Goal: Task Accomplishment & Management: Complete application form

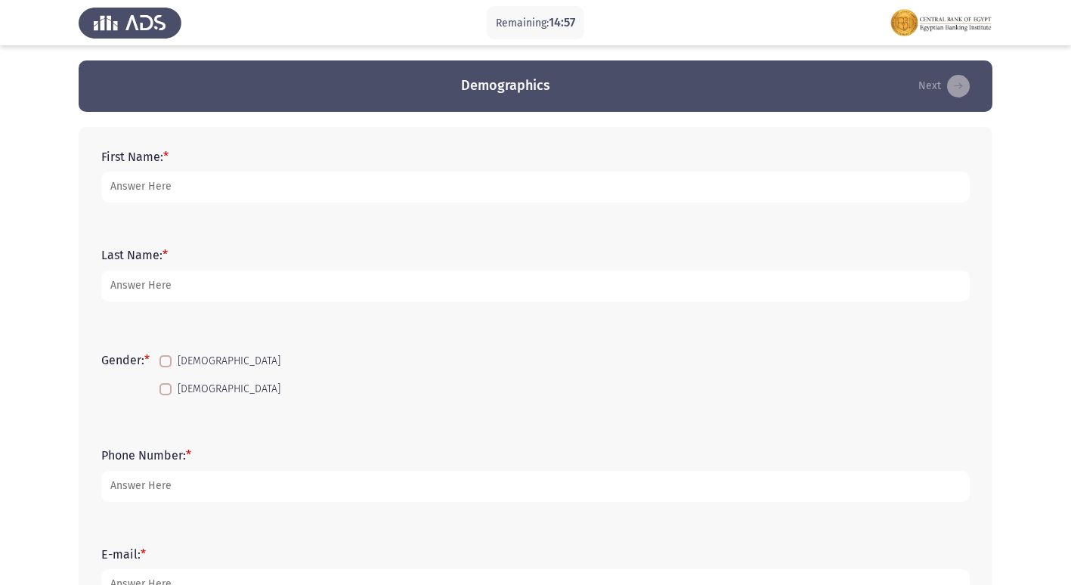
click at [214, 162] on form "First Name: *" at bounding box center [535, 176] width 869 height 53
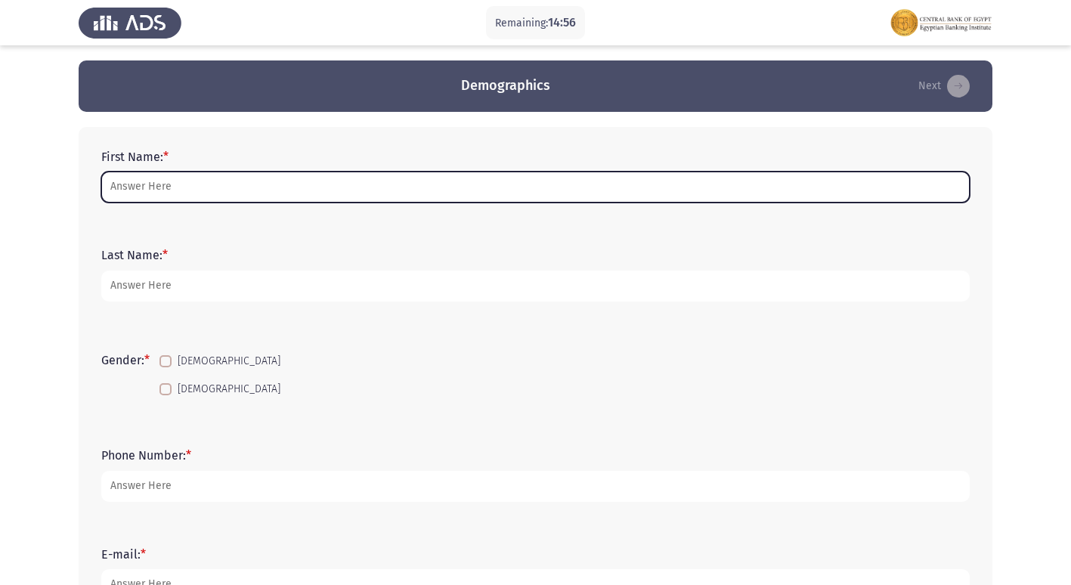
click at [198, 185] on input "First Name: *" at bounding box center [535, 187] width 869 height 31
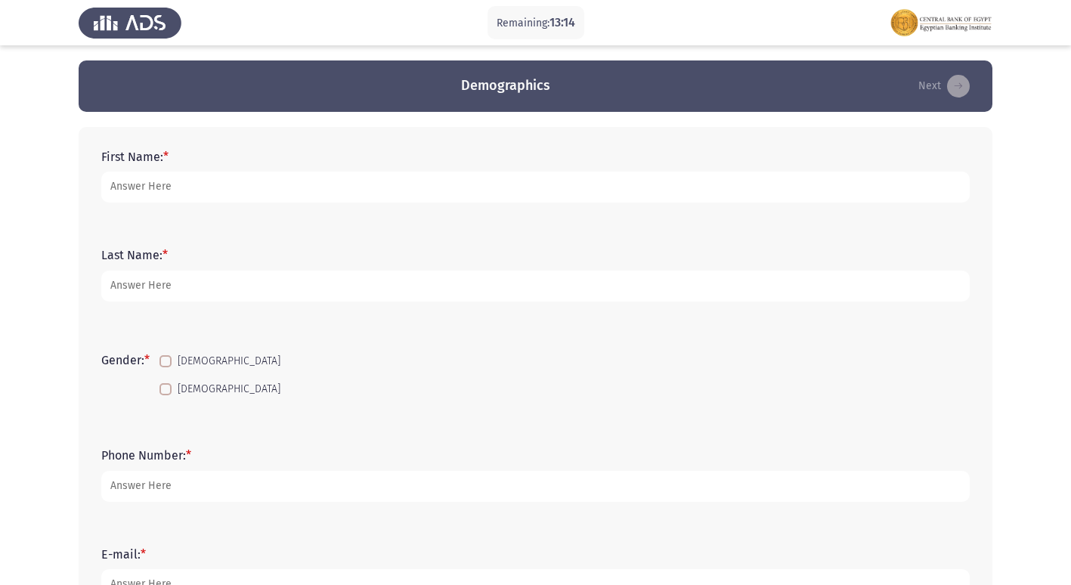
click at [39, 237] on app-assessment-container "Remaining: 13:14 Demographics Next First Name: * Last Name: * Gender: * [DEMOGR…" at bounding box center [535, 534] width 1071 height 949
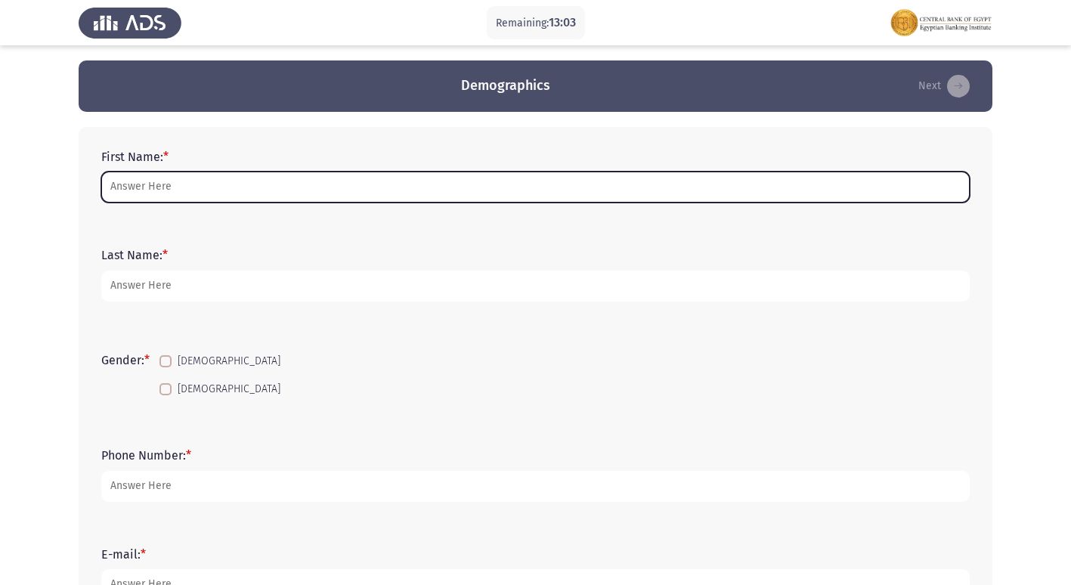
click at [156, 185] on input "First Name: *" at bounding box center [535, 187] width 869 height 31
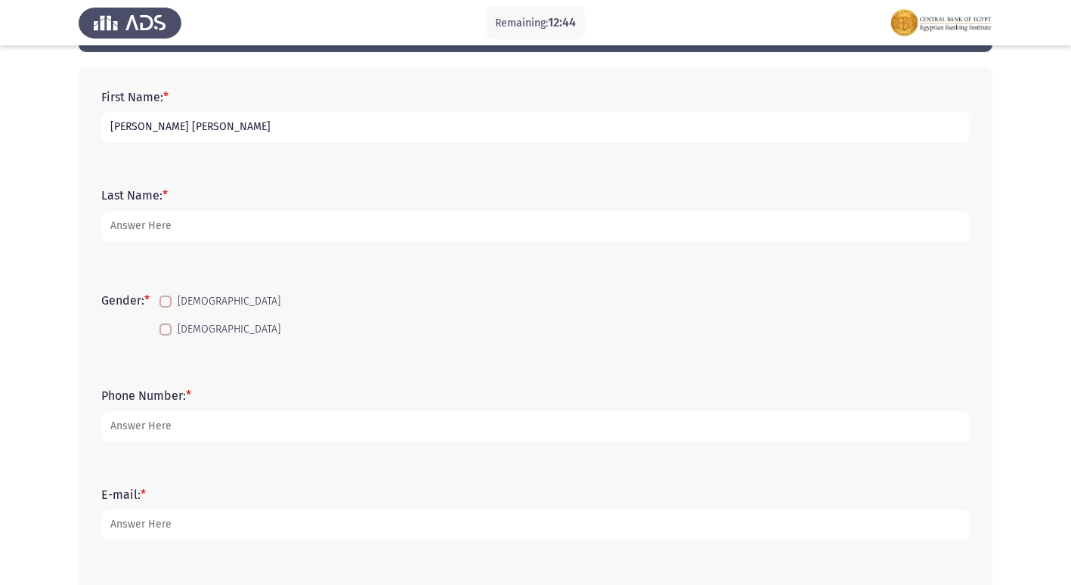
scroll to position [151, 0]
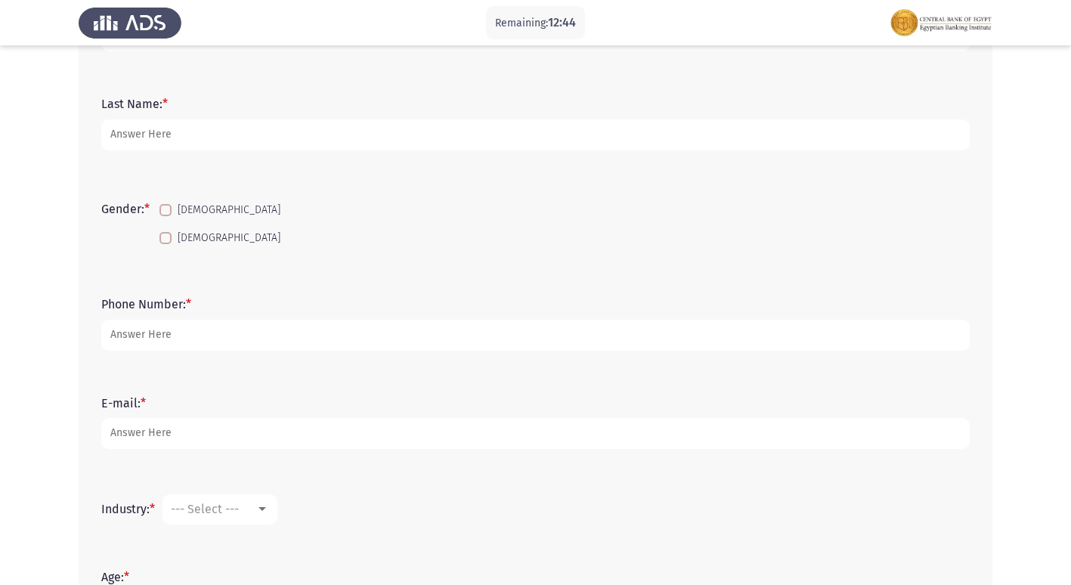
type input "[PERSON_NAME] [PERSON_NAME]"
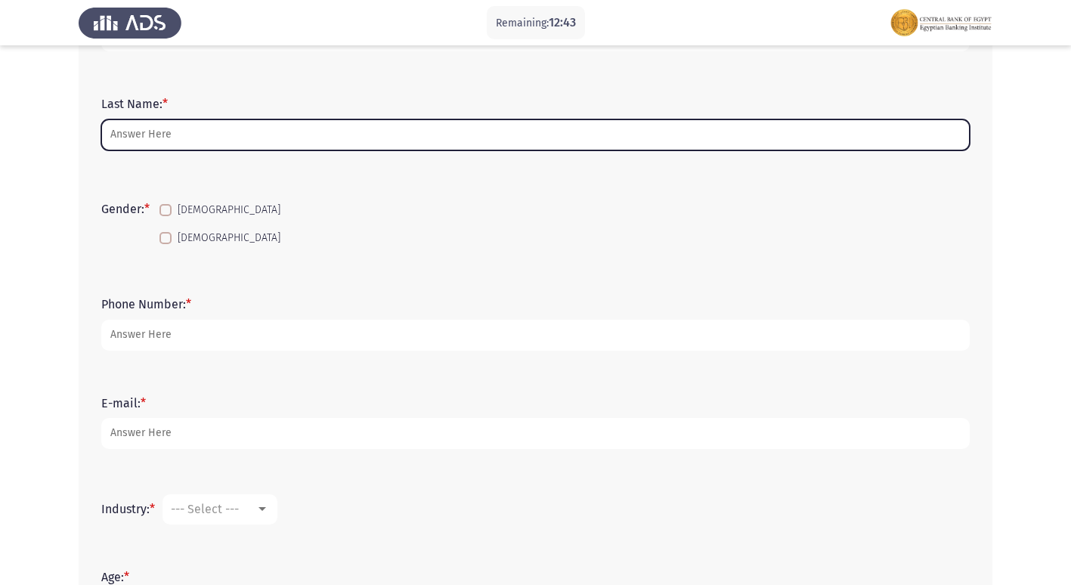
drag, startPoint x: 194, startPoint y: 131, endPoint x: 200, endPoint y: 144, distance: 14.9
click at [194, 131] on input "Last Name: *" at bounding box center [535, 134] width 869 height 31
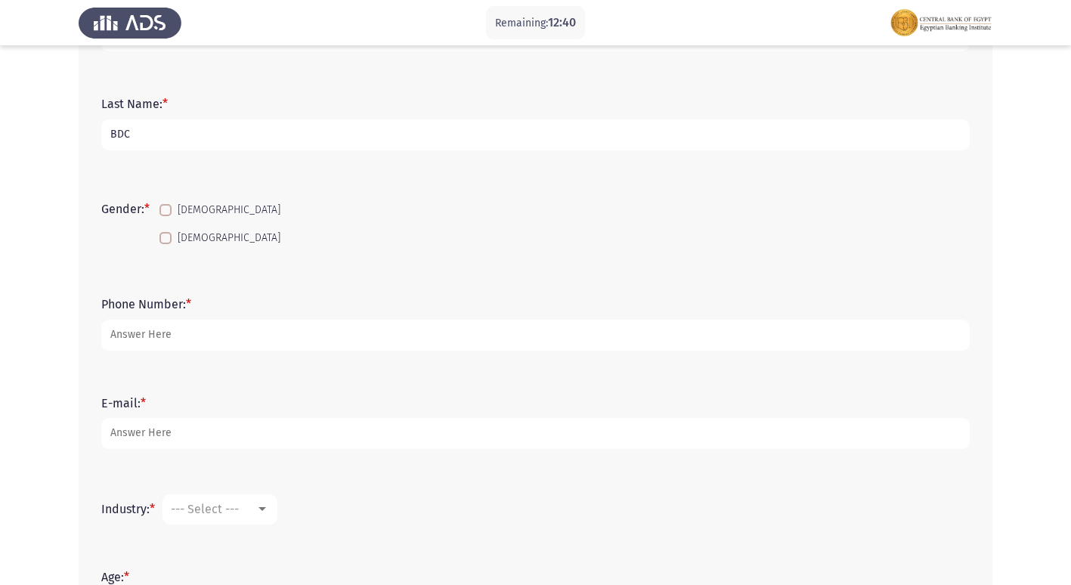
type input "BDC"
click at [56, 175] on app-assessment-container "Remaining: 12:40 Demographics Next First Name: * [PERSON_NAME] [PERSON_NAME] La…" at bounding box center [535, 383] width 1071 height 949
click at [171, 212] on span at bounding box center [166, 210] width 12 height 12
click at [166, 216] on input "[DEMOGRAPHIC_DATA]" at bounding box center [165, 216] width 1 height 1
checkbox input "true"
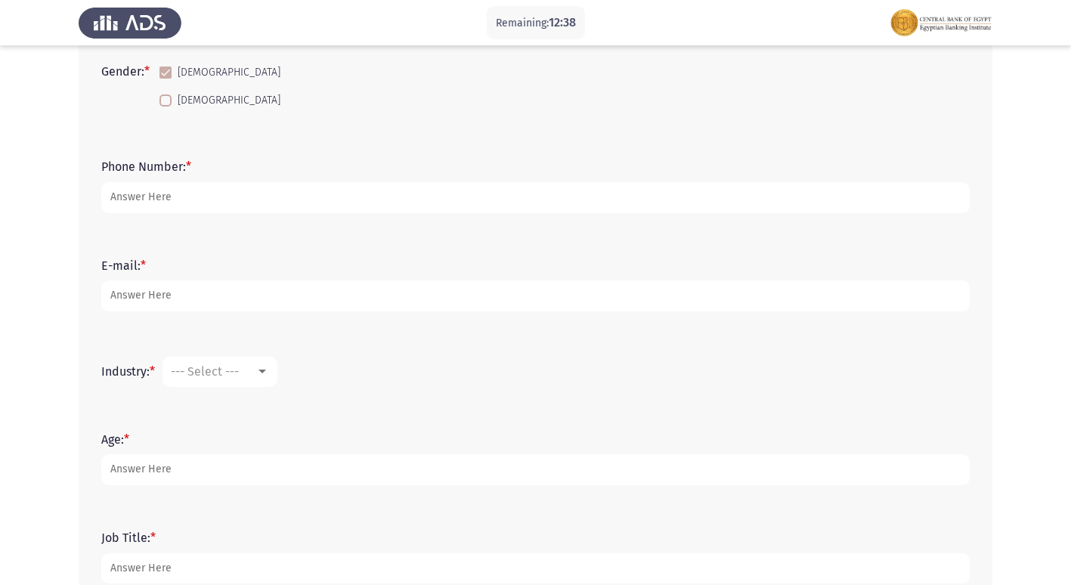
scroll to position [302, 0]
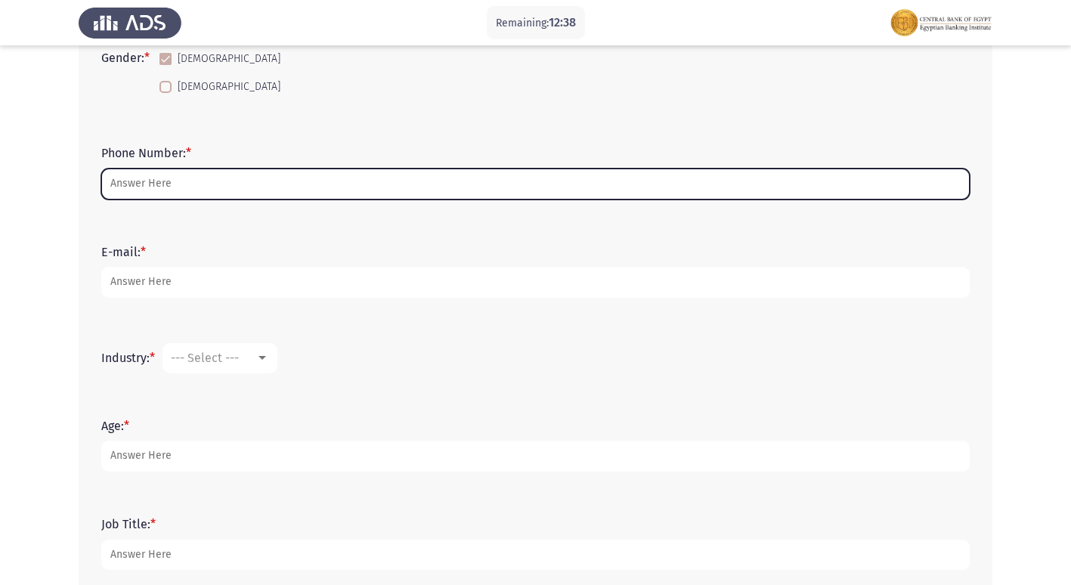
click at [160, 175] on input "Phone Number: *" at bounding box center [535, 184] width 869 height 31
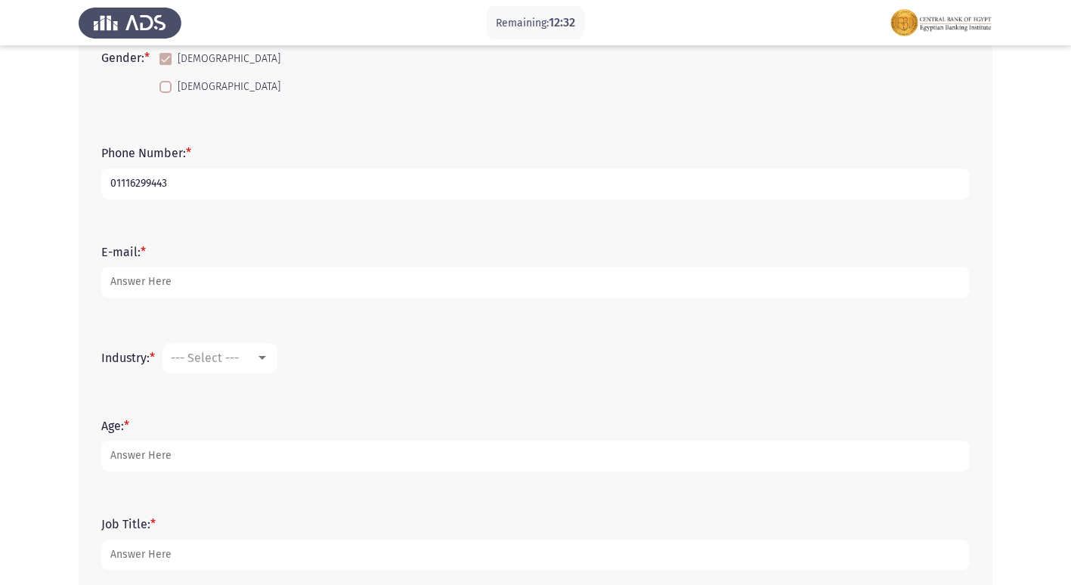
type input "01116299443"
click at [79, 209] on app-assessment-container "Remaining: 12:32 Demographics Next First Name: * [PERSON_NAME] [PERSON_NAME] La…" at bounding box center [535, 232] width 1071 height 949
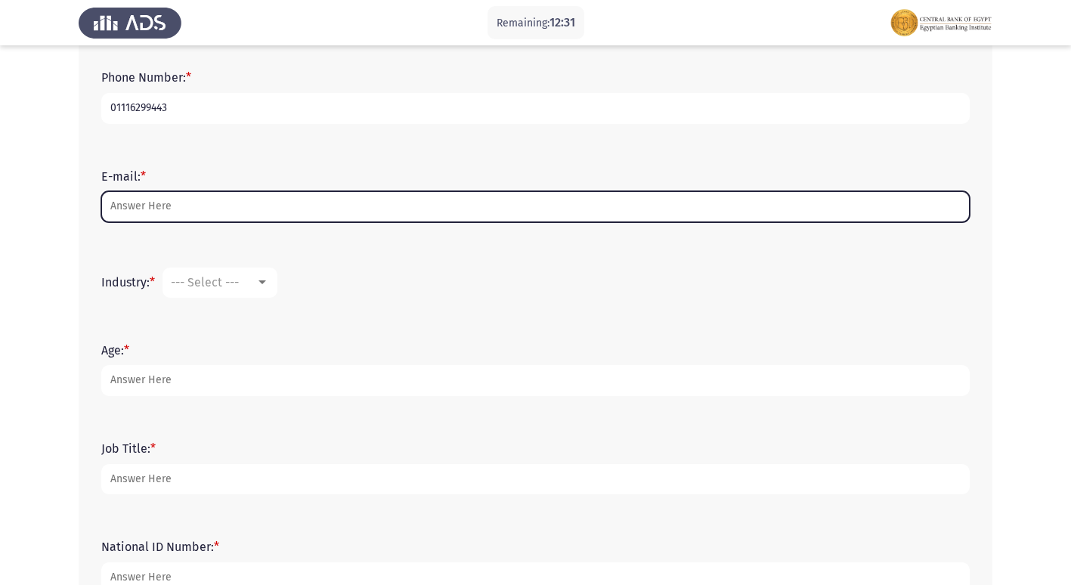
click at [174, 211] on input "E-mail: *" at bounding box center [535, 206] width 869 height 31
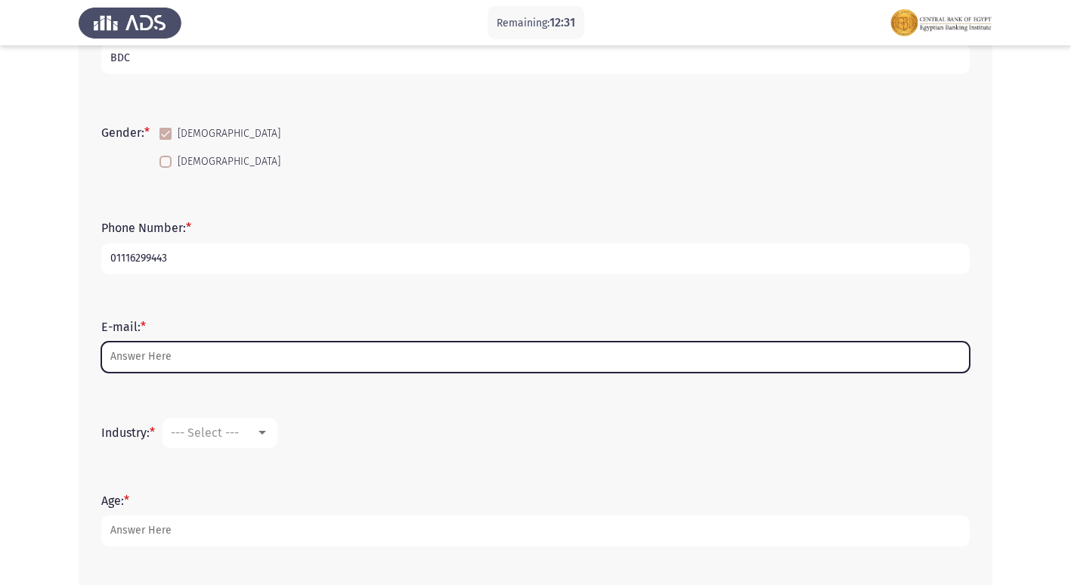
scroll to position [227, 0]
type input "Y"
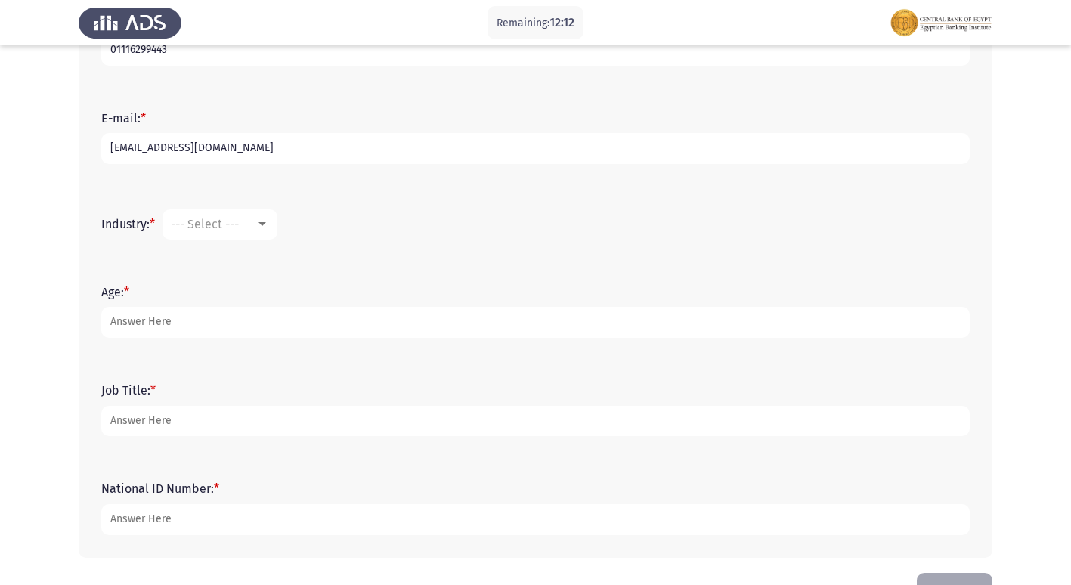
scroll to position [454, 0]
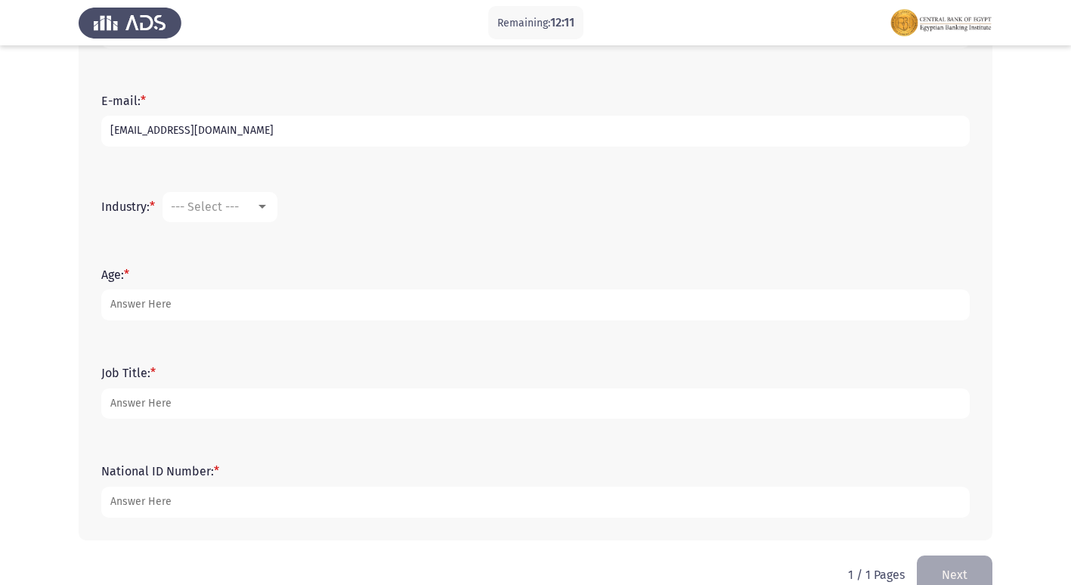
type input "[EMAIL_ADDRESS][DOMAIN_NAME]"
click at [226, 195] on mat-select "--- Select ---" at bounding box center [220, 207] width 115 height 30
click at [234, 199] on mat-select "--- Select ---" at bounding box center [220, 207] width 115 height 30
click at [212, 209] on span "--- Select ---" at bounding box center [205, 207] width 68 height 14
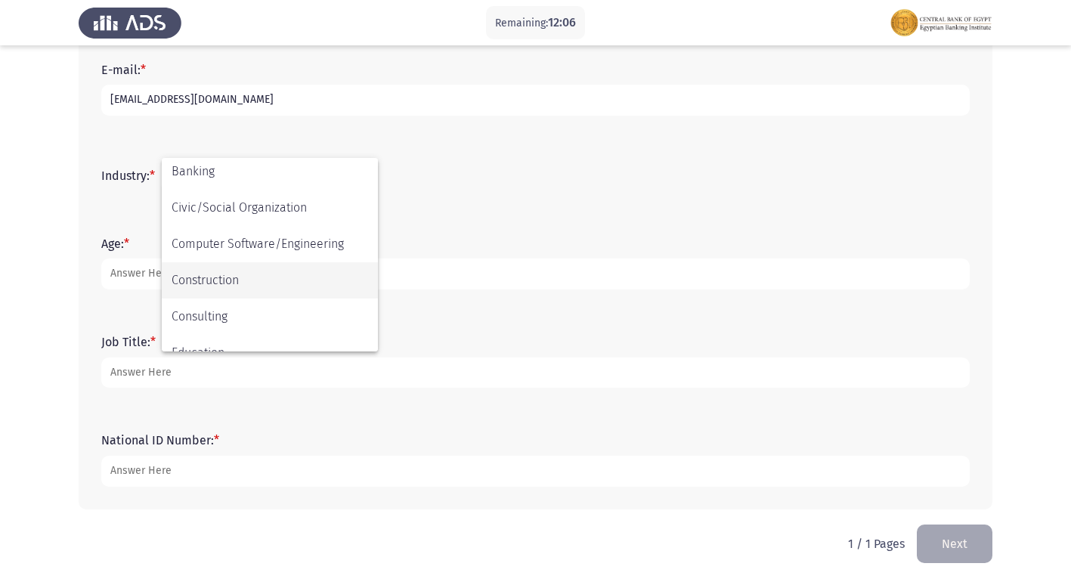
scroll to position [79, 0]
click at [230, 274] on span "Banking" at bounding box center [270, 279] width 197 height 36
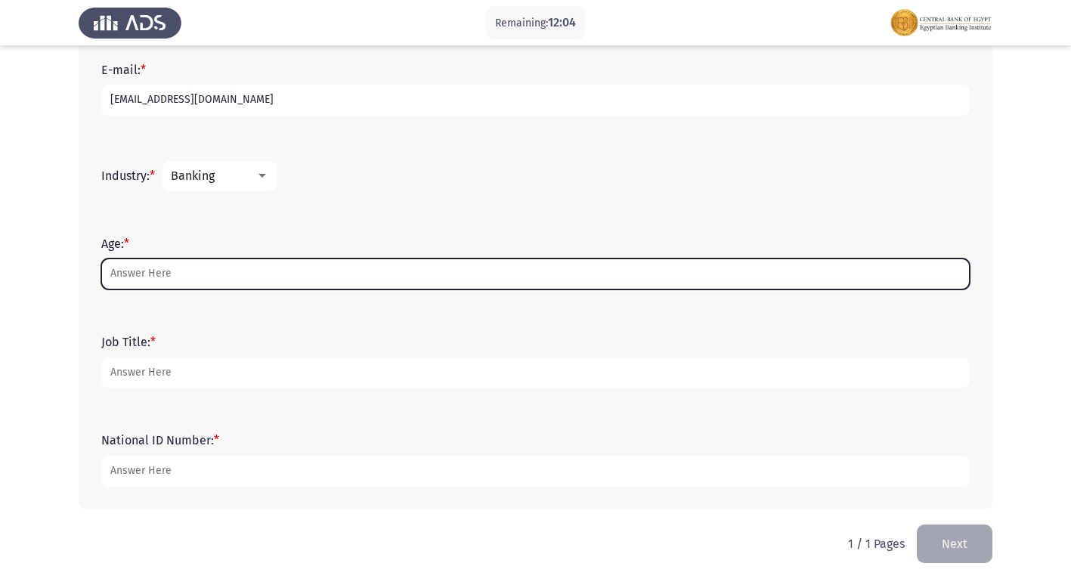
click at [148, 277] on input "Age: *" at bounding box center [535, 274] width 869 height 31
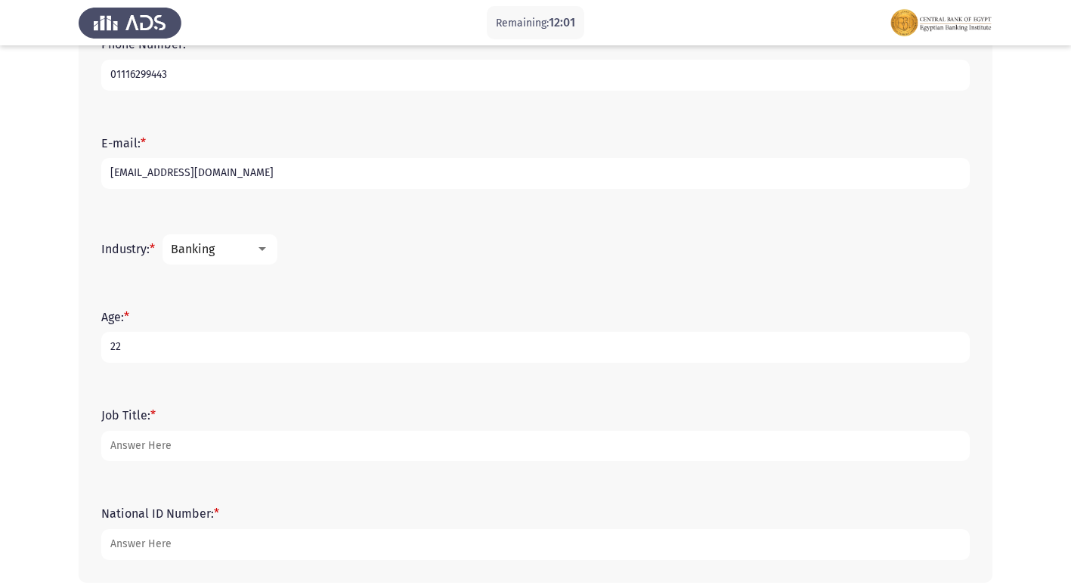
scroll to position [485, 0]
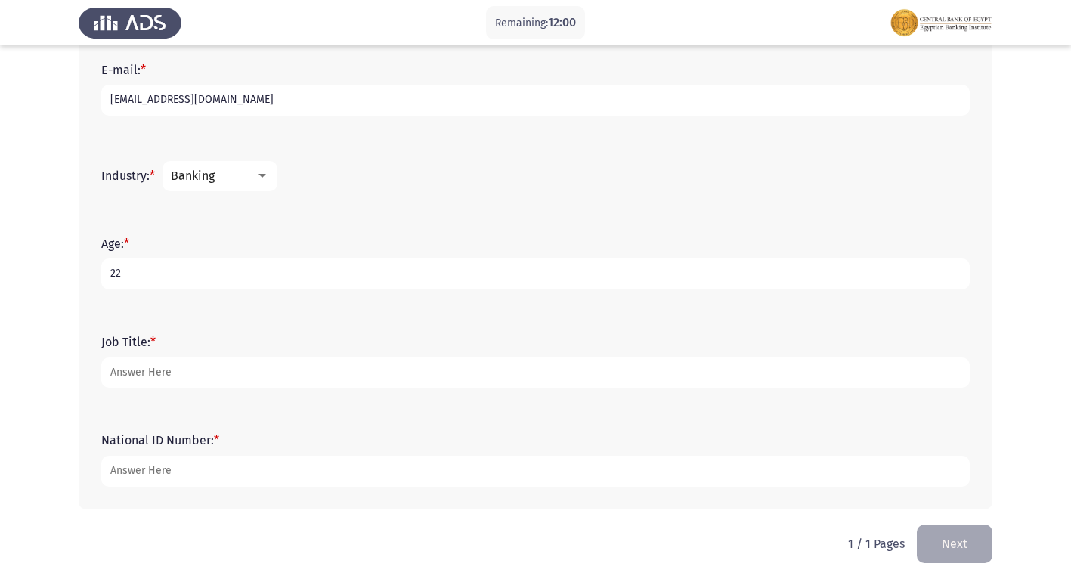
type input "22"
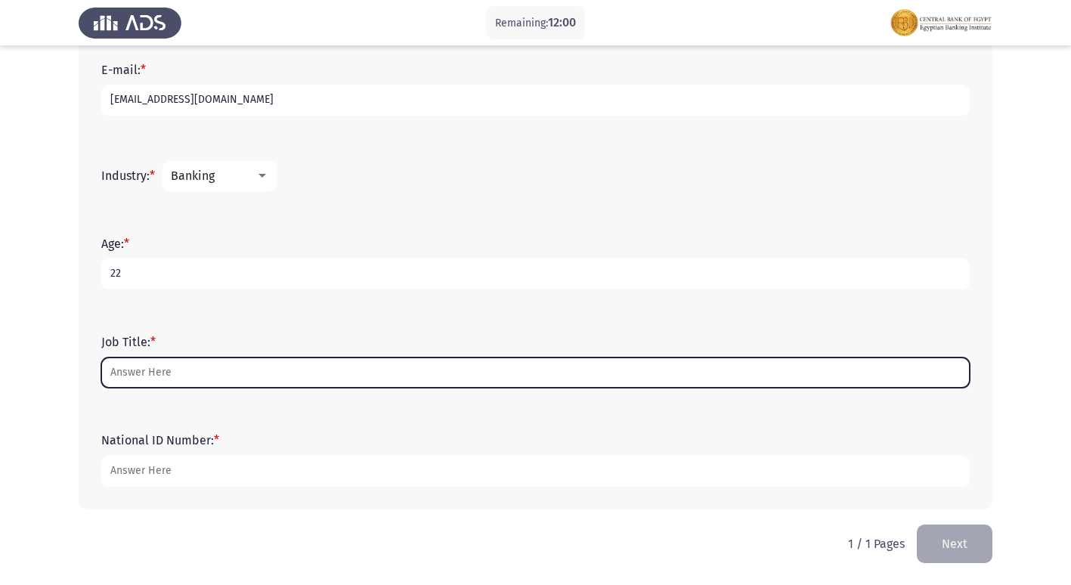
click at [176, 373] on input "Job Title: *" at bounding box center [535, 373] width 869 height 31
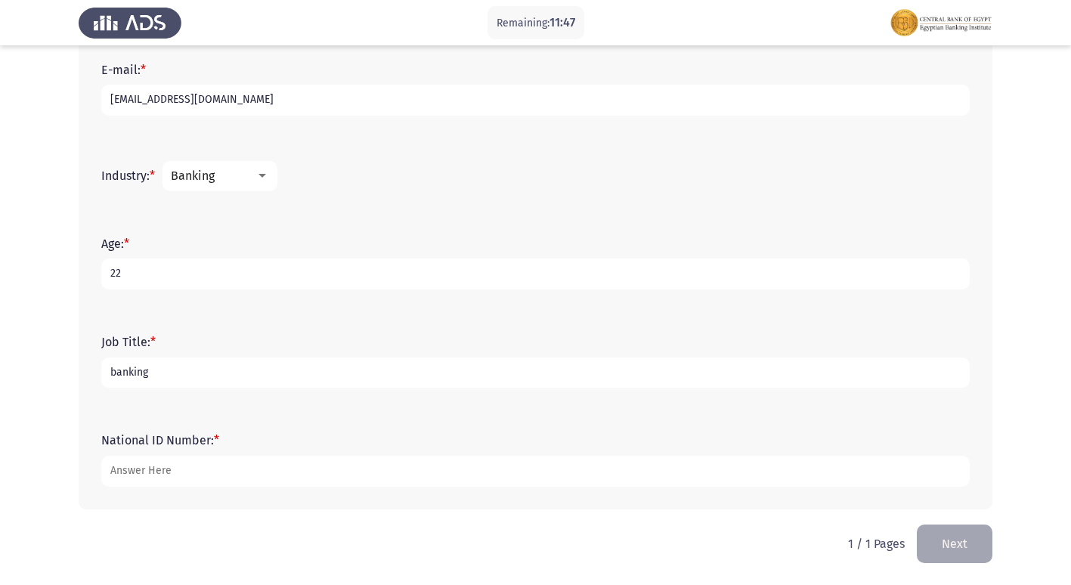
type input "banking"
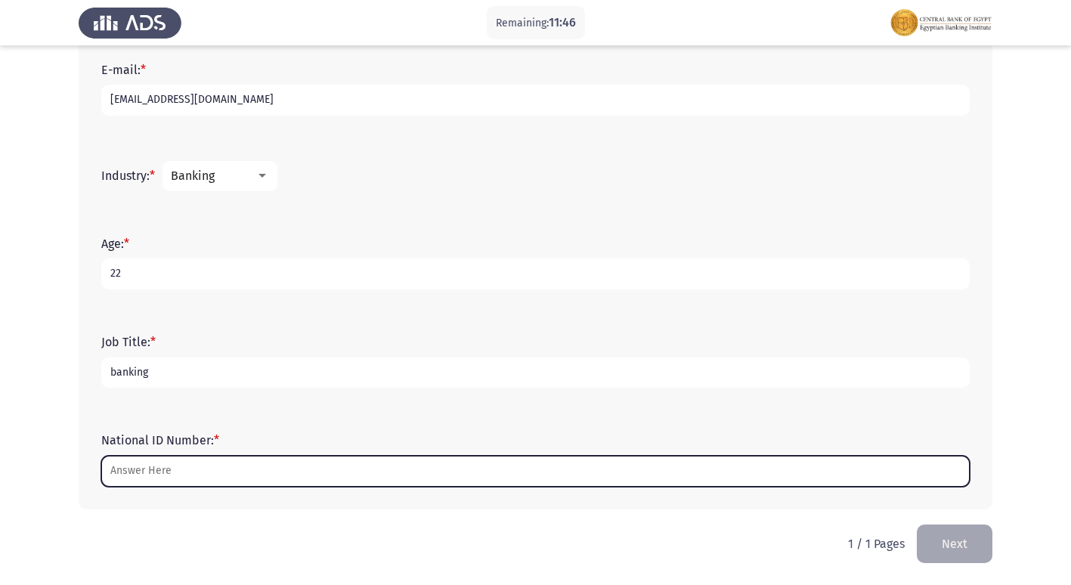
click at [162, 484] on input "National ID Number: *" at bounding box center [535, 471] width 869 height 31
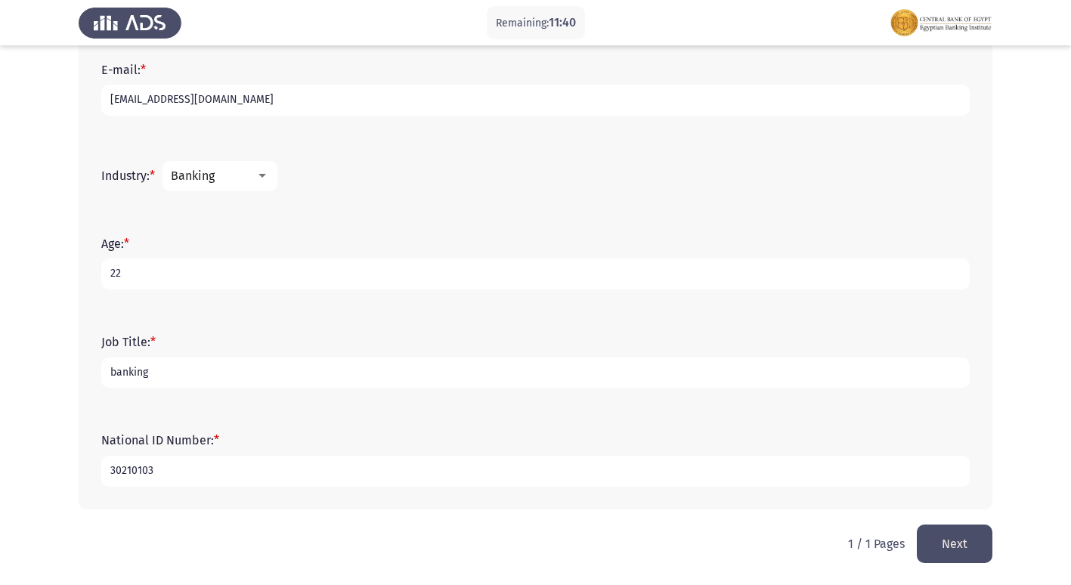
type input "30210103"
click at [178, 380] on input "banking" at bounding box center [535, 373] width 869 height 31
type input "banker"
click at [172, 466] on input "30210103" at bounding box center [535, 471] width 869 height 31
click at [119, 472] on input "[CREDIT_CARD_NUMBER]" at bounding box center [535, 471] width 869 height 31
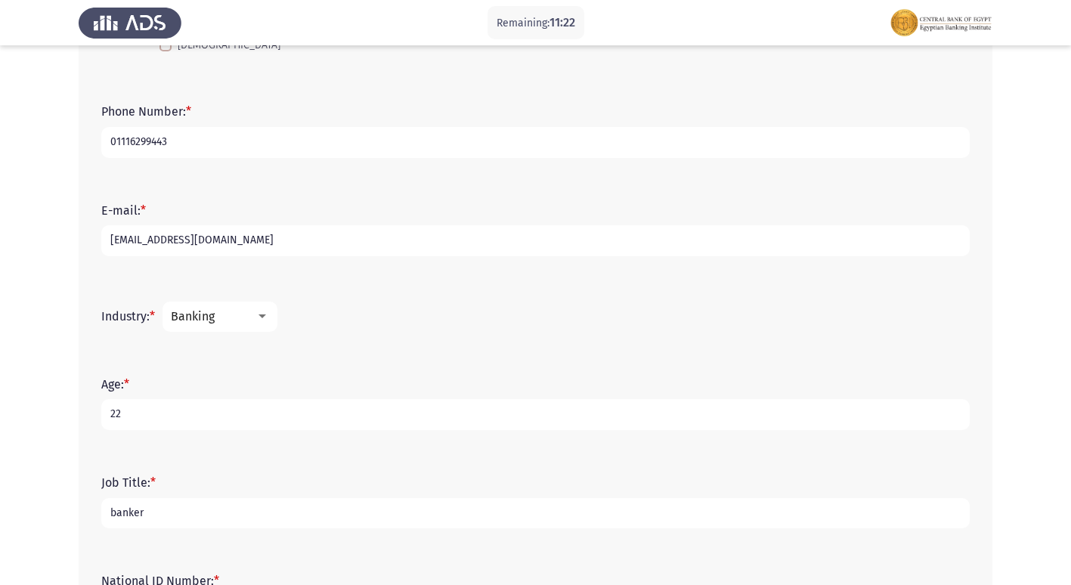
scroll to position [0, 0]
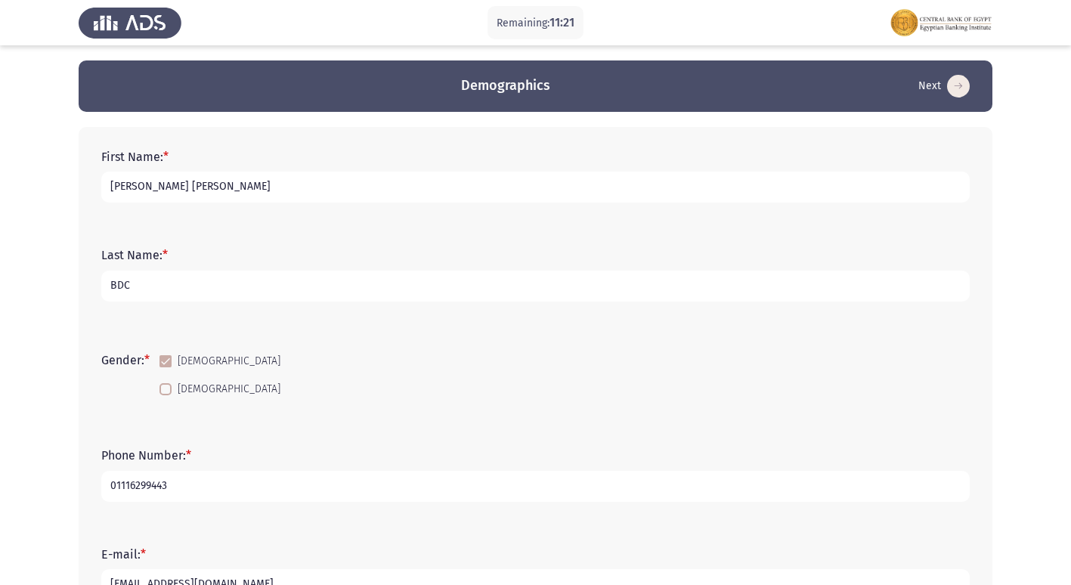
type input "[CREDIT_CARD_NUMBER]"
click at [293, 262] on form "Last Name: * BDC" at bounding box center [535, 274] width 869 height 53
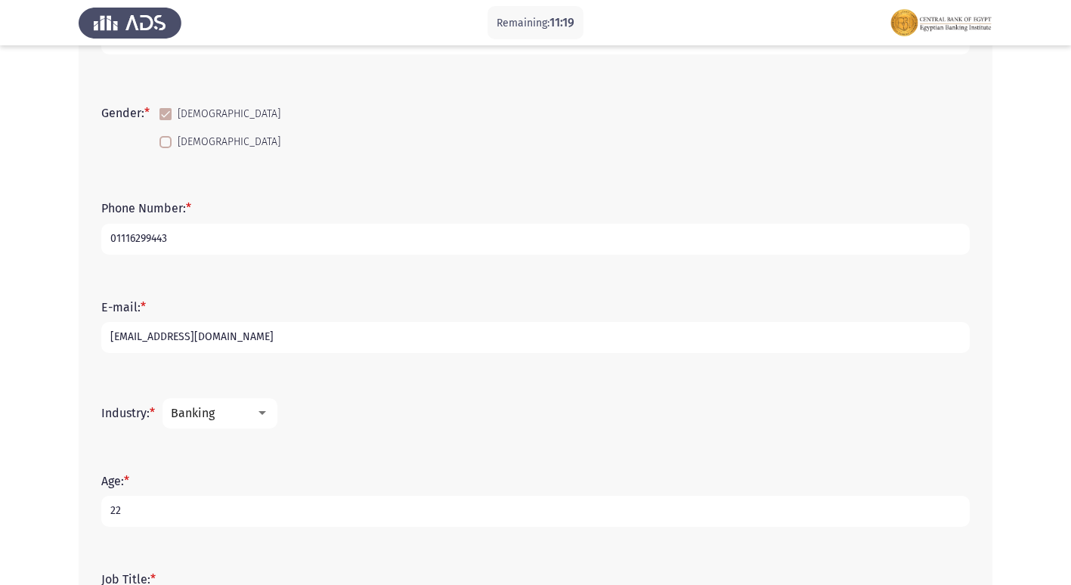
scroll to position [454, 0]
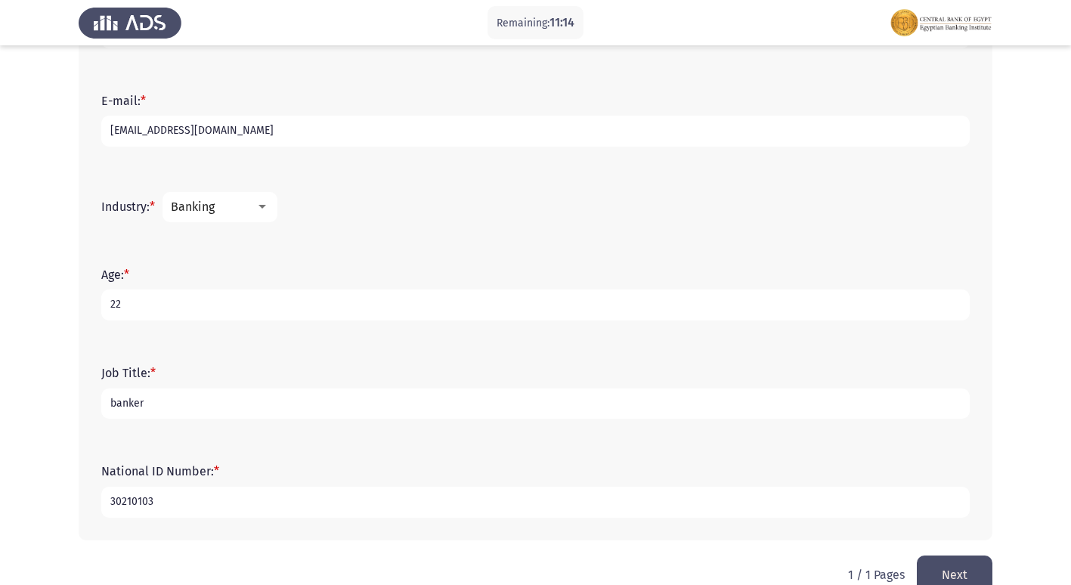
click at [956, 568] on button "Next" at bounding box center [955, 575] width 76 height 39
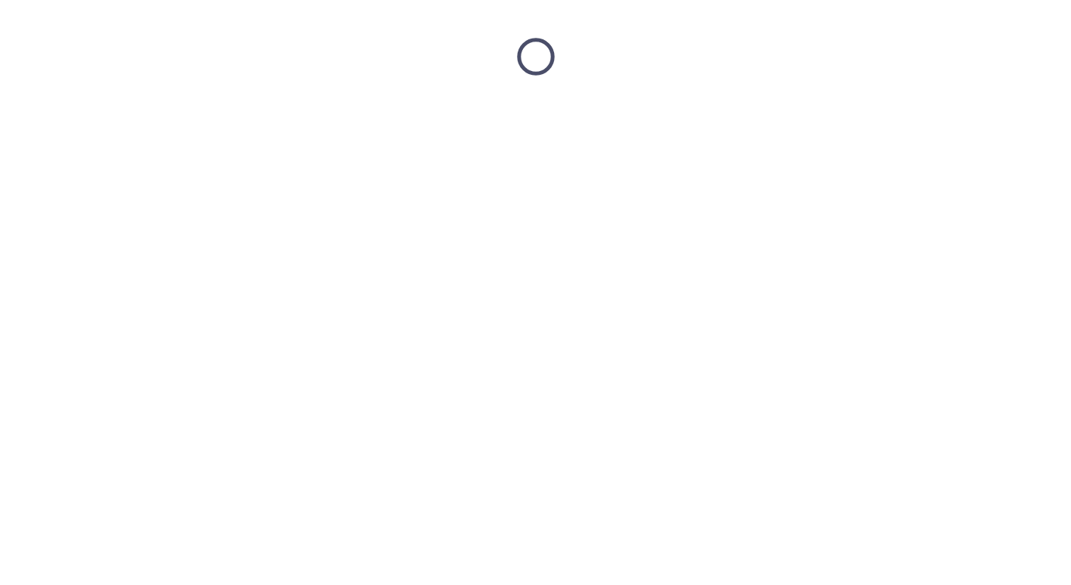
scroll to position [0, 0]
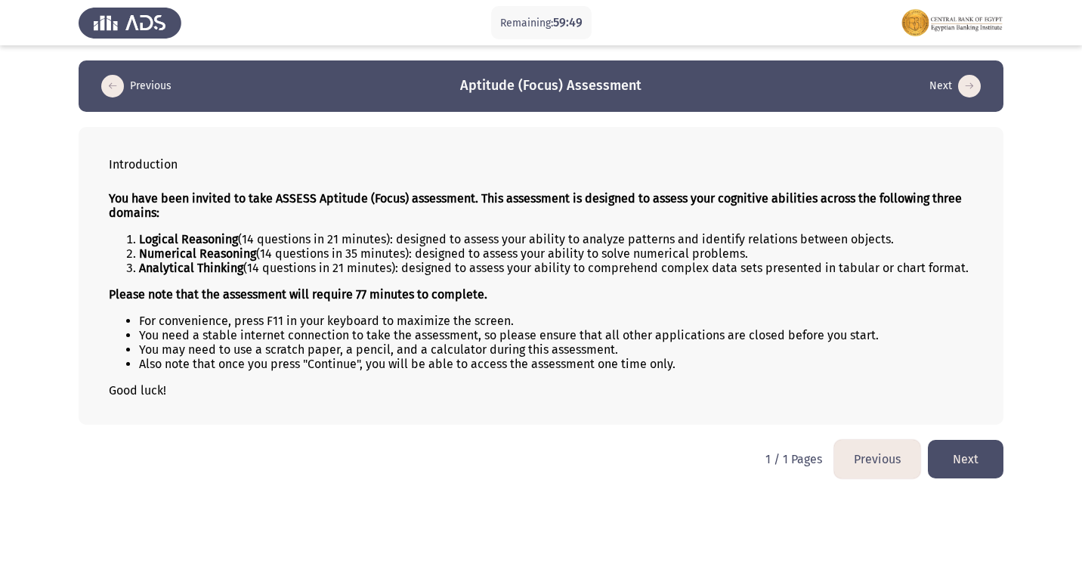
drag, startPoint x: 235, startPoint y: 237, endPoint x: 491, endPoint y: 229, distance: 256.4
click at [470, 227] on div "You have been invited to take ASSESS Aptitude (Focus) assessment. This assessme…" at bounding box center [541, 294] width 865 height 231
drag, startPoint x: 166, startPoint y: 244, endPoint x: 237, endPoint y: 249, distance: 71.2
click at [233, 249] on ol "Logical Reasoning (14 questions in 21 minutes): designed to assess your ability…" at bounding box center [541, 253] width 865 height 43
click at [977, 457] on button "Next" at bounding box center [966, 459] width 76 height 39
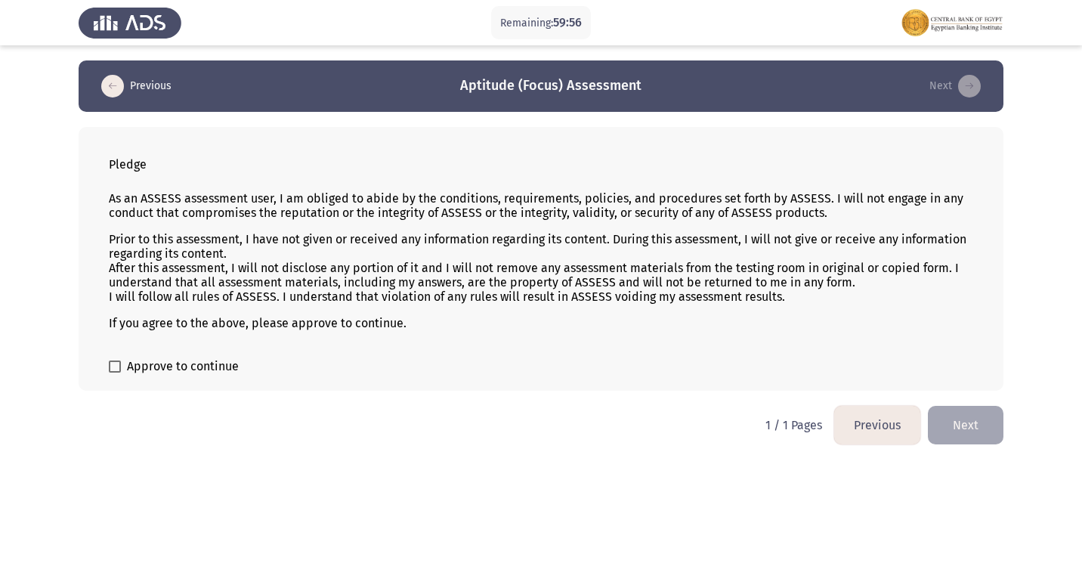
click at [119, 367] on span at bounding box center [115, 367] width 12 height 12
click at [115, 373] on input "Approve to continue" at bounding box center [114, 373] width 1 height 1
checkbox input "true"
click at [996, 416] on button "Next" at bounding box center [966, 425] width 76 height 39
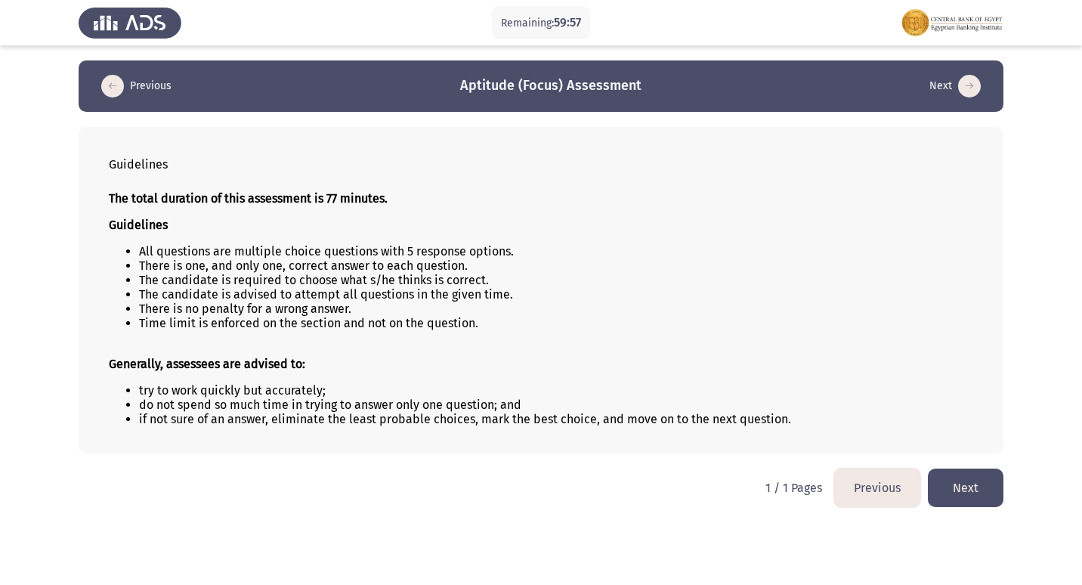
click at [976, 489] on button "Next" at bounding box center [966, 488] width 76 height 39
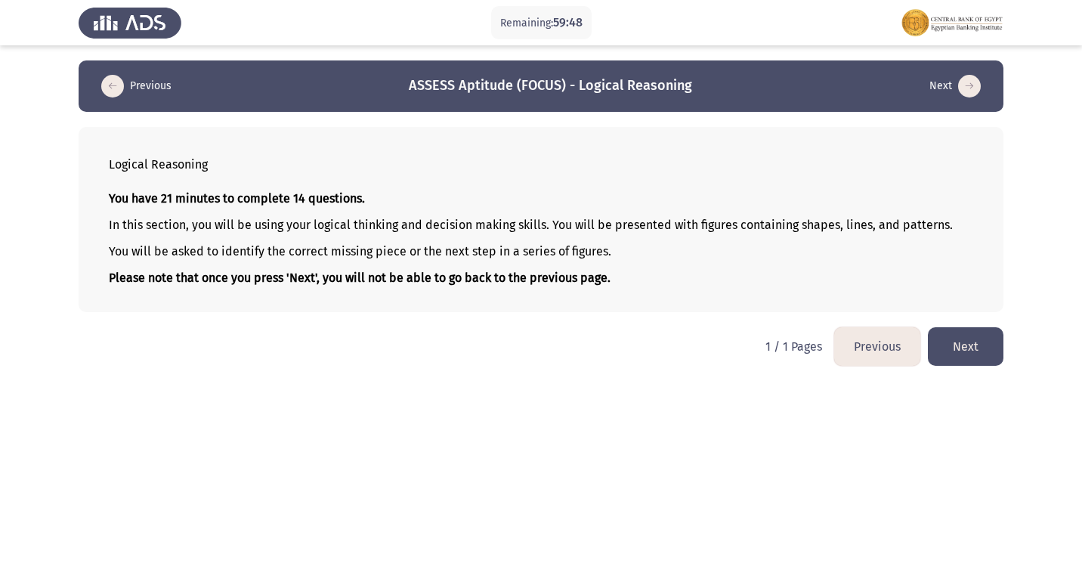
drag, startPoint x: 433, startPoint y: 223, endPoint x: 544, endPoint y: 229, distance: 110.5
click at [544, 229] on p "In this section, you will be using your logical thinking and decision making sk…" at bounding box center [541, 225] width 865 height 14
click at [972, 353] on button "Next" at bounding box center [966, 346] width 76 height 39
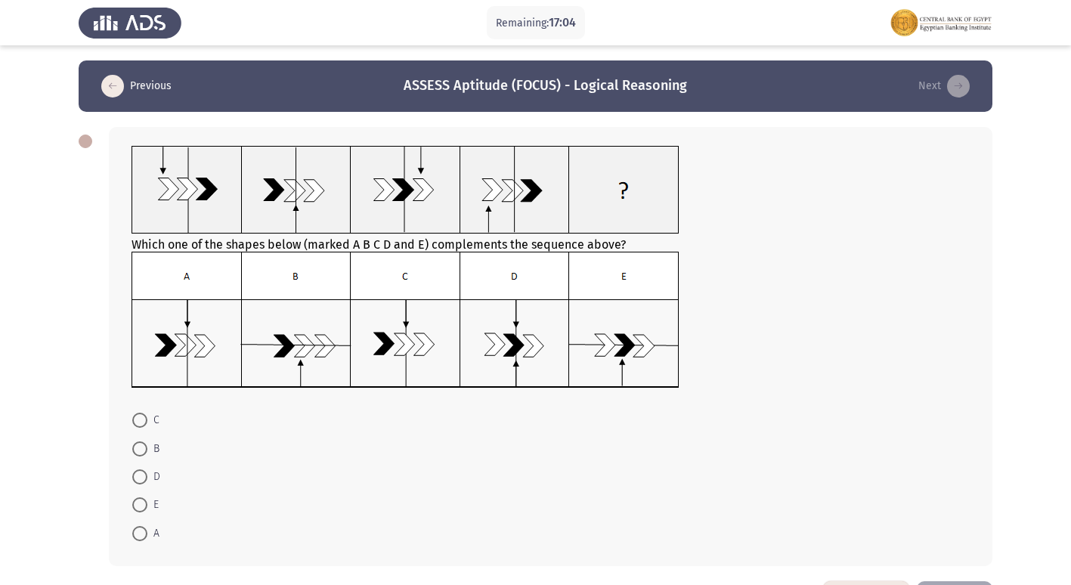
drag, startPoint x: 212, startPoint y: 240, endPoint x: 370, endPoint y: 237, distance: 158.0
click at [346, 235] on div "Which one of the shapes below (marked A B C D and E) complements the sequence a…" at bounding box center [551, 269] width 838 height 246
click at [182, 335] on img at bounding box center [406, 320] width 548 height 137
click at [144, 532] on span at bounding box center [139, 533] width 15 height 15
click at [144, 532] on input "A" at bounding box center [139, 533] width 15 height 15
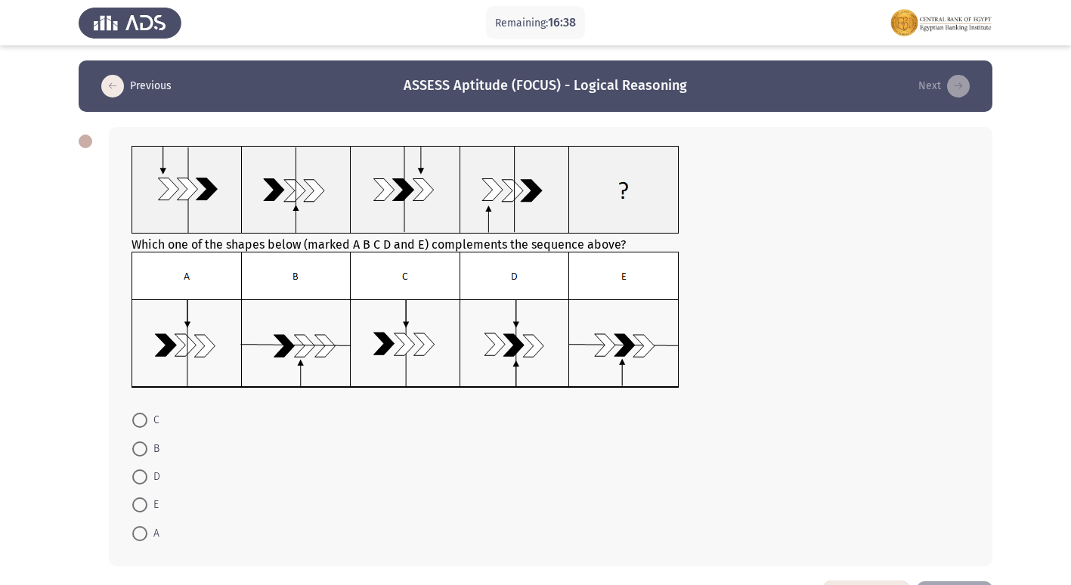
radio input "true"
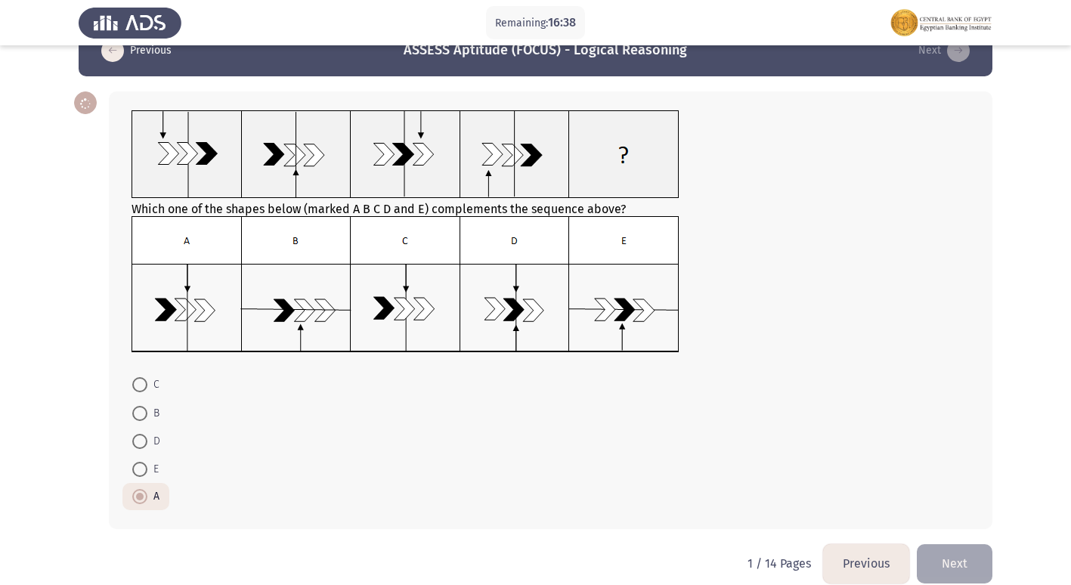
scroll to position [55, 0]
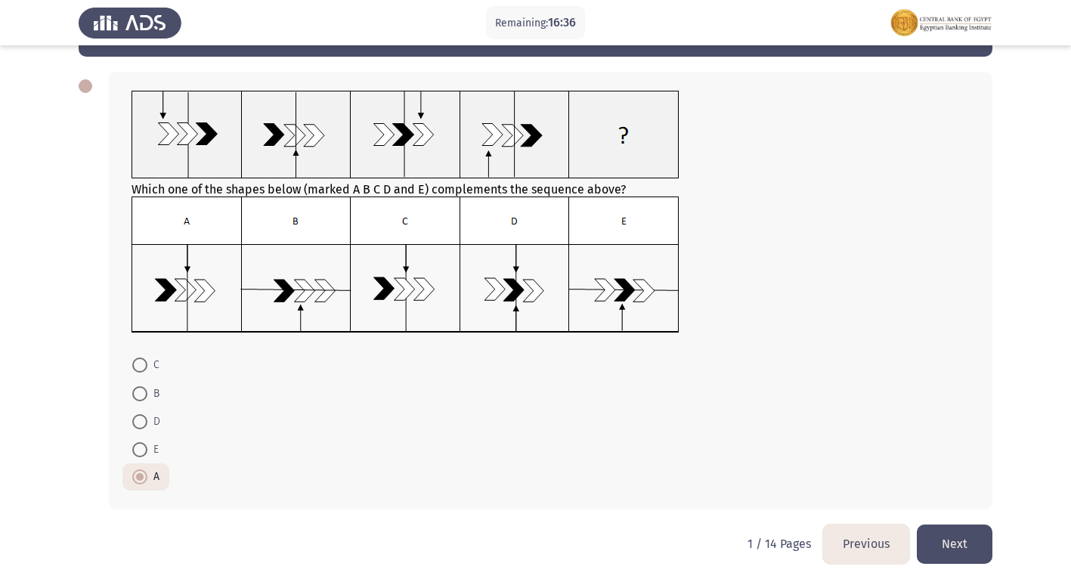
click at [959, 545] on button "Next" at bounding box center [955, 544] width 76 height 39
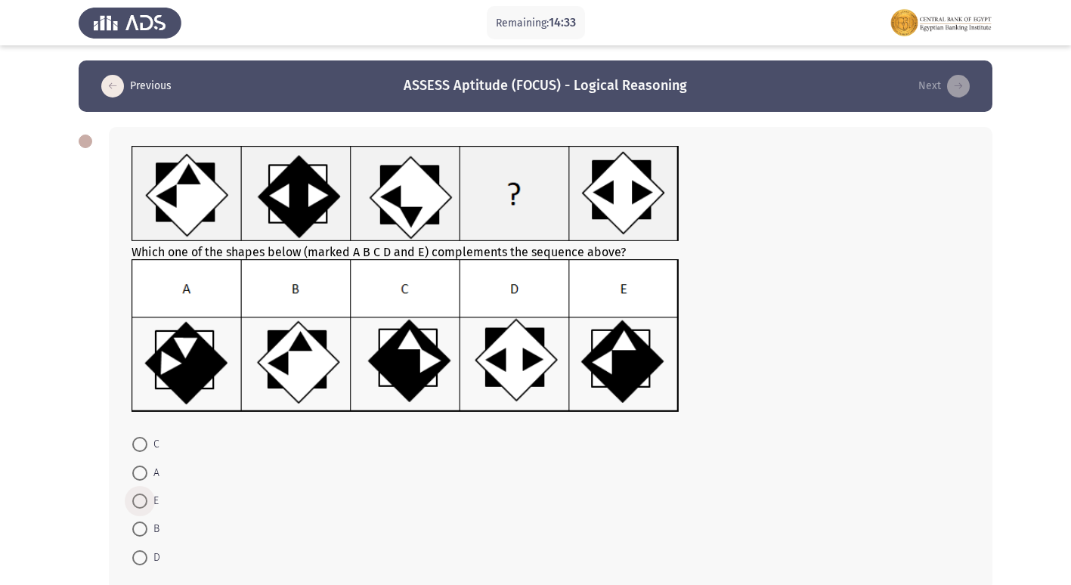
click at [137, 507] on span at bounding box center [139, 501] width 15 height 15
click at [137, 507] on input "E" at bounding box center [139, 501] width 15 height 15
radio input "true"
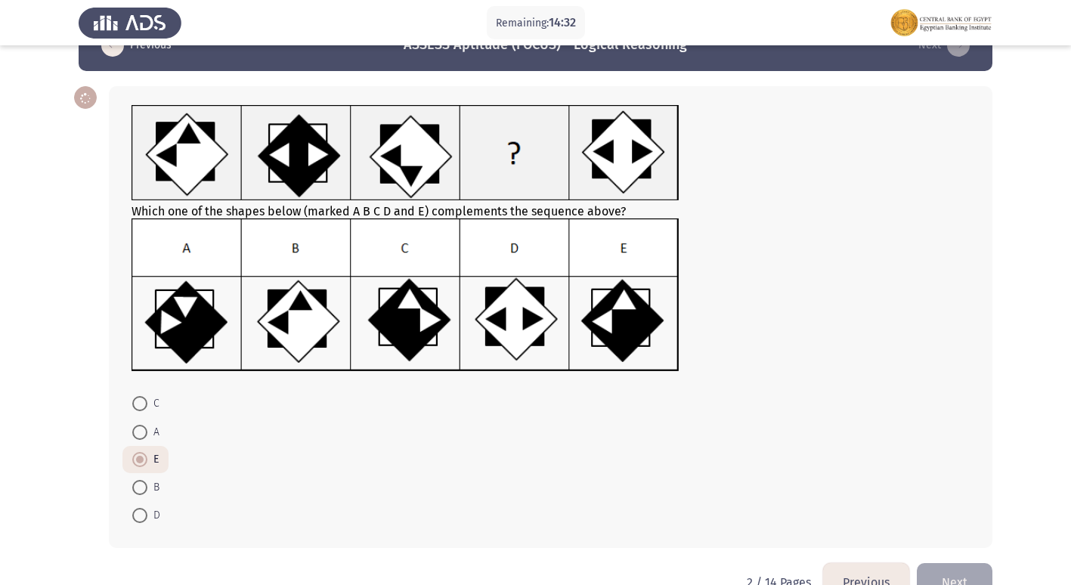
scroll to position [79, 0]
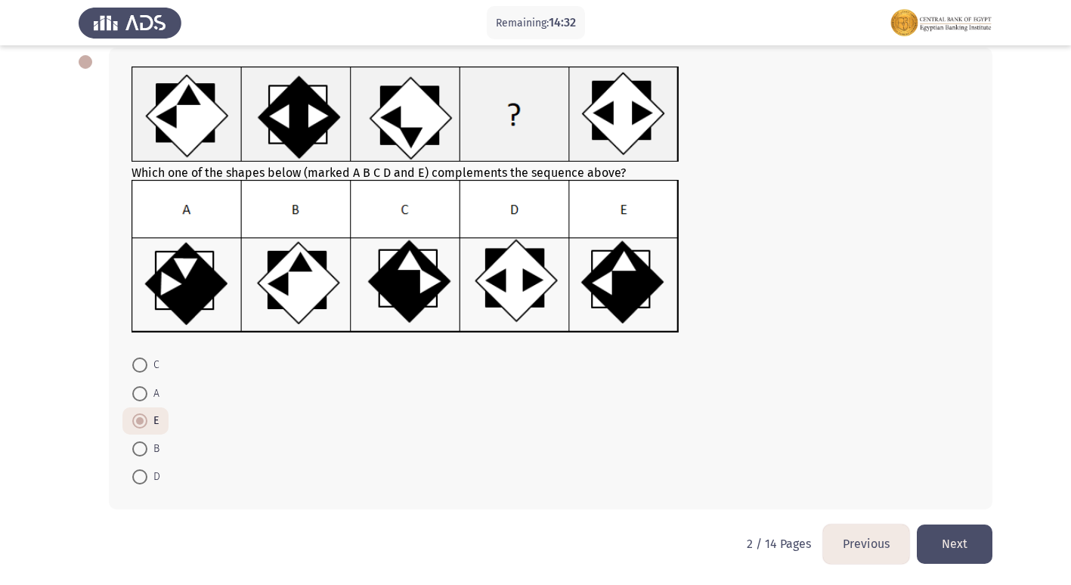
click at [948, 534] on button "Next" at bounding box center [955, 544] width 76 height 39
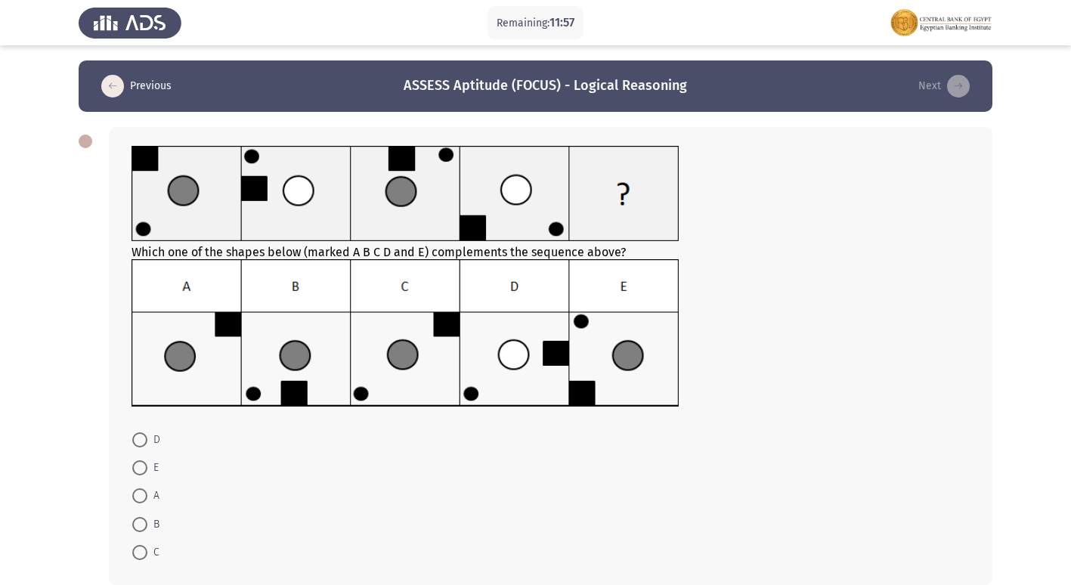
drag, startPoint x: 454, startPoint y: 243, endPoint x: 553, endPoint y: 252, distance: 99.4
click at [553, 252] on div "Which one of the shapes below (marked A B C D and E) complements the sequence a…" at bounding box center [551, 278] width 838 height 265
drag, startPoint x: 402, startPoint y: 258, endPoint x: 554, endPoint y: 252, distance: 152.1
click at [554, 252] on div "Which one of the shapes below (marked A B C D and E) complements the sequence a…" at bounding box center [551, 278] width 838 height 265
click at [141, 522] on span at bounding box center [139, 524] width 15 height 15
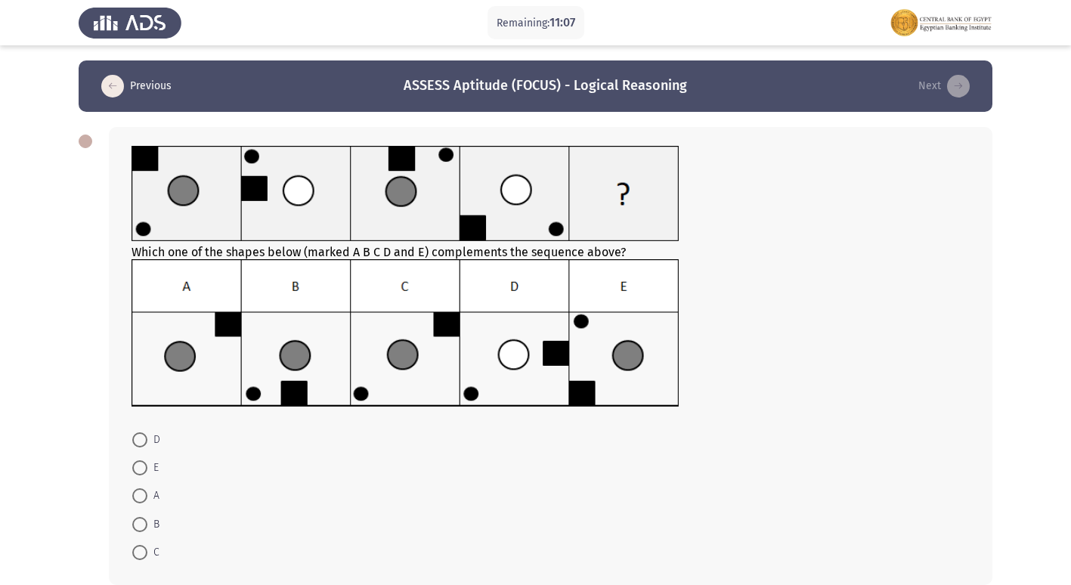
click at [141, 522] on input "B" at bounding box center [139, 524] width 15 height 15
radio input "true"
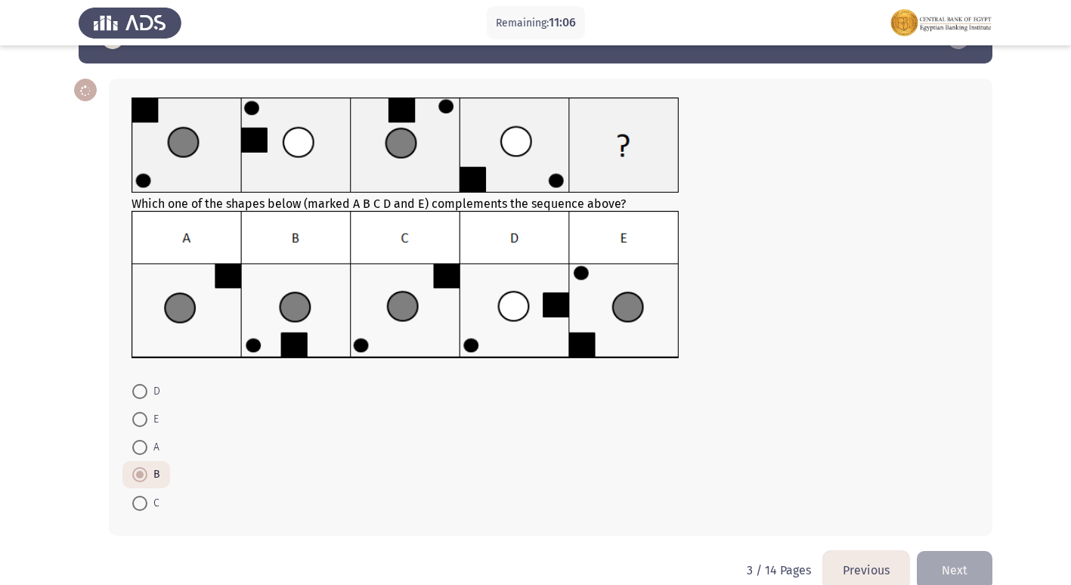
scroll to position [75, 0]
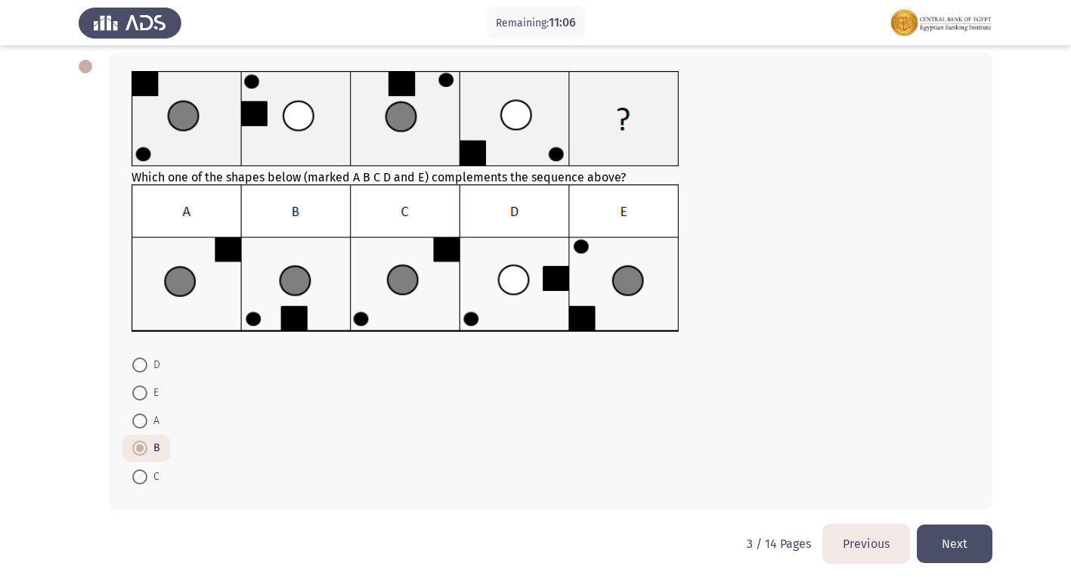
click at [970, 547] on button "Next" at bounding box center [955, 544] width 76 height 39
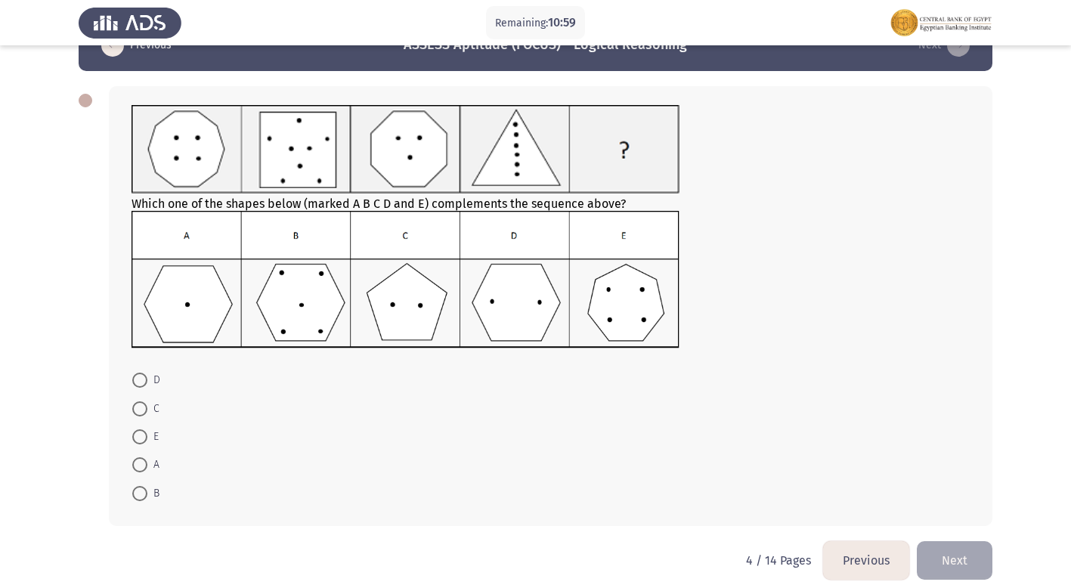
scroll to position [57, 0]
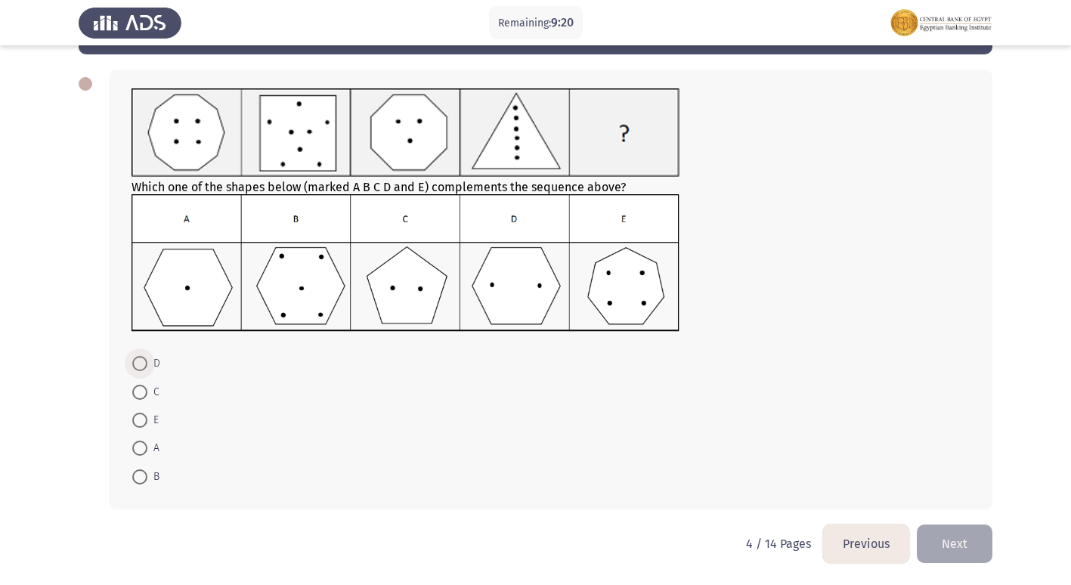
click at [138, 360] on span at bounding box center [139, 363] width 15 height 15
click at [138, 360] on input "D" at bounding box center [139, 363] width 15 height 15
radio input "true"
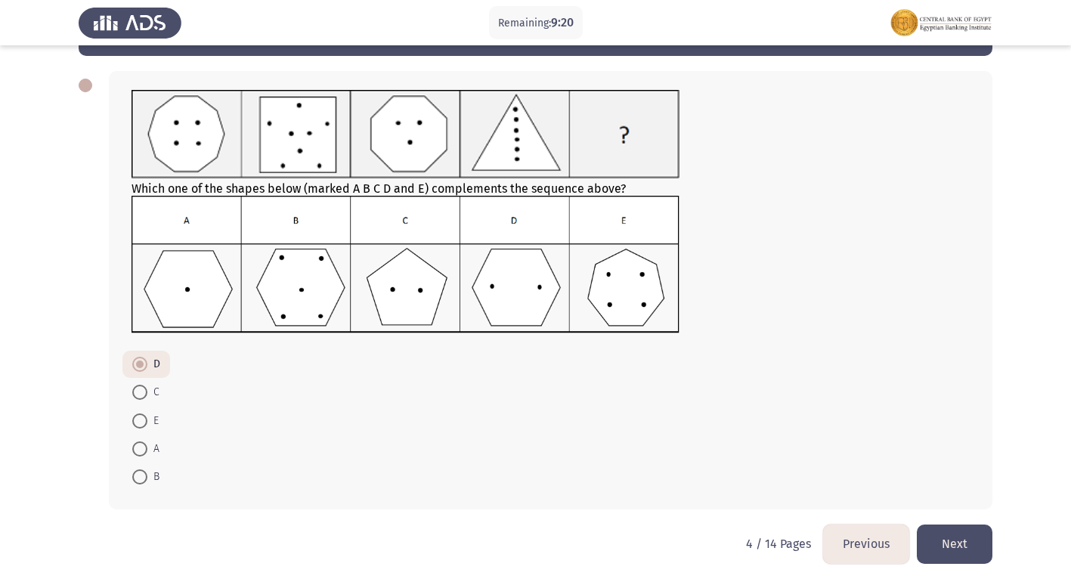
click at [952, 550] on button "Next" at bounding box center [955, 544] width 76 height 39
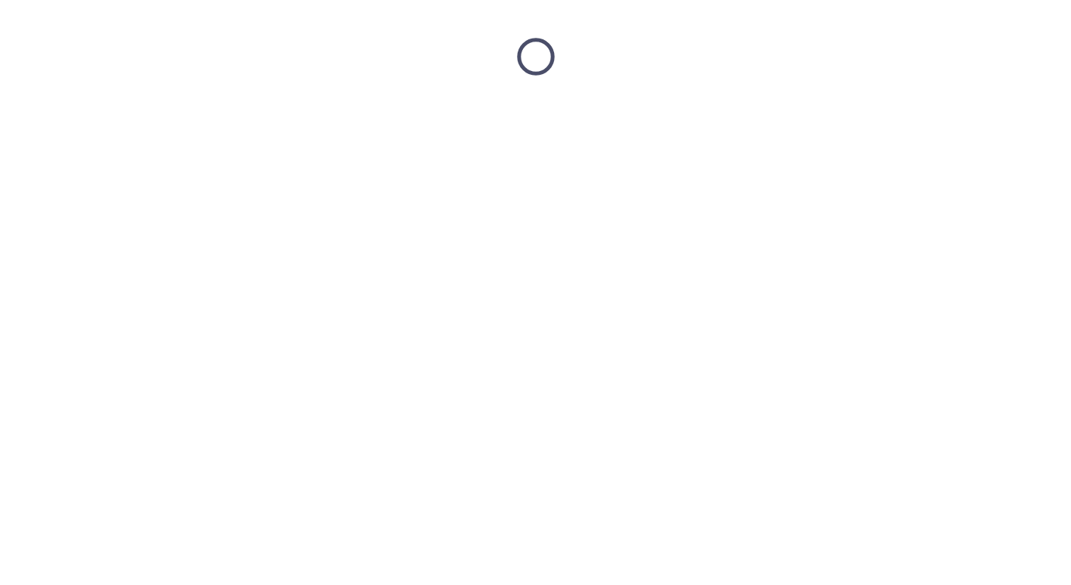
scroll to position [0, 0]
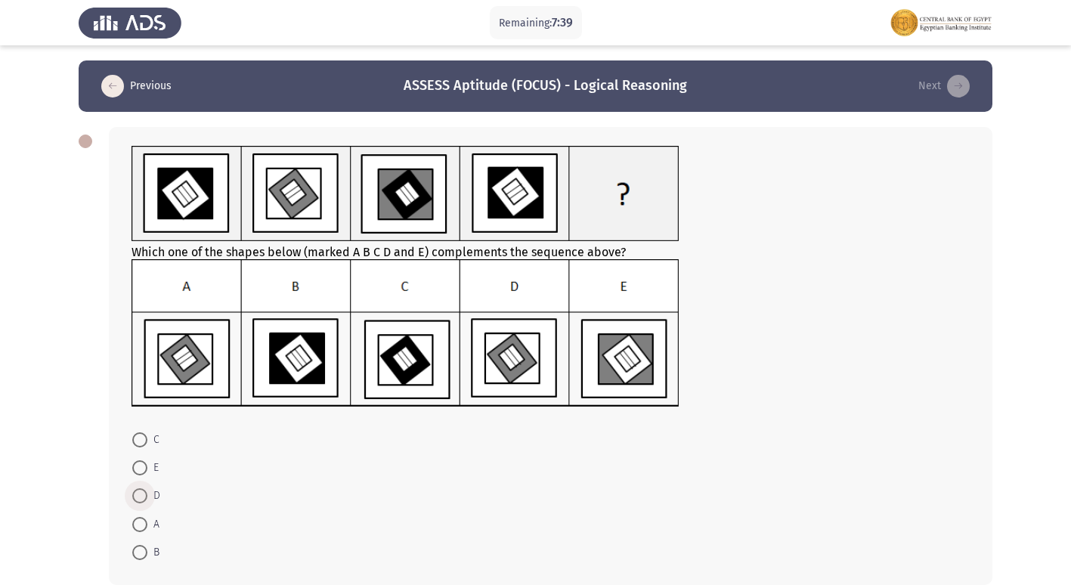
click at [148, 492] on span "D" at bounding box center [153, 496] width 13 height 18
click at [147, 492] on input "D" at bounding box center [139, 495] width 15 height 15
radio input "true"
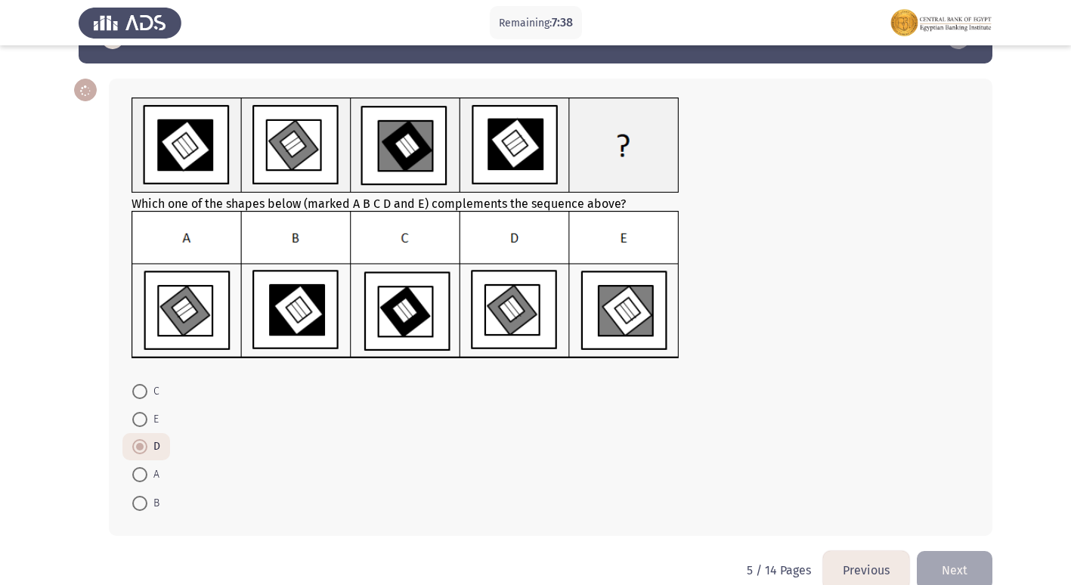
scroll to position [75, 0]
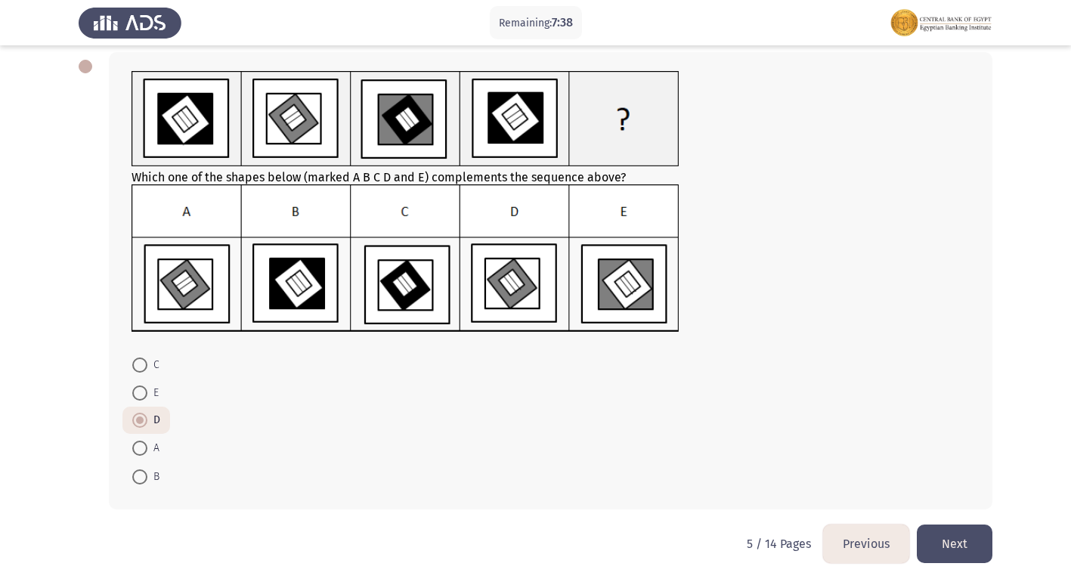
click at [969, 556] on button "Next" at bounding box center [955, 544] width 76 height 39
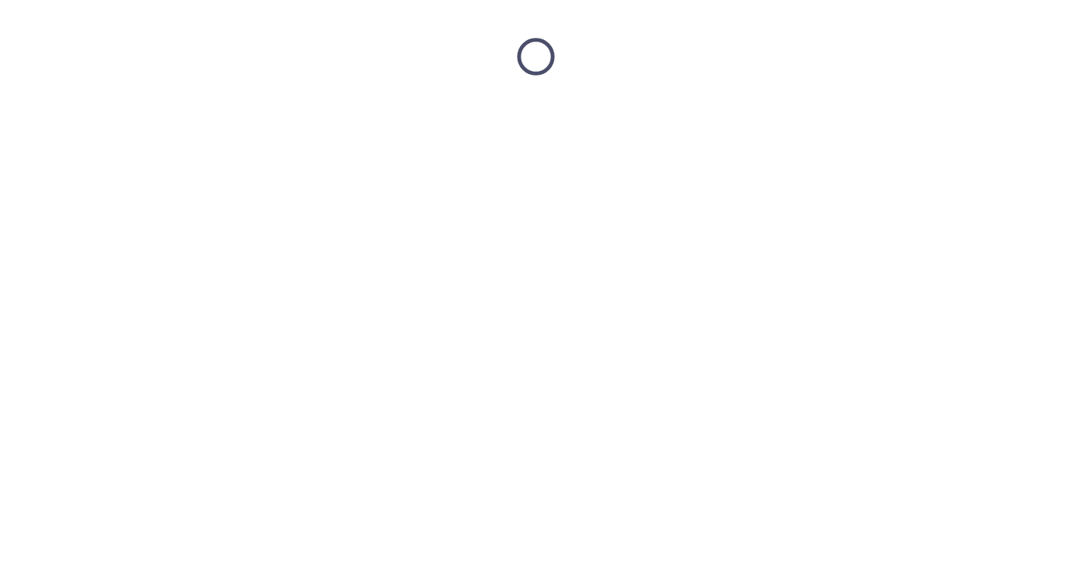
scroll to position [0, 0]
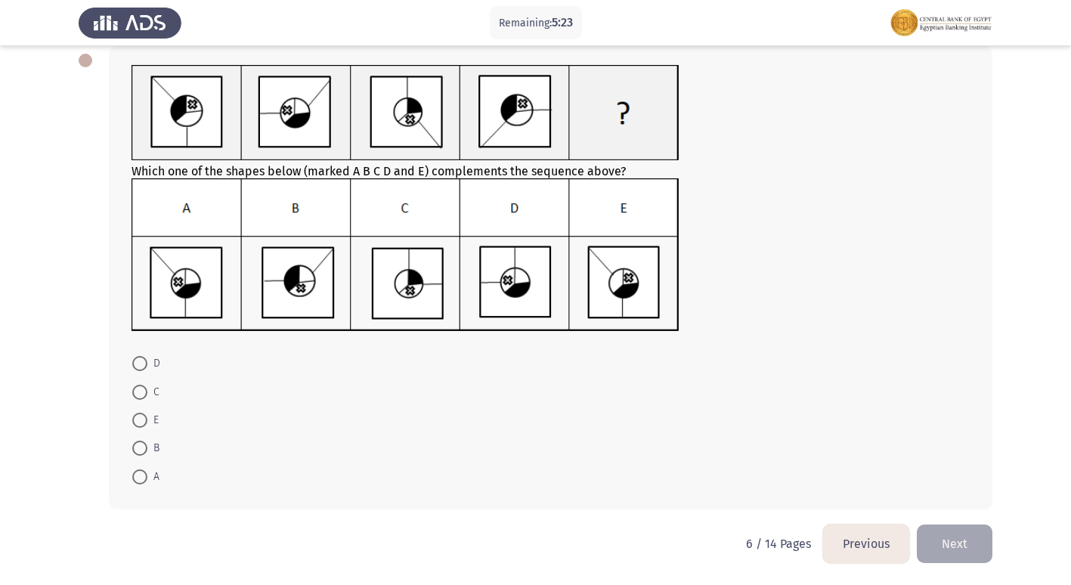
click at [142, 474] on span at bounding box center [139, 476] width 15 height 15
click at [142, 474] on input "A" at bounding box center [139, 476] width 15 height 15
radio input "true"
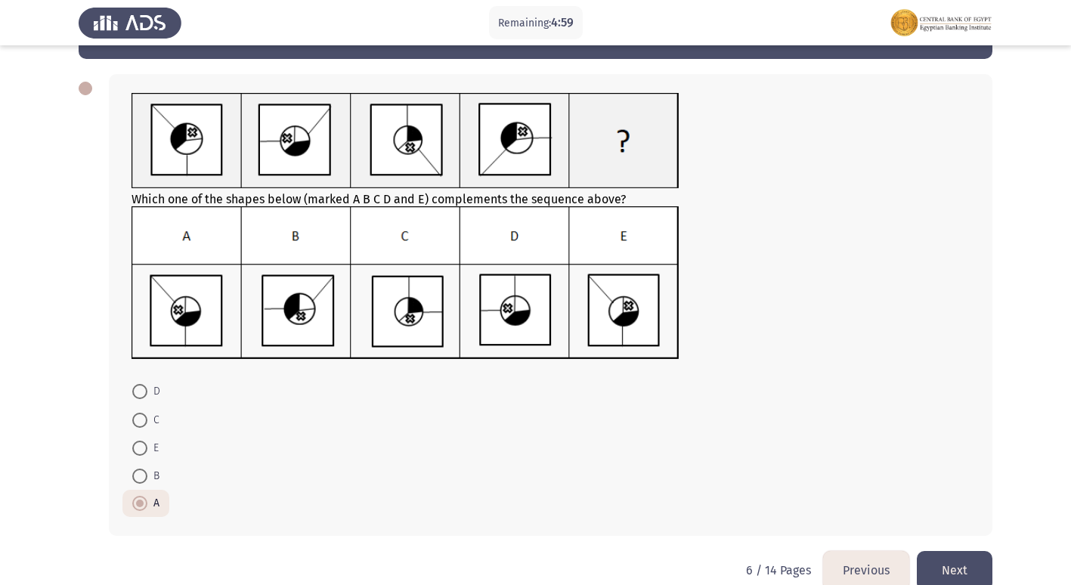
scroll to position [79, 0]
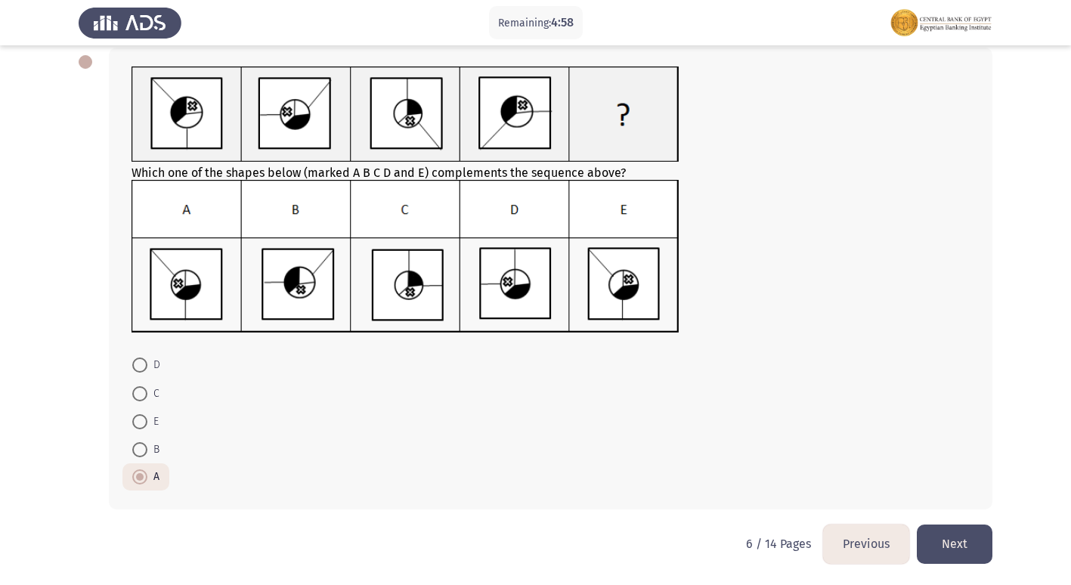
click at [957, 537] on button "Next" at bounding box center [955, 544] width 76 height 39
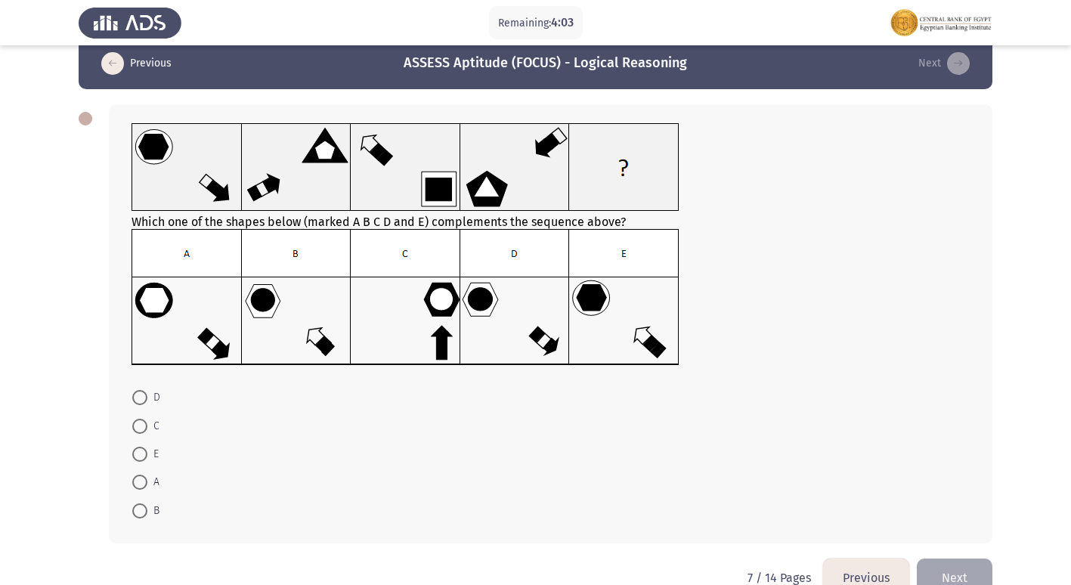
scroll to position [57, 0]
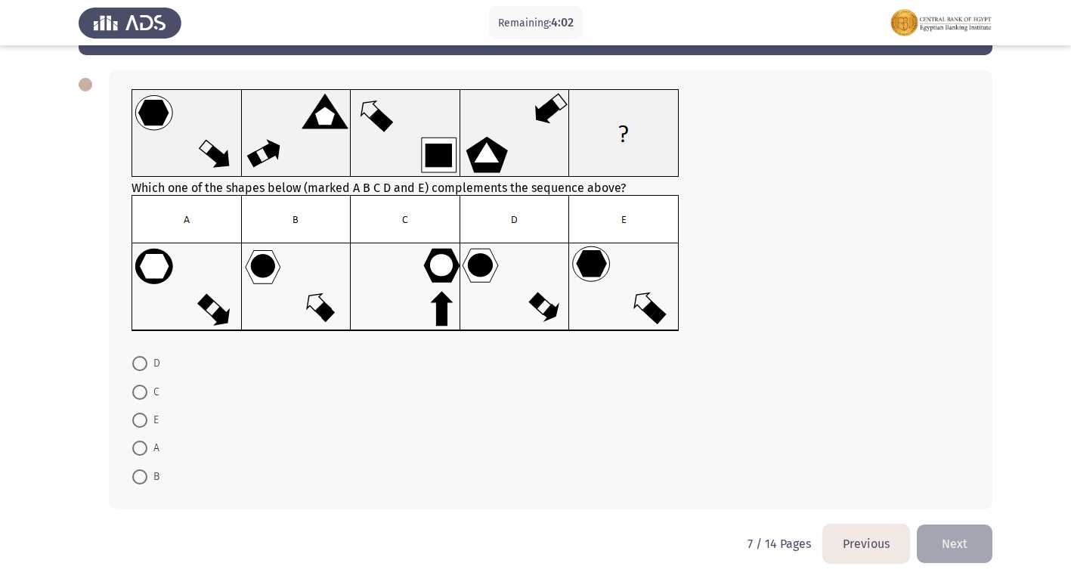
click at [137, 364] on span at bounding box center [139, 363] width 15 height 15
click at [137, 364] on input "D" at bounding box center [139, 363] width 15 height 15
radio input "true"
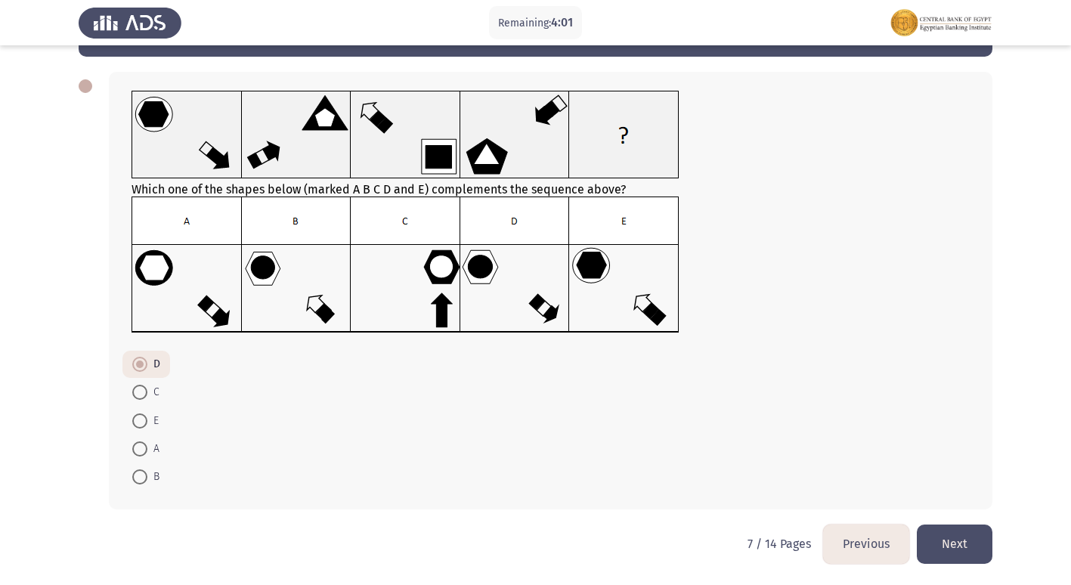
click at [958, 535] on button "Next" at bounding box center [955, 544] width 76 height 39
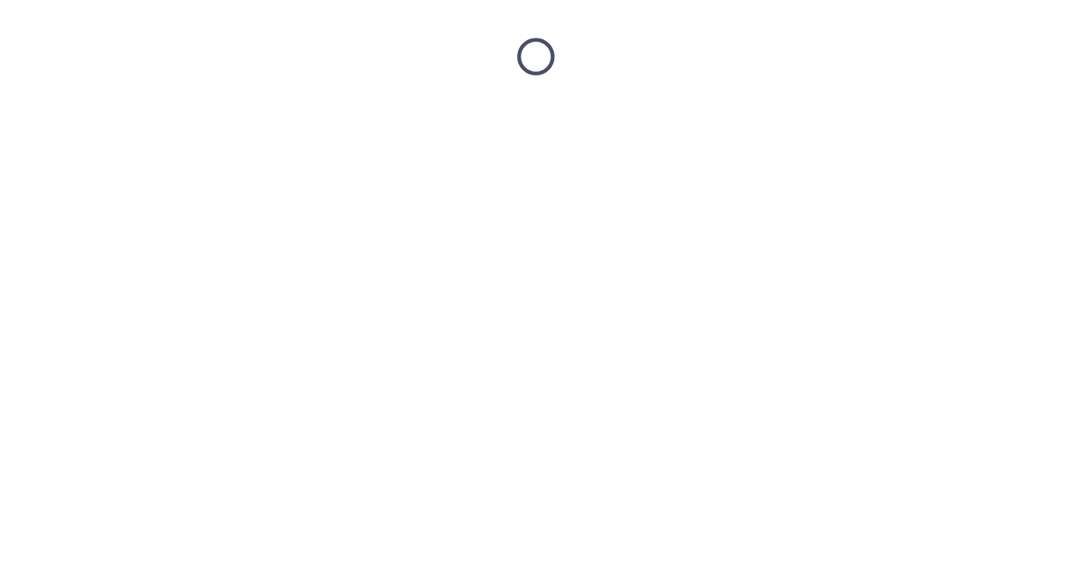
scroll to position [0, 0]
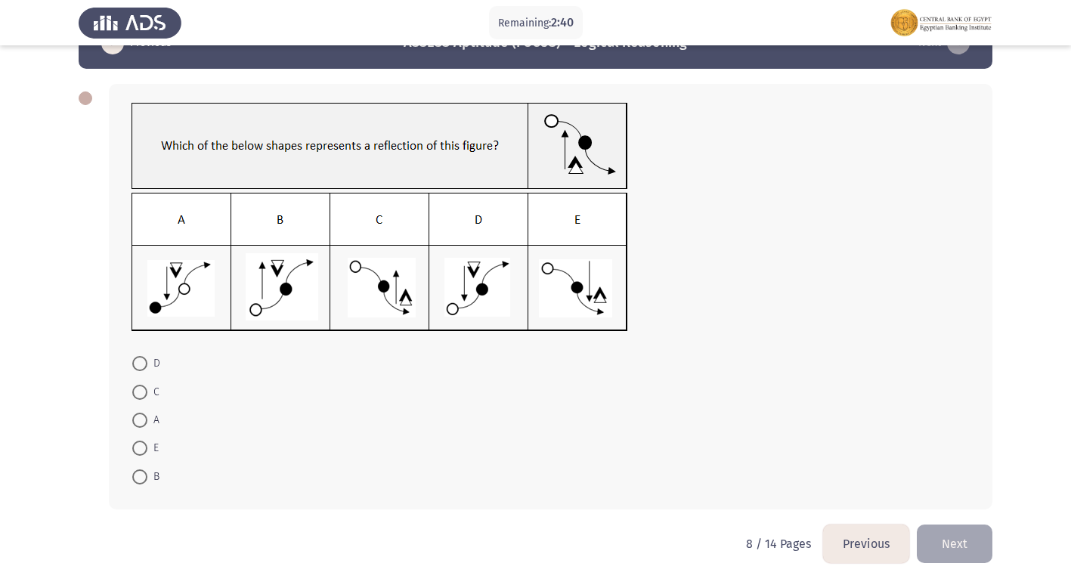
click at [141, 443] on span at bounding box center [139, 448] width 15 height 15
click at [141, 443] on input "E" at bounding box center [139, 448] width 15 height 15
radio input "true"
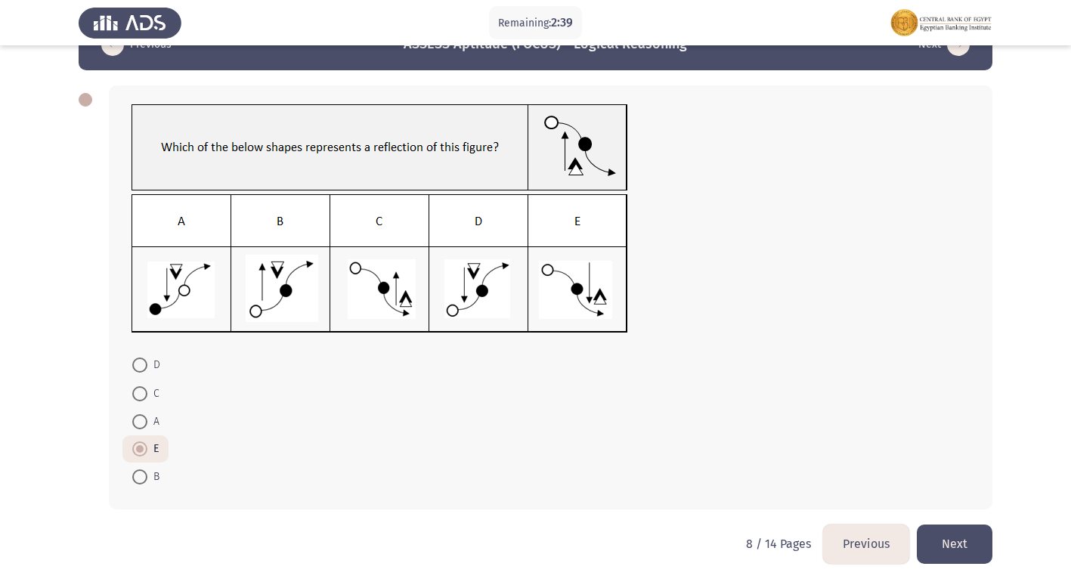
click at [940, 540] on button "Next" at bounding box center [955, 544] width 76 height 39
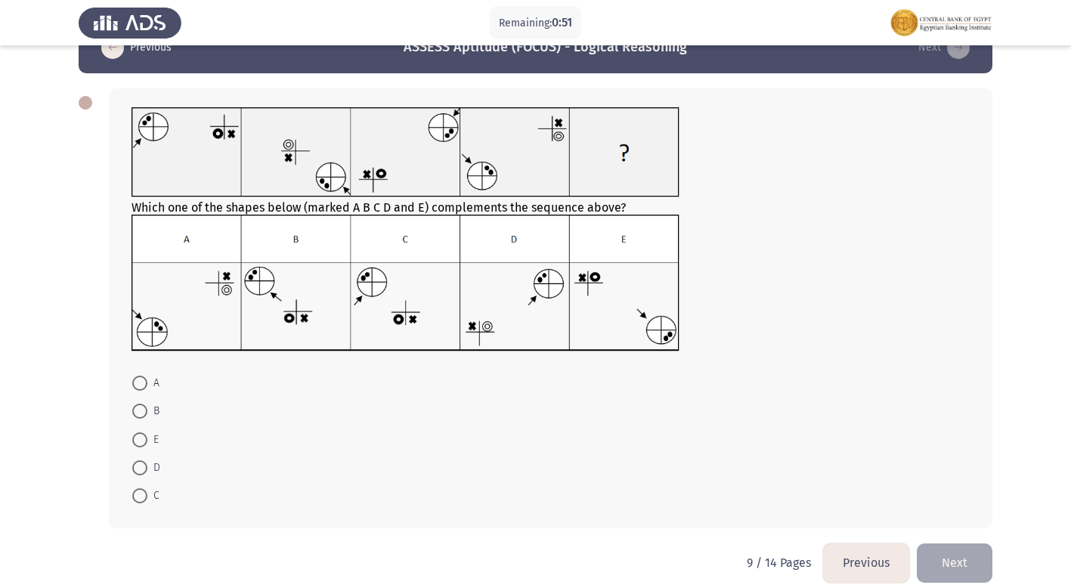
scroll to position [57, 0]
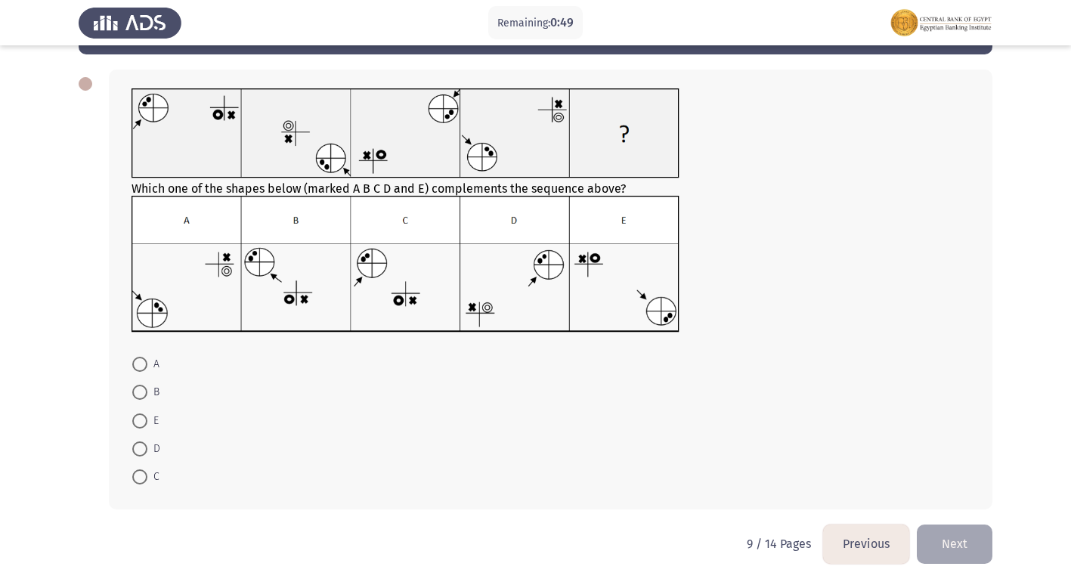
click at [136, 389] on span at bounding box center [139, 392] width 15 height 15
click at [136, 389] on input "B" at bounding box center [139, 392] width 15 height 15
radio input "true"
click at [946, 538] on button "Next" at bounding box center [955, 544] width 76 height 39
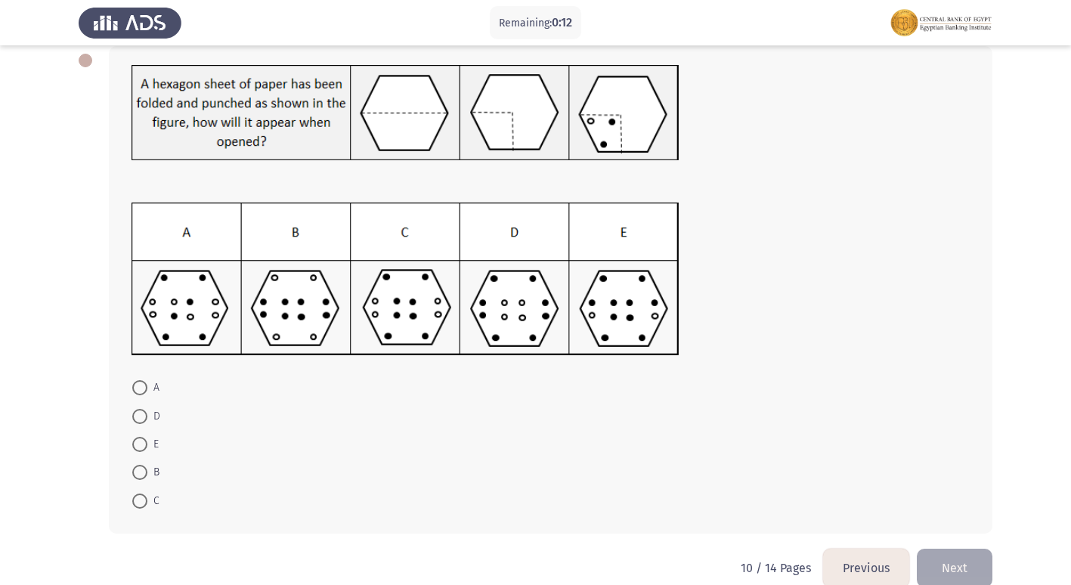
scroll to position [105, 0]
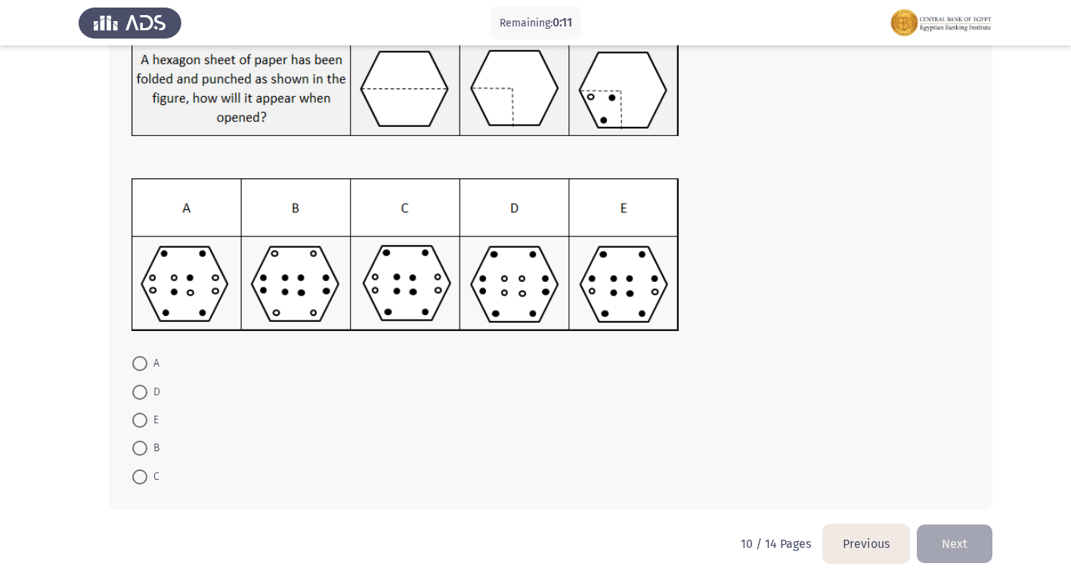
click at [137, 451] on span at bounding box center [139, 448] width 15 height 15
click at [137, 451] on input "B" at bounding box center [139, 448] width 15 height 15
radio input "true"
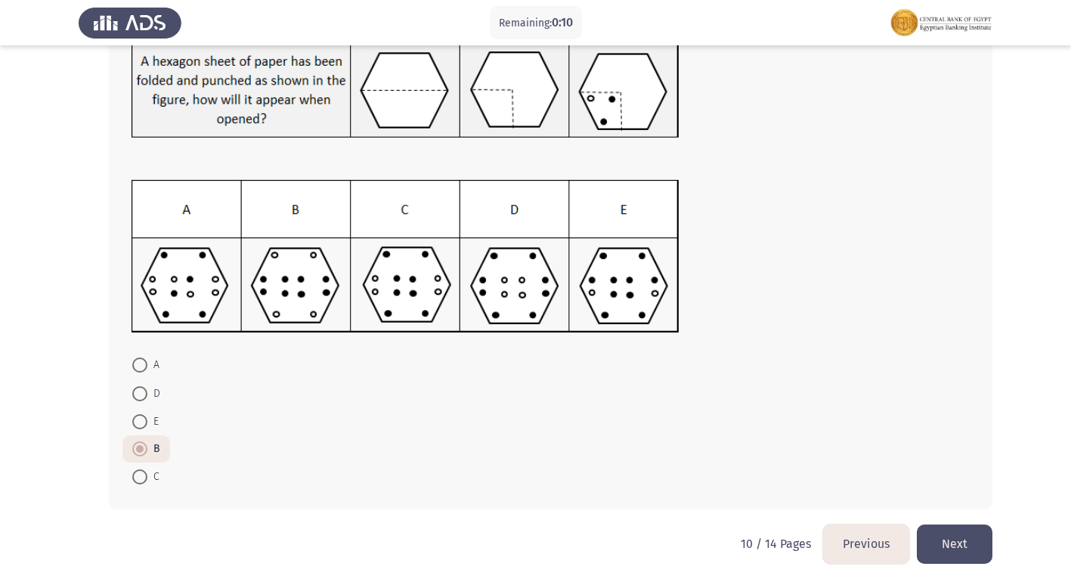
click at [962, 540] on button "Next" at bounding box center [955, 544] width 76 height 39
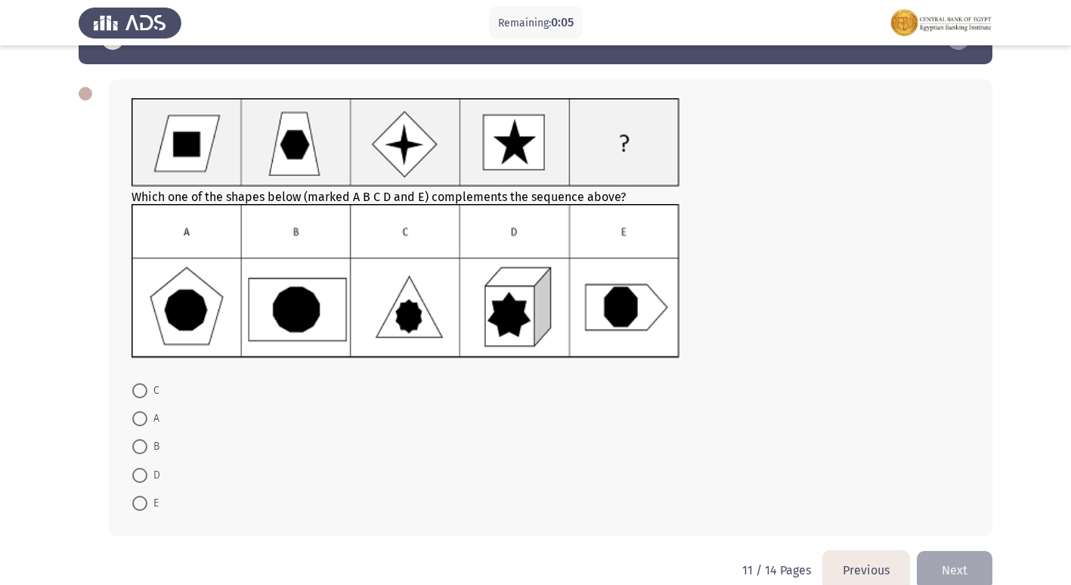
scroll to position [74, 0]
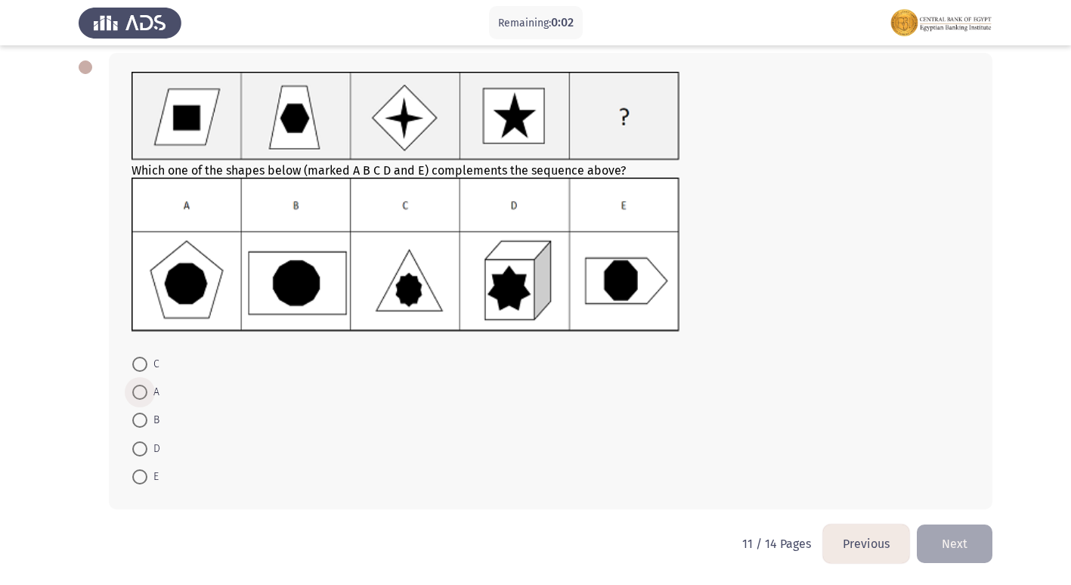
click at [138, 392] on span at bounding box center [139, 392] width 15 height 15
click at [138, 392] on input "A" at bounding box center [139, 392] width 15 height 15
radio input "true"
click at [958, 544] on button "Next" at bounding box center [955, 544] width 76 height 39
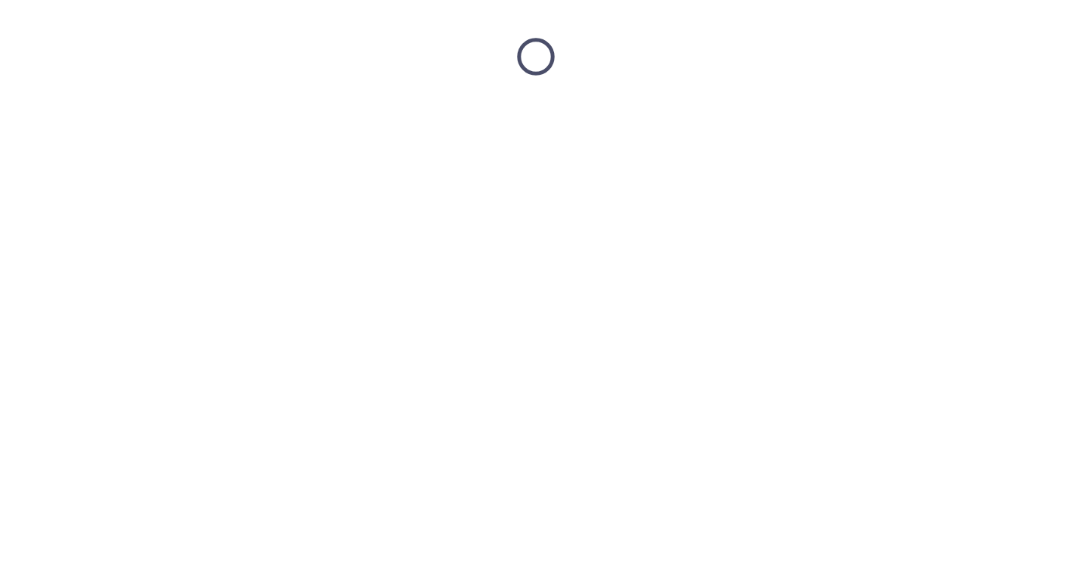
scroll to position [0, 0]
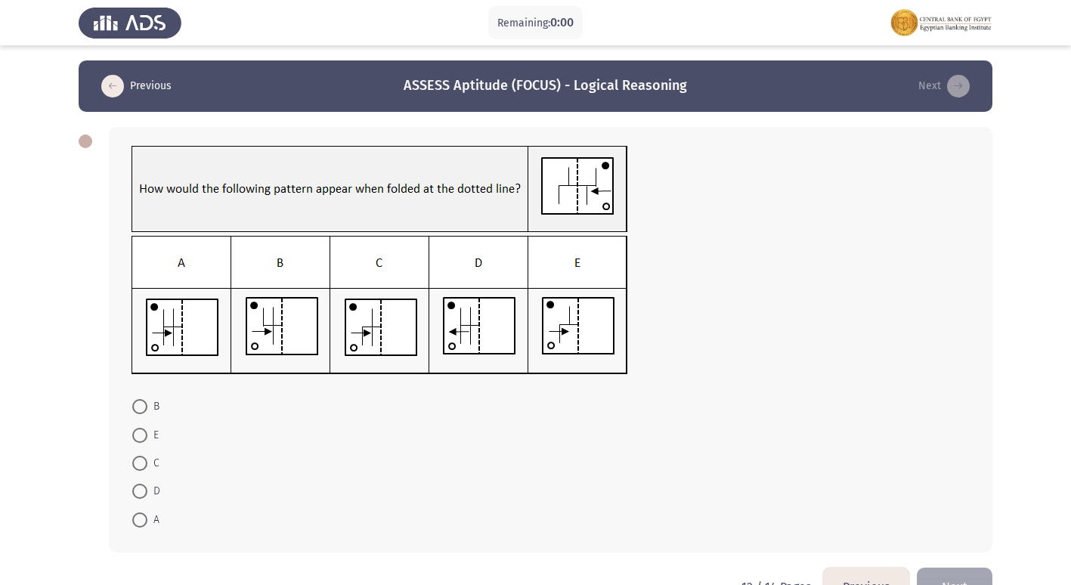
click at [164, 404] on form "B E C D A" at bounding box center [551, 462] width 838 height 141
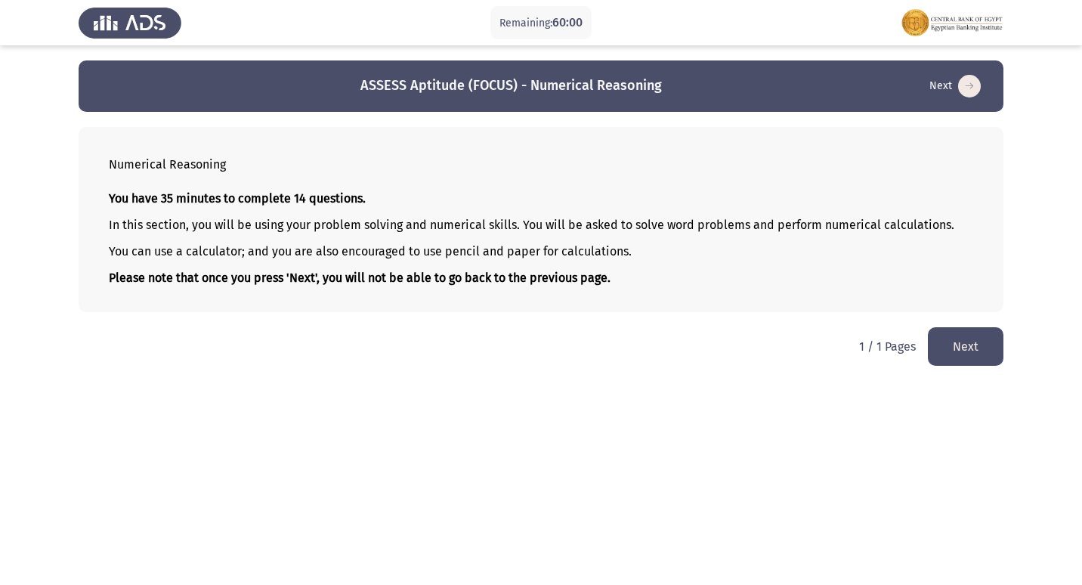
drag, startPoint x: 122, startPoint y: 409, endPoint x: 315, endPoint y: 407, distance: 193.5
click at [124, 381] on html "Remaining: 60:00 ASSESS Aptitude (FOCUS) - Numerical Reasoning Next Numerical R…" at bounding box center [541, 190] width 1082 height 381
drag, startPoint x: 408, startPoint y: 251, endPoint x: 518, endPoint y: 255, distance: 109.7
click at [518, 255] on p "You can use a calculator; and you are also encouraged to use pencil and paper f…" at bounding box center [541, 251] width 865 height 14
click at [969, 339] on button "Next" at bounding box center [966, 346] width 76 height 39
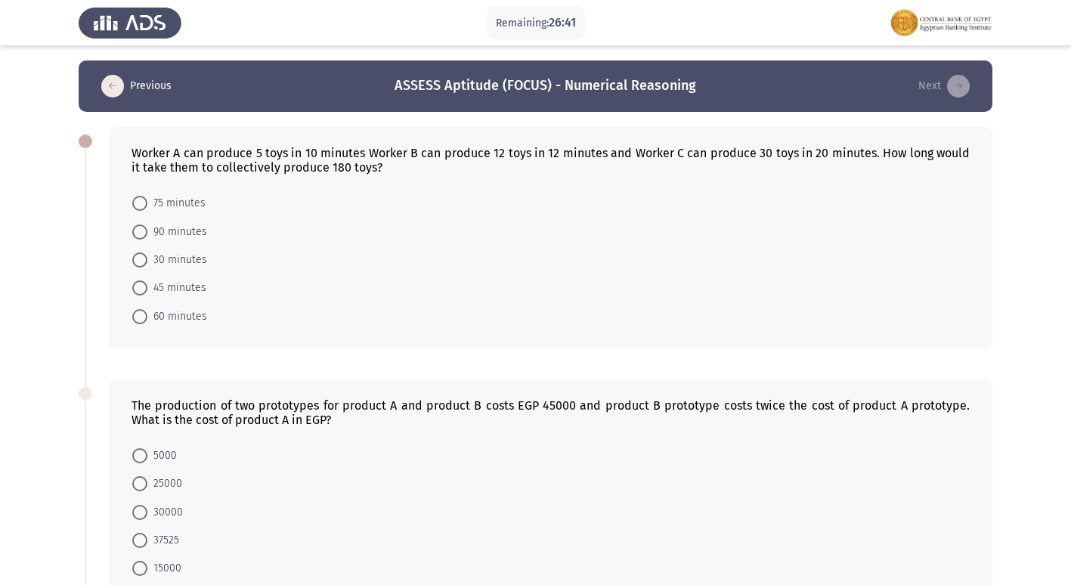
click at [146, 197] on span at bounding box center [139, 203] width 15 height 15
click at [146, 197] on input "75 minutes" at bounding box center [139, 203] width 15 height 15
radio input "true"
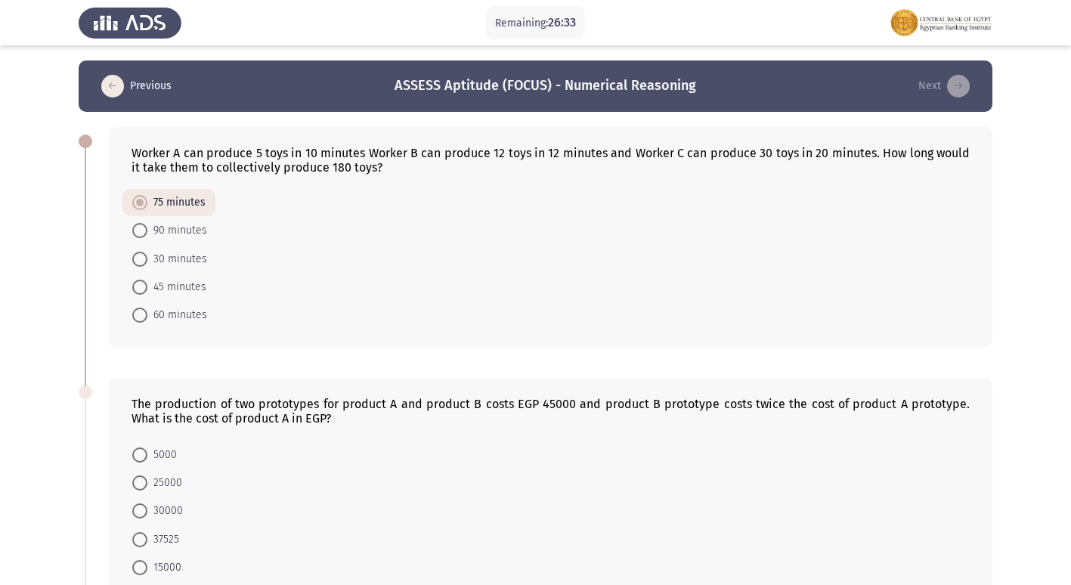
click at [141, 310] on span at bounding box center [139, 315] width 15 height 15
click at [141, 310] on input "60 minutes" at bounding box center [139, 315] width 15 height 15
radio input "true"
click at [138, 234] on span at bounding box center [139, 232] width 15 height 15
click at [138, 234] on input "90 minutes" at bounding box center [139, 232] width 15 height 15
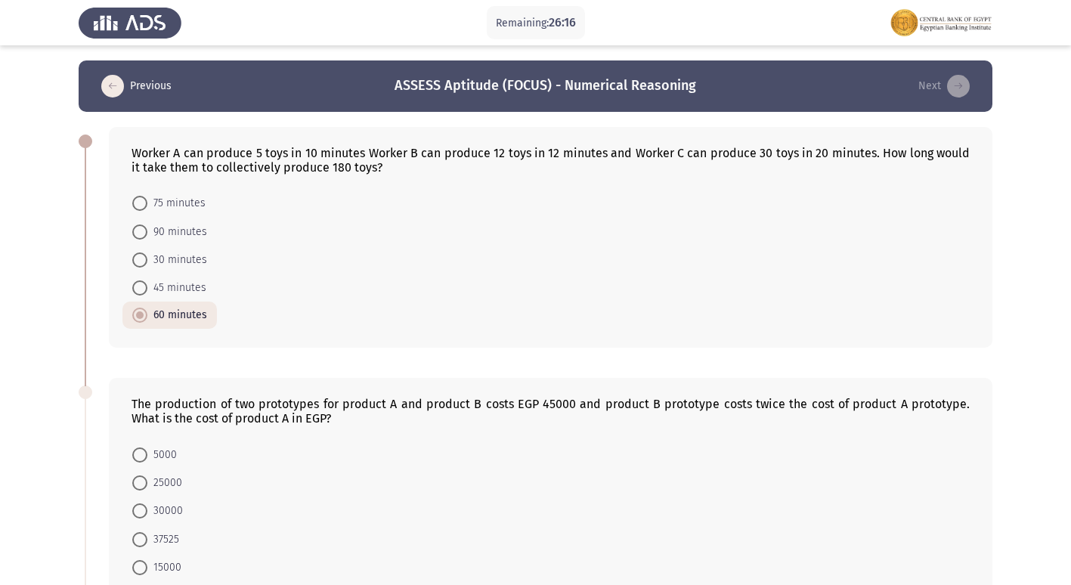
radio input "true"
click at [162, 201] on span "75 minutes" at bounding box center [176, 203] width 58 height 18
click at [147, 201] on input "75 minutes" at bounding box center [139, 203] width 15 height 15
radio input "true"
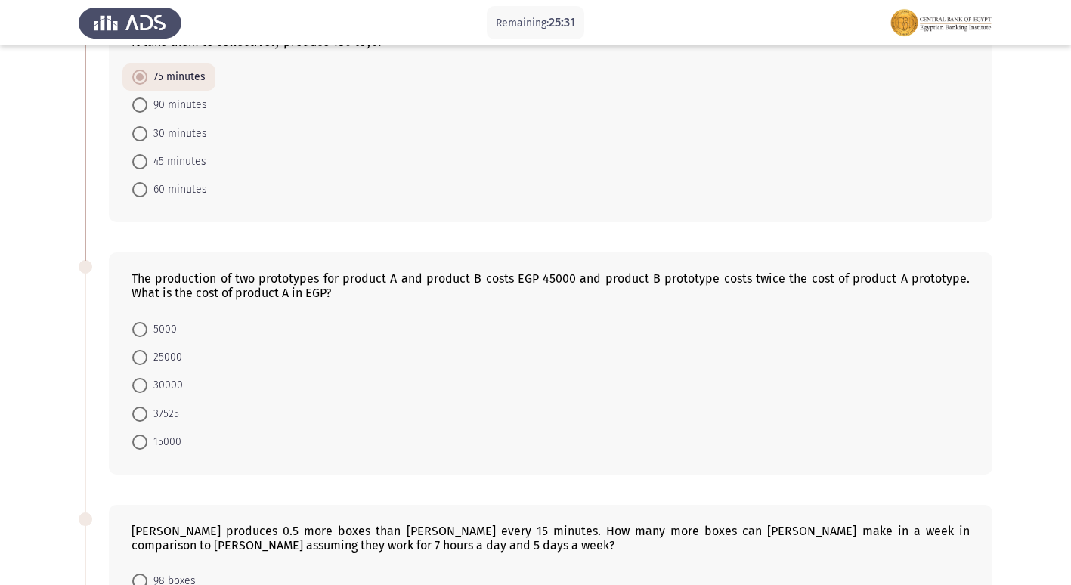
scroll to position [151, 0]
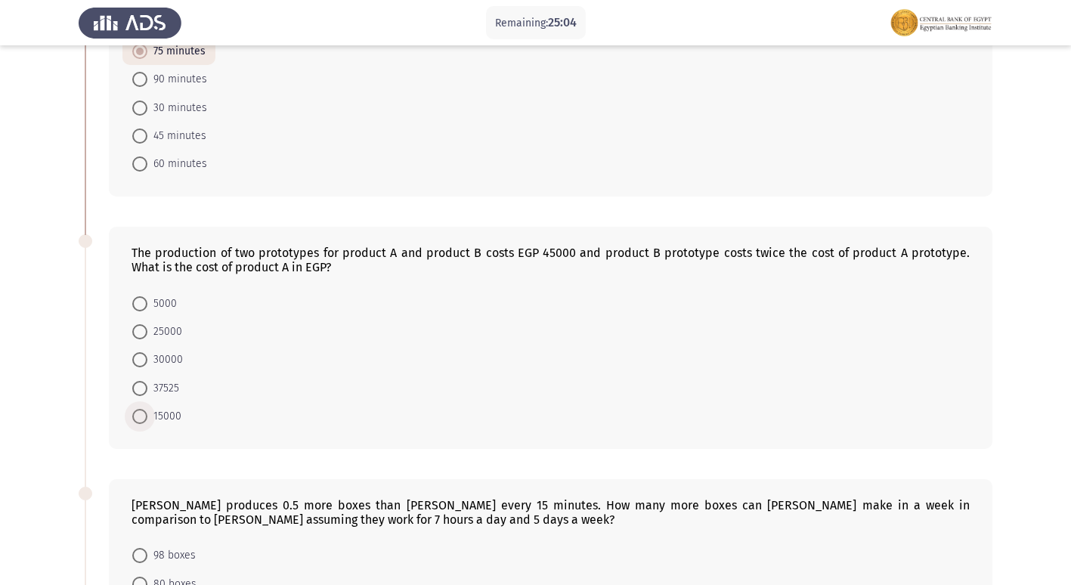
click at [138, 419] on span at bounding box center [139, 416] width 15 height 15
click at [138, 419] on input "15000" at bounding box center [139, 416] width 15 height 15
radio input "true"
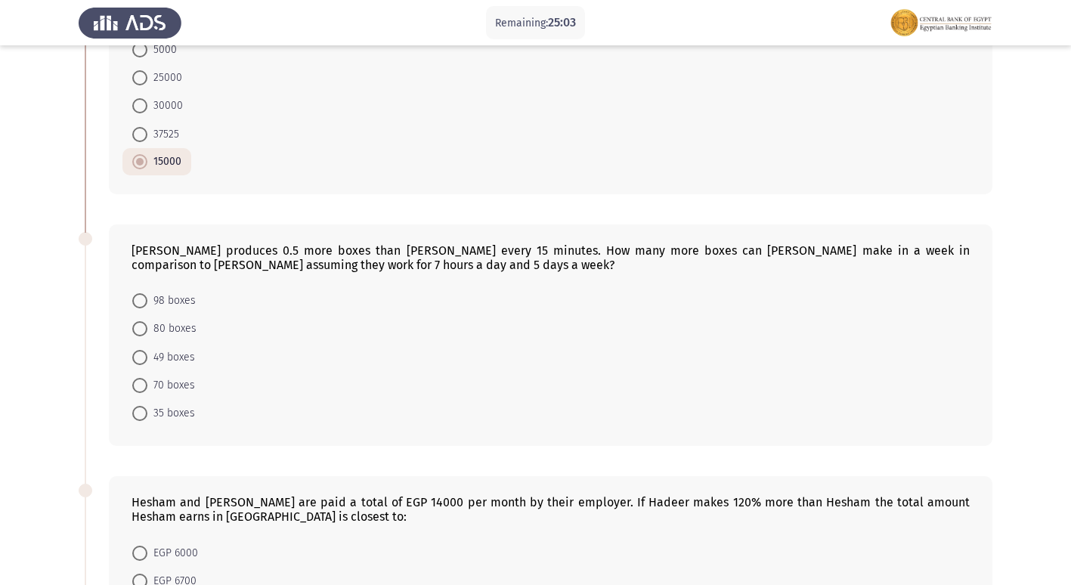
scroll to position [454, 0]
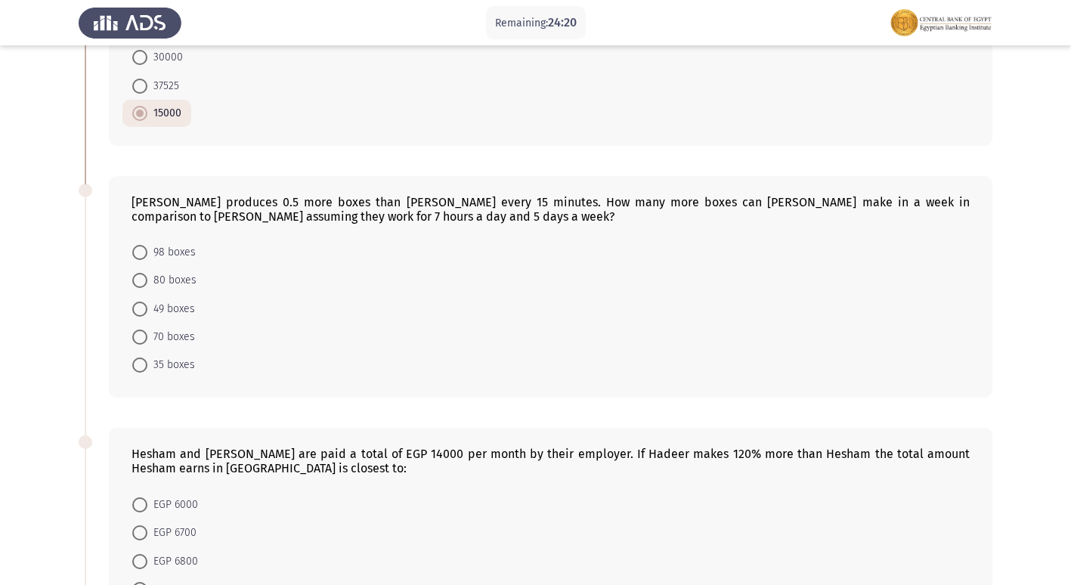
click at [140, 329] on label "70 boxes" at bounding box center [163, 337] width 63 height 18
click at [140, 330] on input "70 boxes" at bounding box center [139, 337] width 15 height 15
radio input "true"
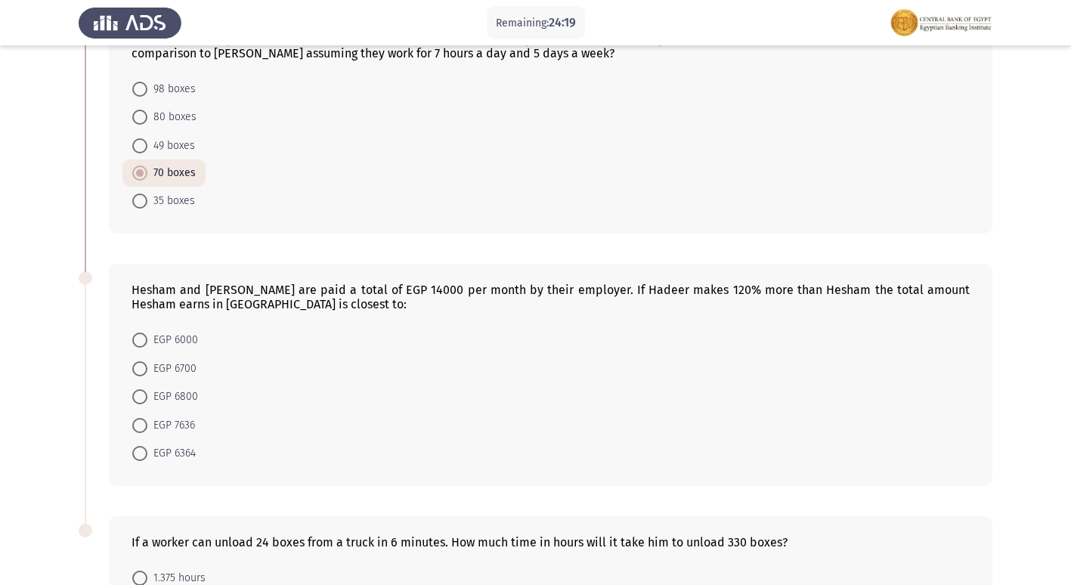
scroll to position [756, 0]
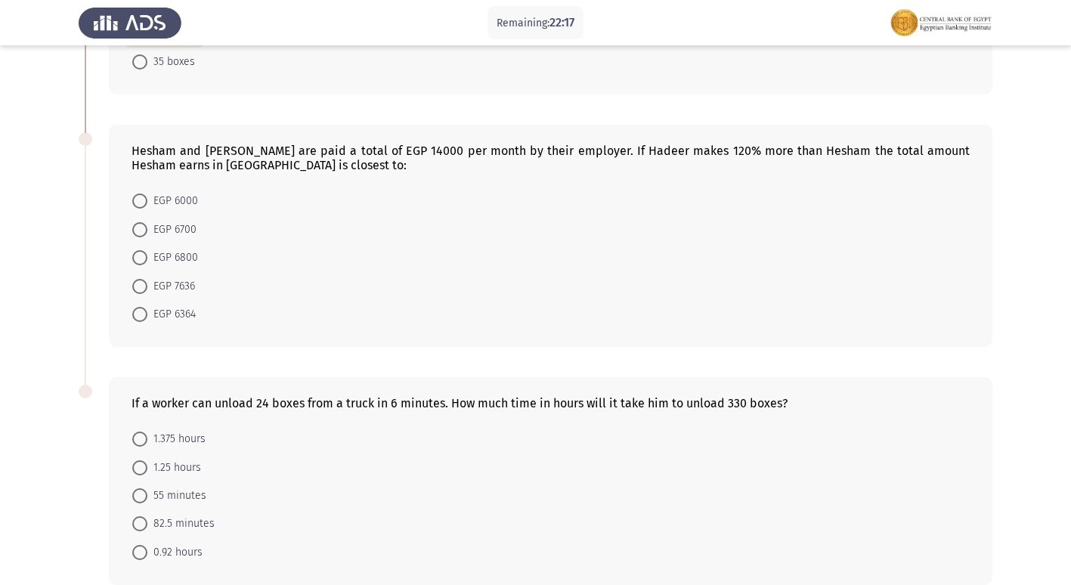
click at [136, 198] on span at bounding box center [139, 201] width 15 height 15
click at [136, 198] on input "EGP 6000" at bounding box center [139, 201] width 15 height 15
radio input "true"
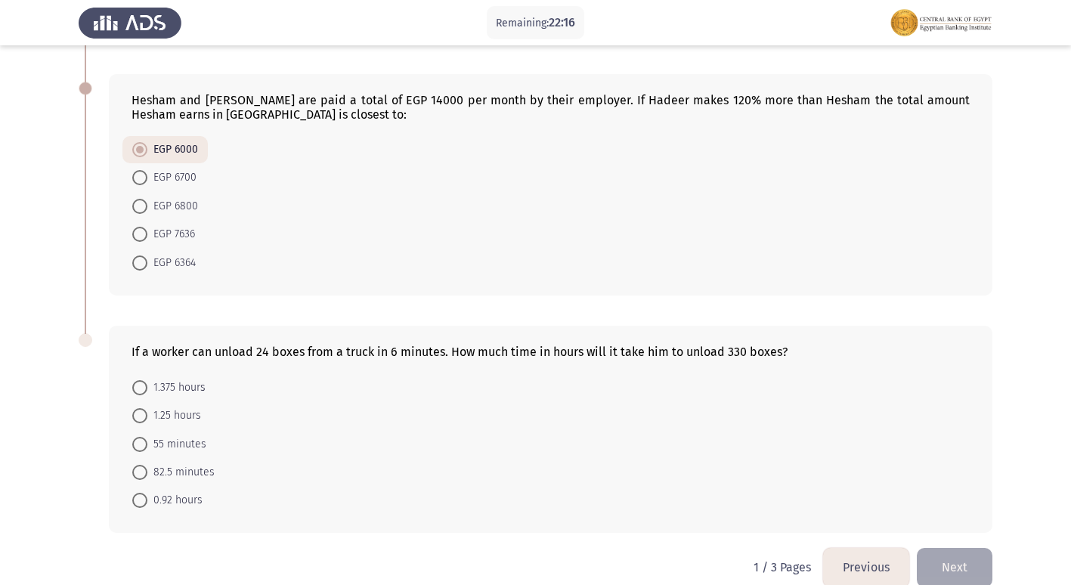
scroll to position [830, 0]
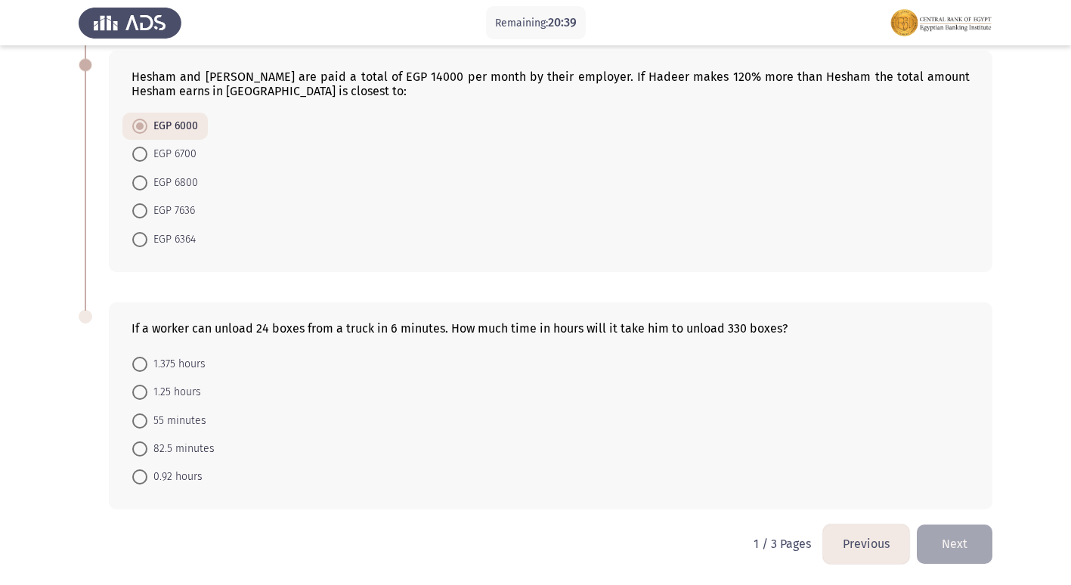
click at [135, 450] on span at bounding box center [139, 448] width 15 height 15
click at [135, 450] on input "82.5 minutes" at bounding box center [139, 448] width 15 height 15
radio input "true"
click at [948, 550] on button "Next" at bounding box center [955, 544] width 76 height 39
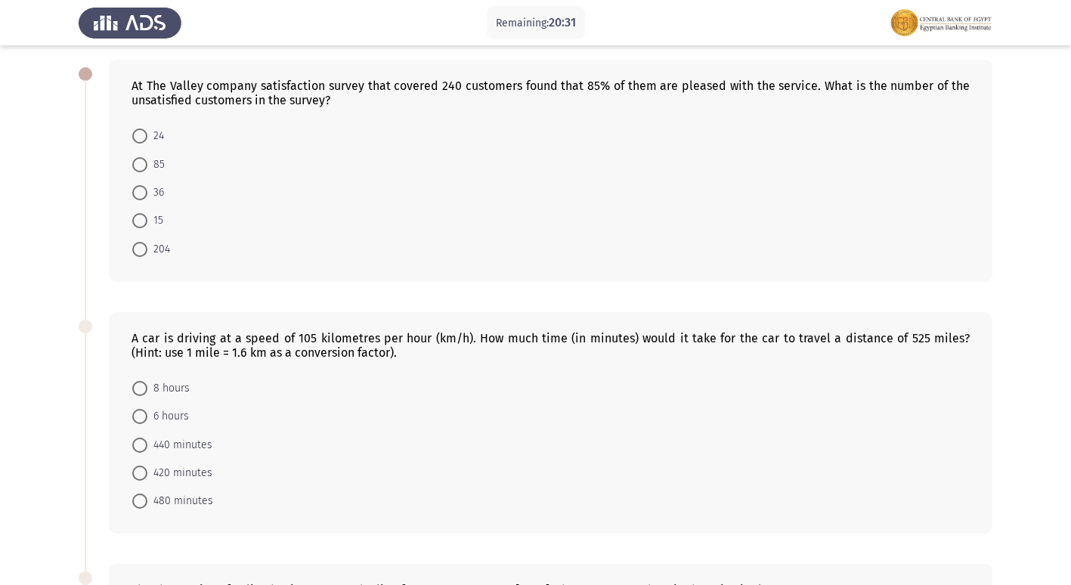
scroll to position [0, 0]
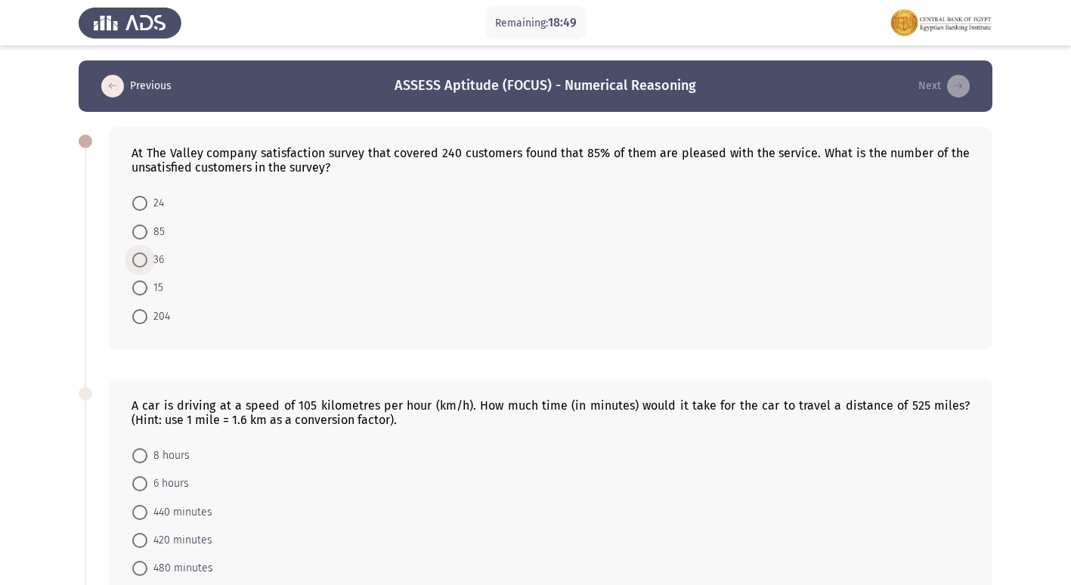
click at [144, 259] on span at bounding box center [139, 259] width 15 height 15
click at [144, 259] on input "36" at bounding box center [139, 259] width 15 height 15
radio input "true"
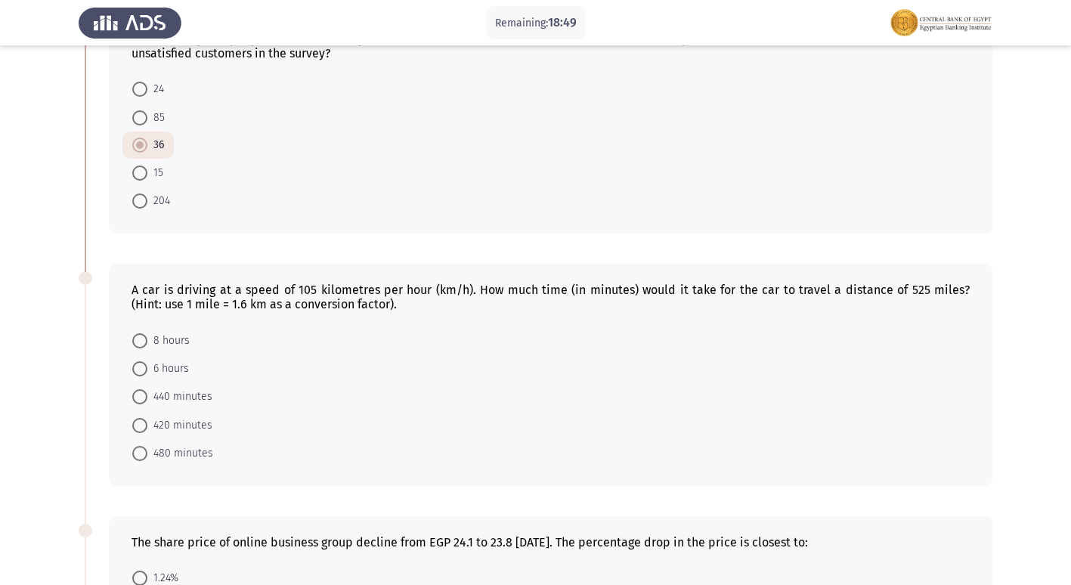
scroll to position [227, 0]
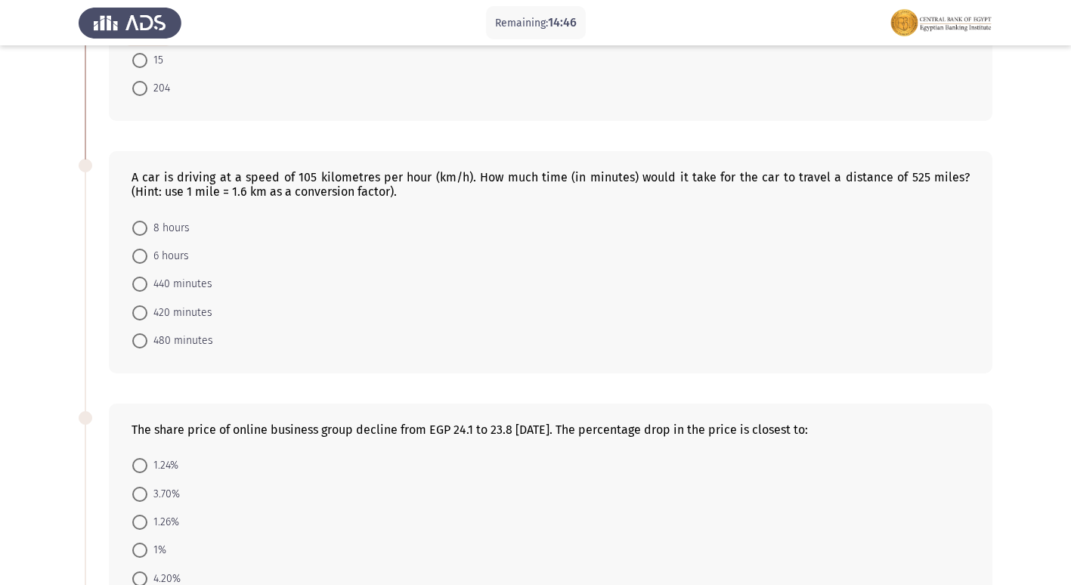
click at [135, 229] on span at bounding box center [139, 228] width 15 height 15
click at [135, 229] on input "8 hours" at bounding box center [139, 228] width 15 height 15
radio input "true"
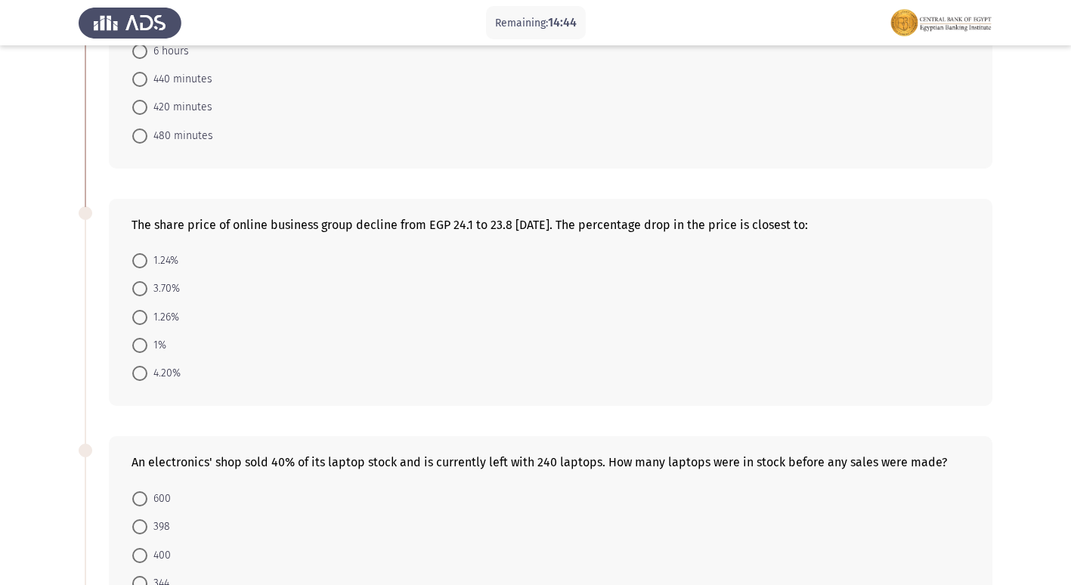
scroll to position [454, 0]
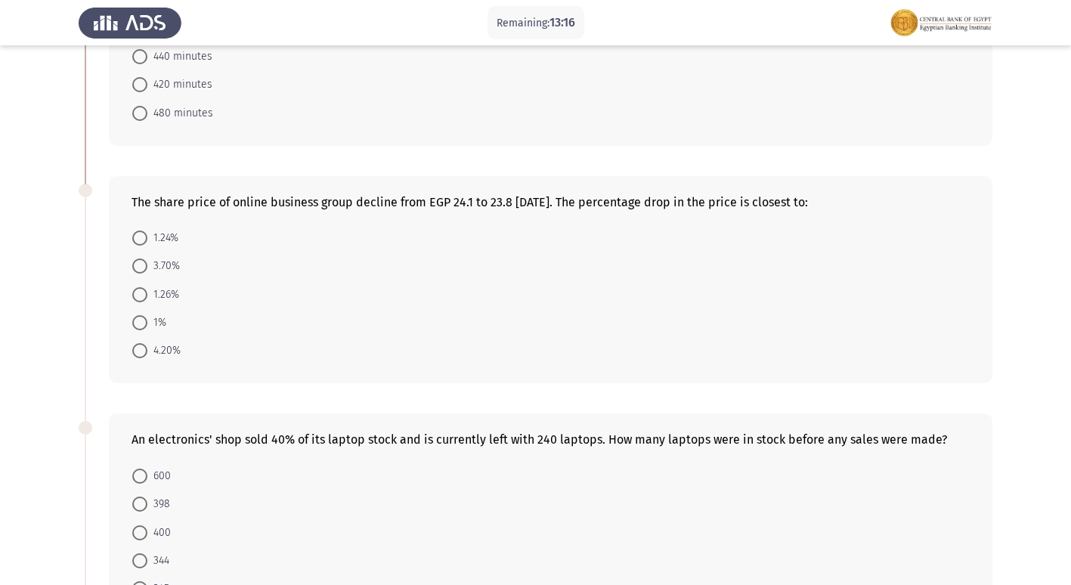
click at [144, 234] on span at bounding box center [139, 238] width 15 height 15
click at [144, 234] on input "1.24%" at bounding box center [139, 238] width 15 height 15
radio input "true"
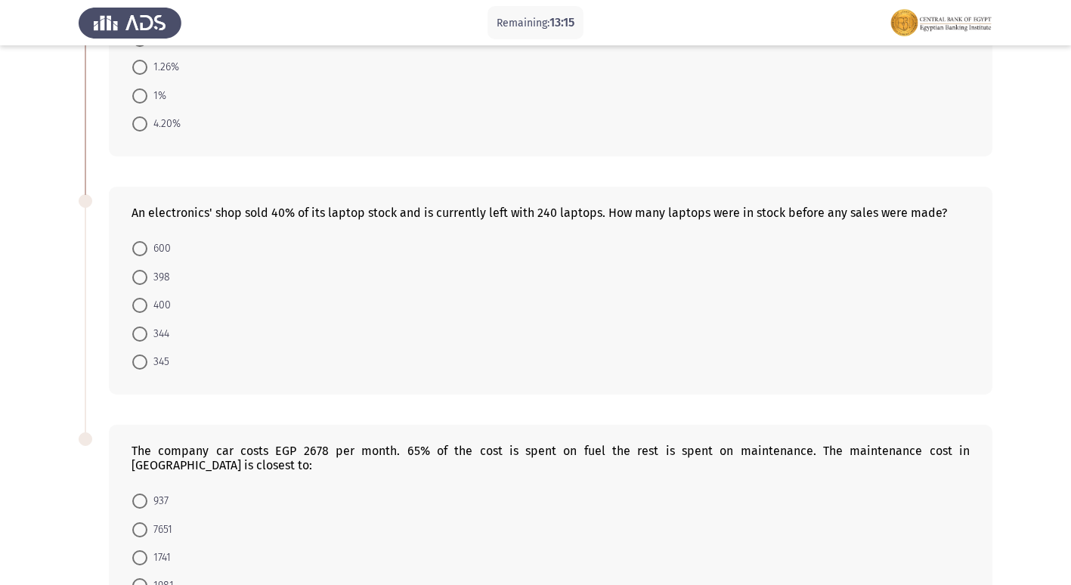
scroll to position [652, 0]
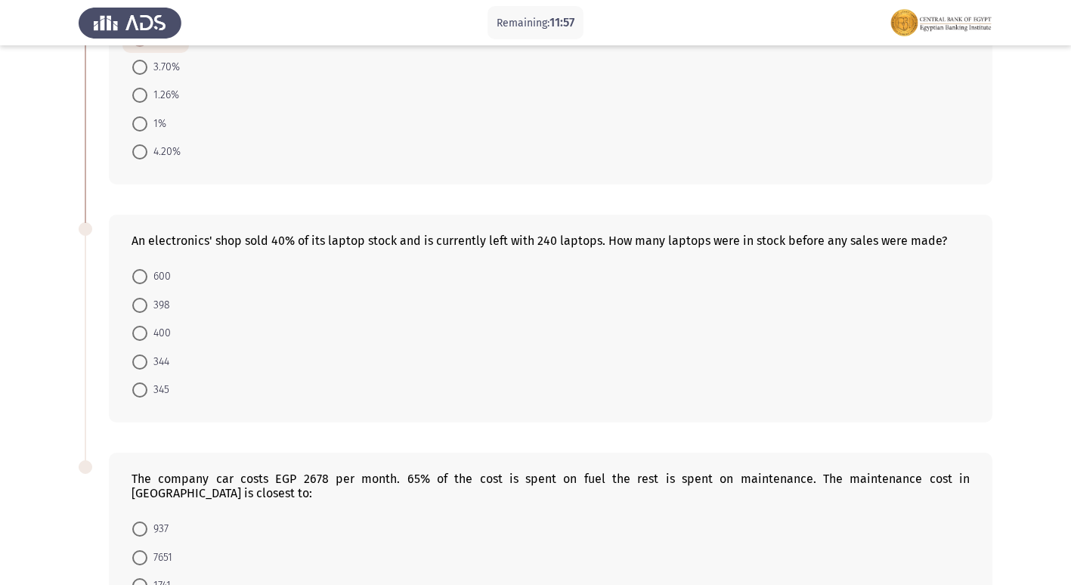
click at [138, 279] on span at bounding box center [139, 276] width 15 height 15
click at [138, 279] on input "600" at bounding box center [139, 276] width 15 height 15
radio input "true"
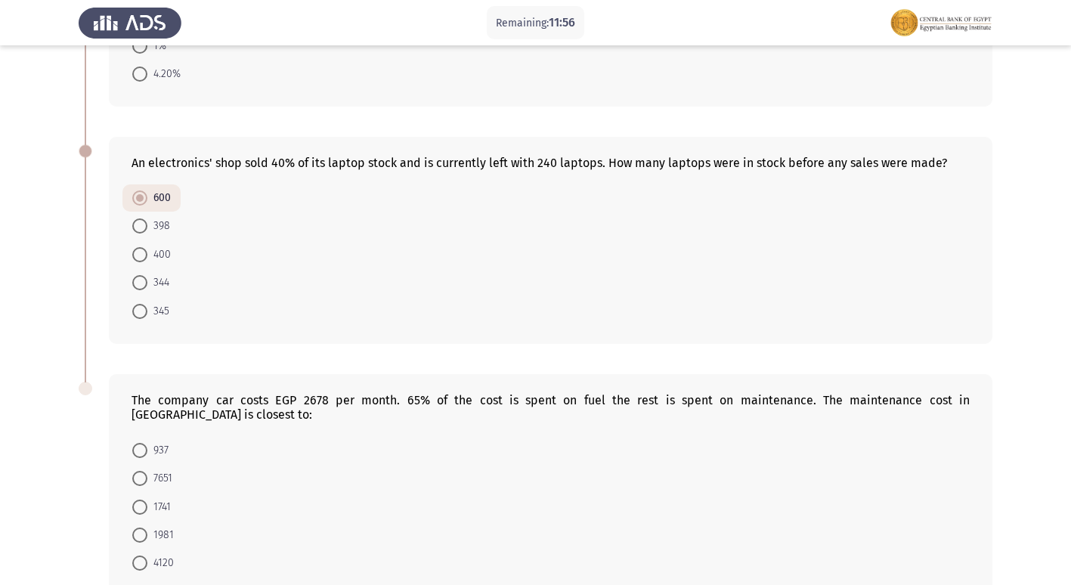
scroll to position [801, 0]
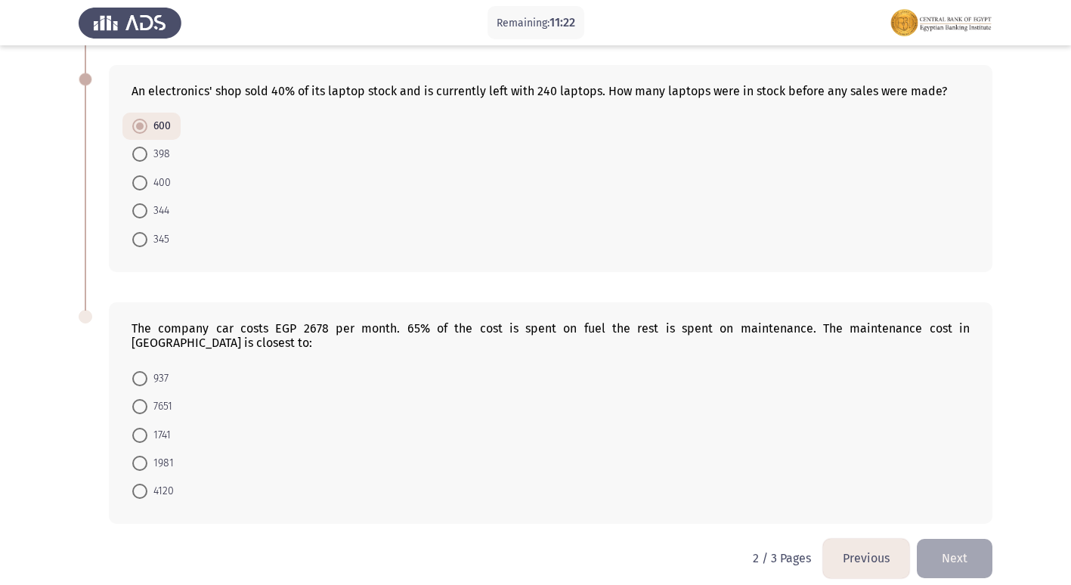
click at [133, 371] on span at bounding box center [139, 378] width 15 height 15
click at [133, 371] on input "937" at bounding box center [139, 378] width 15 height 15
radio input "true"
click at [955, 553] on button "Next" at bounding box center [955, 558] width 76 height 39
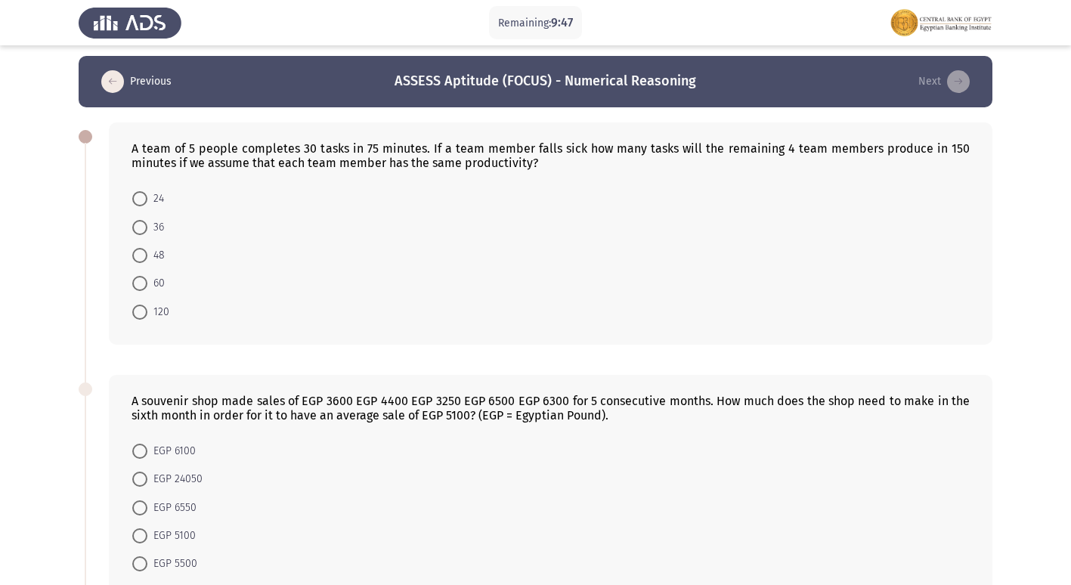
scroll to position [0, 0]
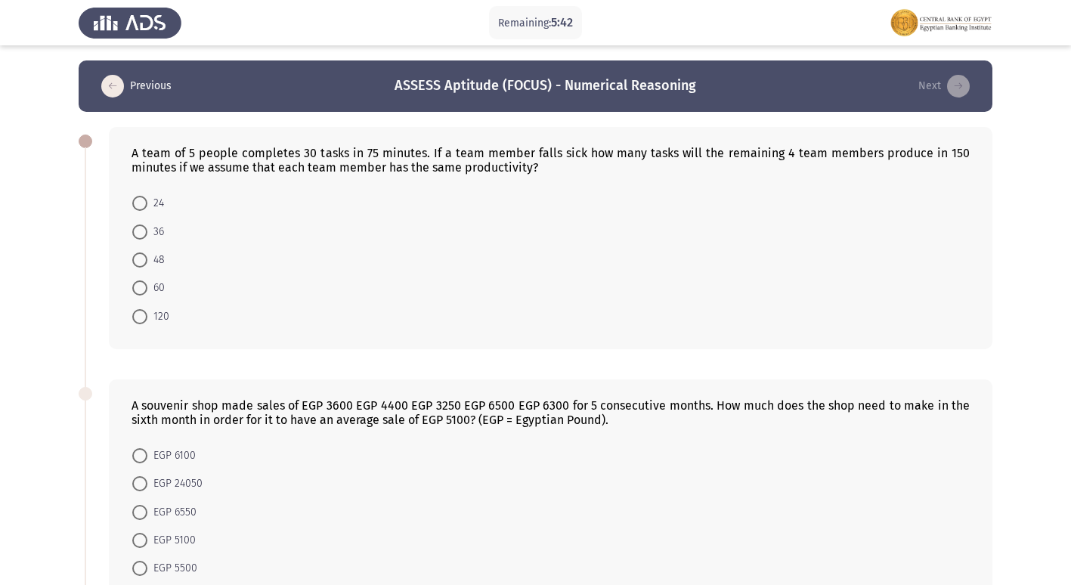
click at [141, 321] on span at bounding box center [139, 316] width 15 height 15
click at [141, 321] on input "120" at bounding box center [139, 316] width 15 height 15
radio input "true"
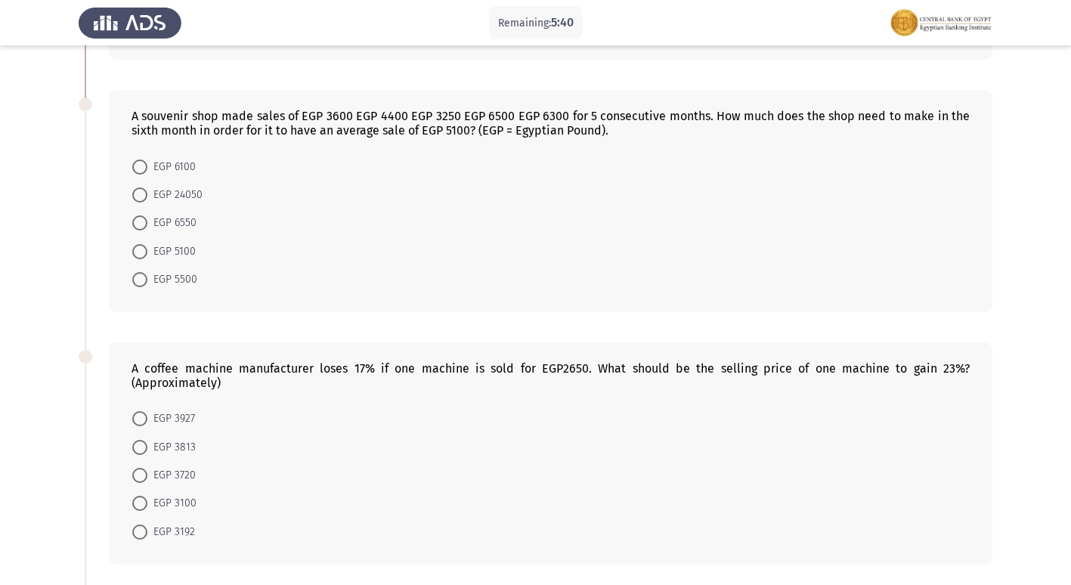
scroll to position [151, 0]
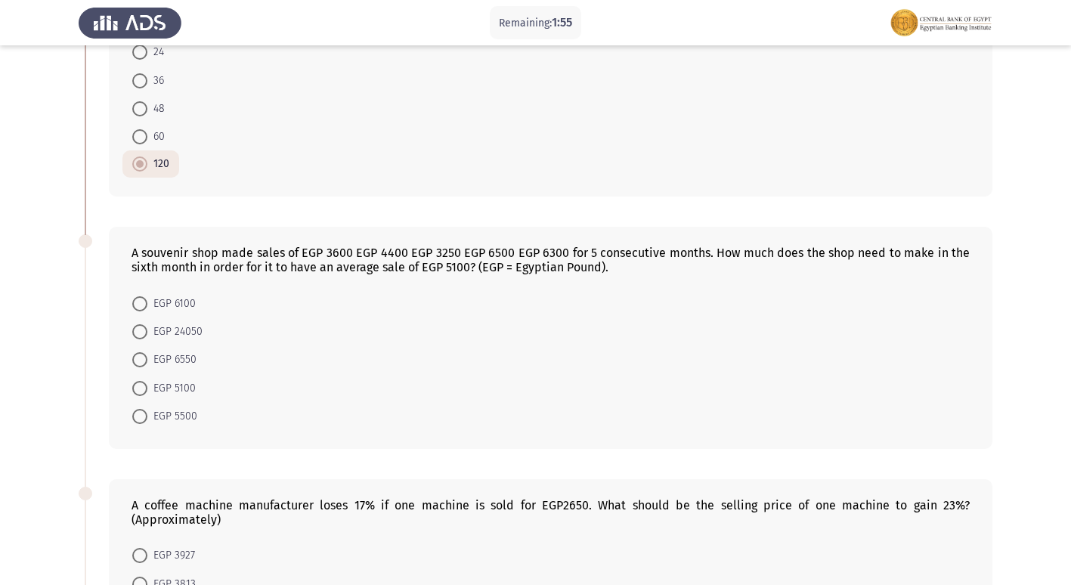
click at [135, 416] on span at bounding box center [139, 416] width 15 height 15
click at [135, 416] on input "EGP 5500" at bounding box center [139, 416] width 15 height 15
radio input "true"
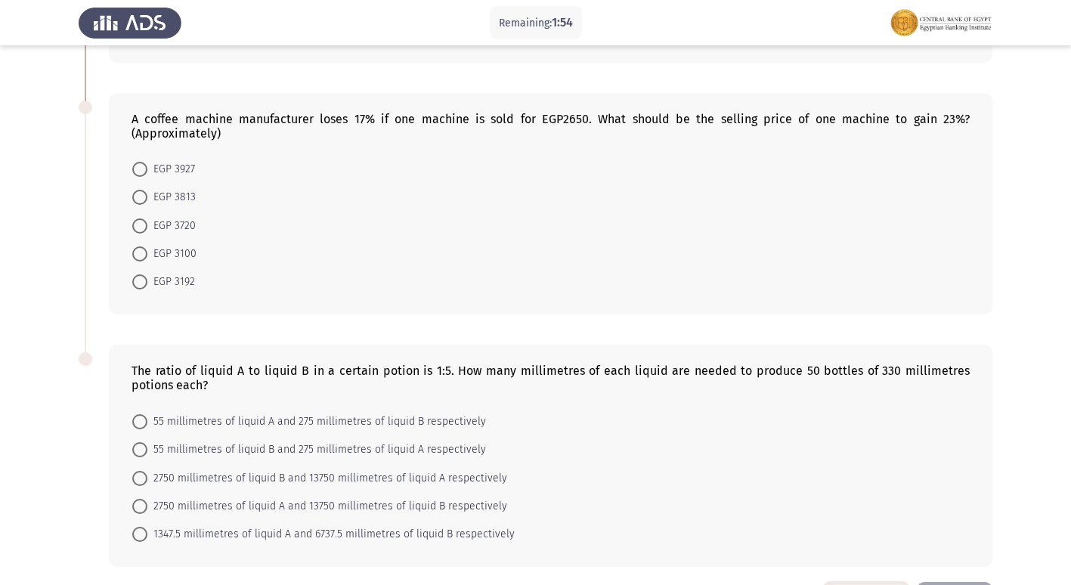
scroll to position [443, 0]
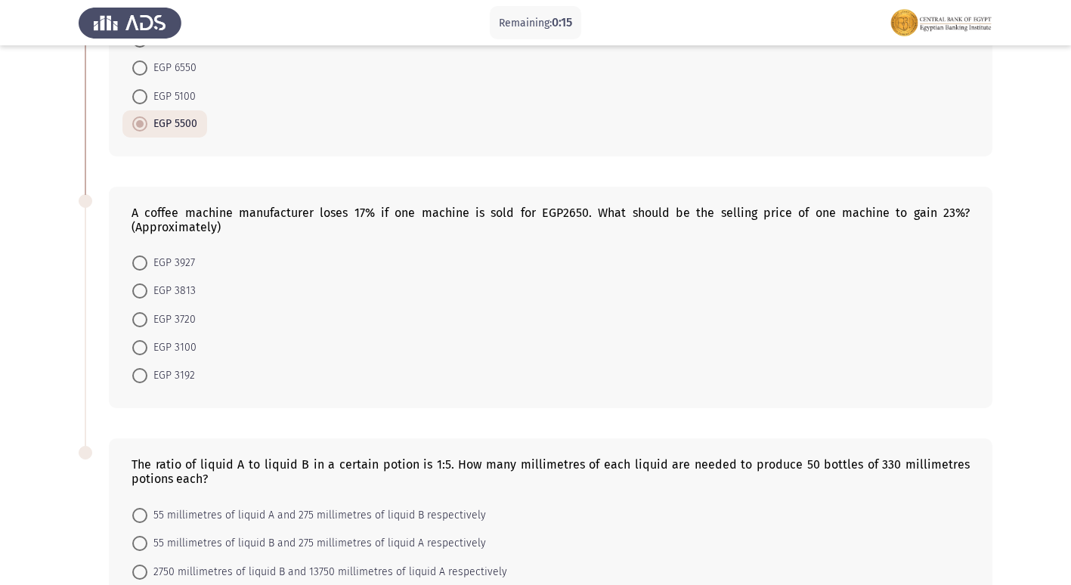
click at [139, 262] on span at bounding box center [139, 263] width 15 height 15
click at [139, 262] on input "EGP 3927" at bounding box center [139, 263] width 15 height 15
radio input "true"
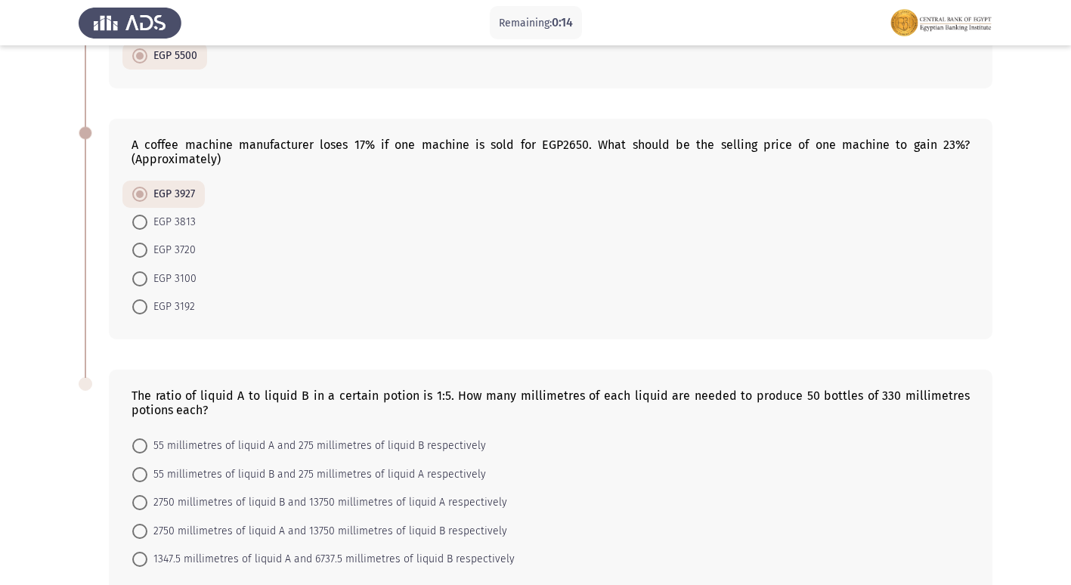
scroll to position [593, 0]
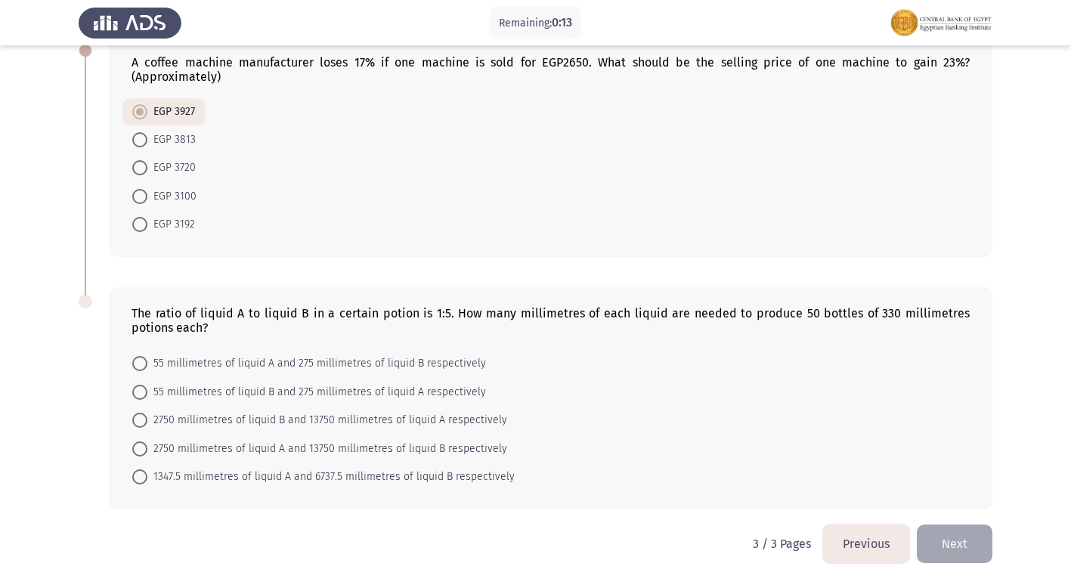
click at [134, 363] on span at bounding box center [139, 363] width 15 height 15
click at [134, 363] on input "55 millimetres of liquid A and 275 millimetres of liquid B respectively" at bounding box center [139, 363] width 15 height 15
radio input "true"
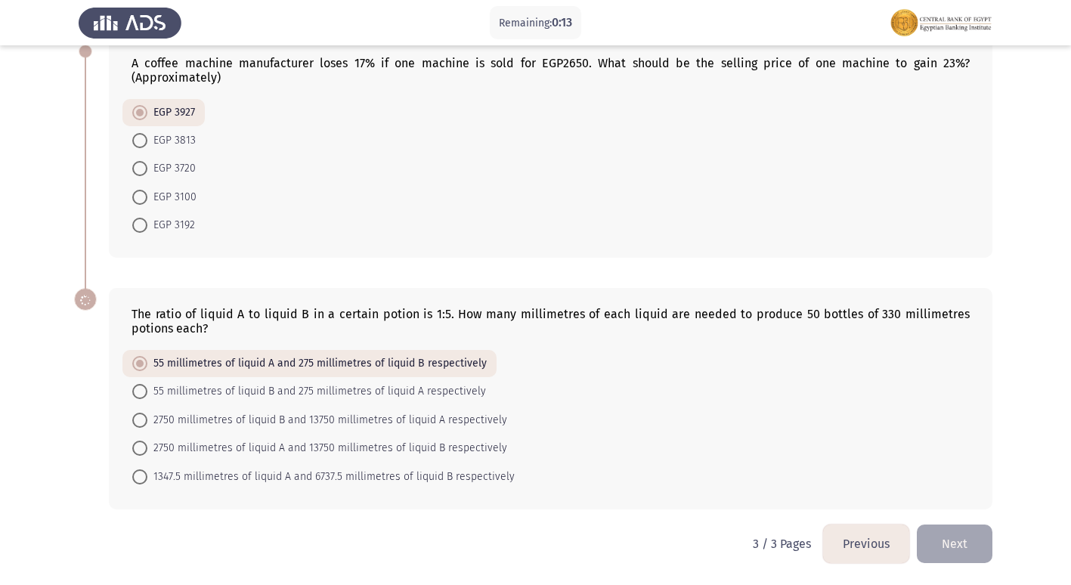
scroll to position [593, 0]
click at [951, 548] on button "Next" at bounding box center [955, 544] width 76 height 39
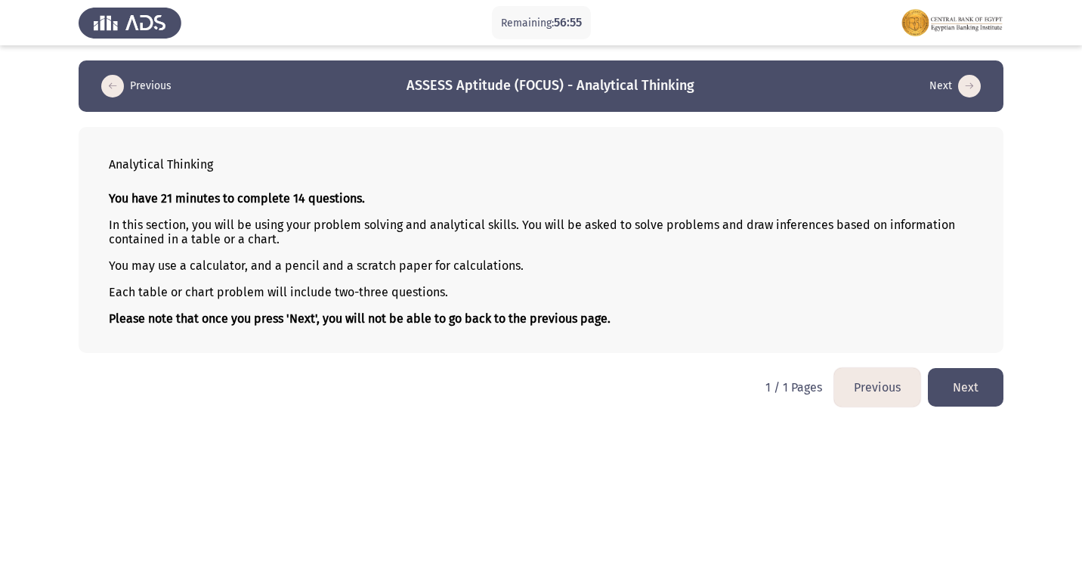
click at [955, 395] on button "Next" at bounding box center [966, 387] width 76 height 39
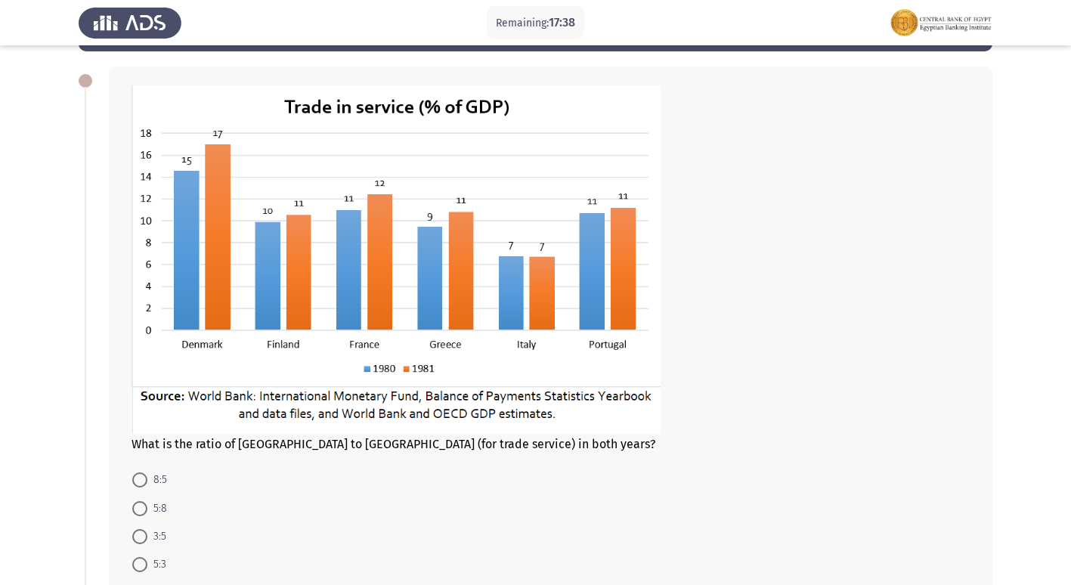
scroll to position [151, 0]
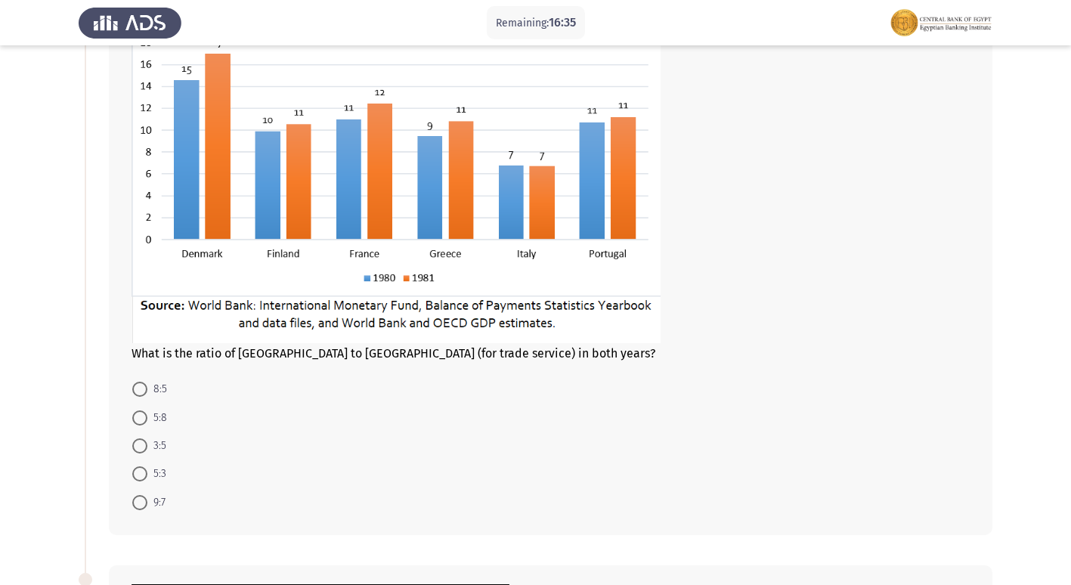
click at [141, 444] on span at bounding box center [139, 445] width 15 height 15
click at [141, 444] on input "3:5" at bounding box center [139, 445] width 15 height 15
radio input "true"
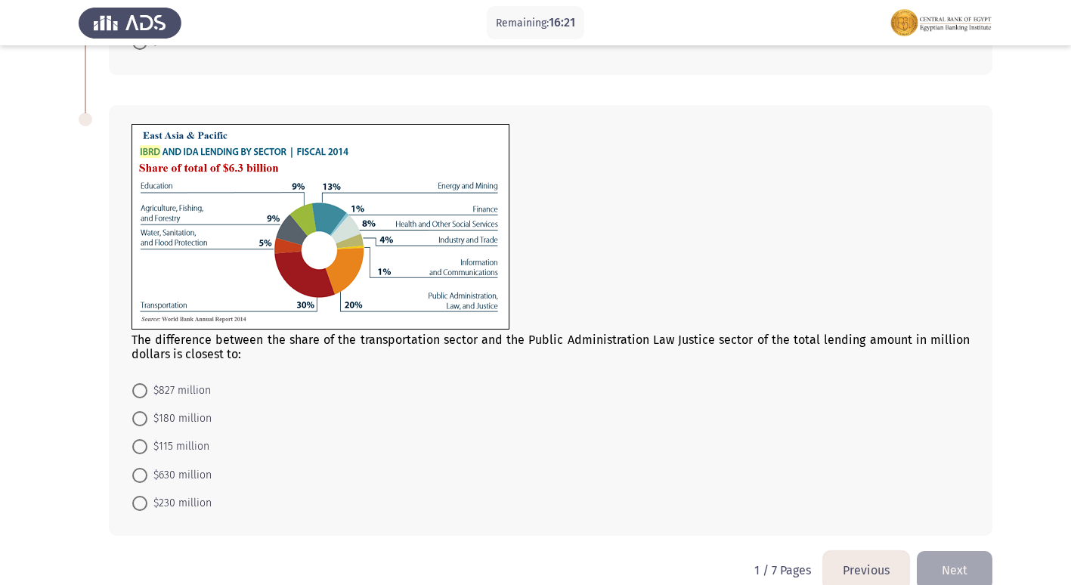
scroll to position [636, 0]
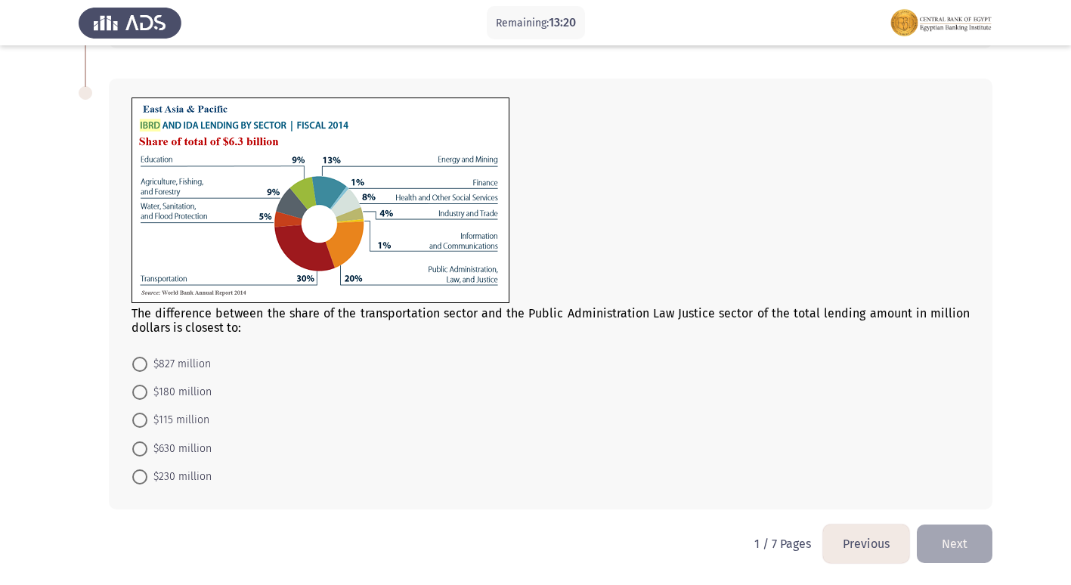
click at [135, 446] on span at bounding box center [139, 448] width 15 height 15
click at [135, 446] on input "$630 million" at bounding box center [139, 448] width 15 height 15
radio input "true"
click at [972, 550] on button "Next" at bounding box center [955, 544] width 76 height 39
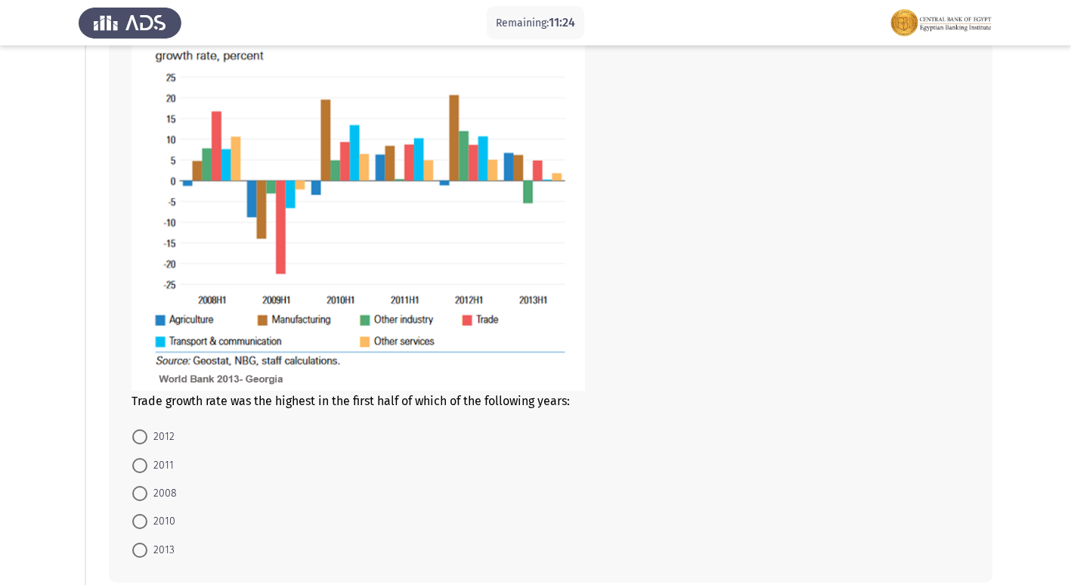
scroll to position [191, 0]
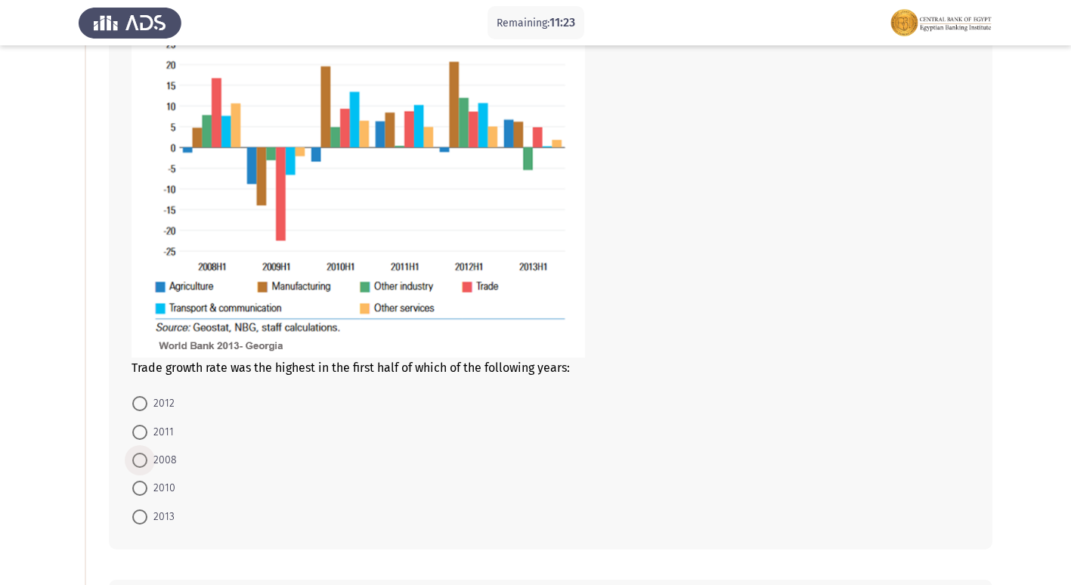
click at [144, 460] on span at bounding box center [139, 460] width 15 height 15
click at [144, 460] on input "2008" at bounding box center [139, 460] width 15 height 15
radio input "true"
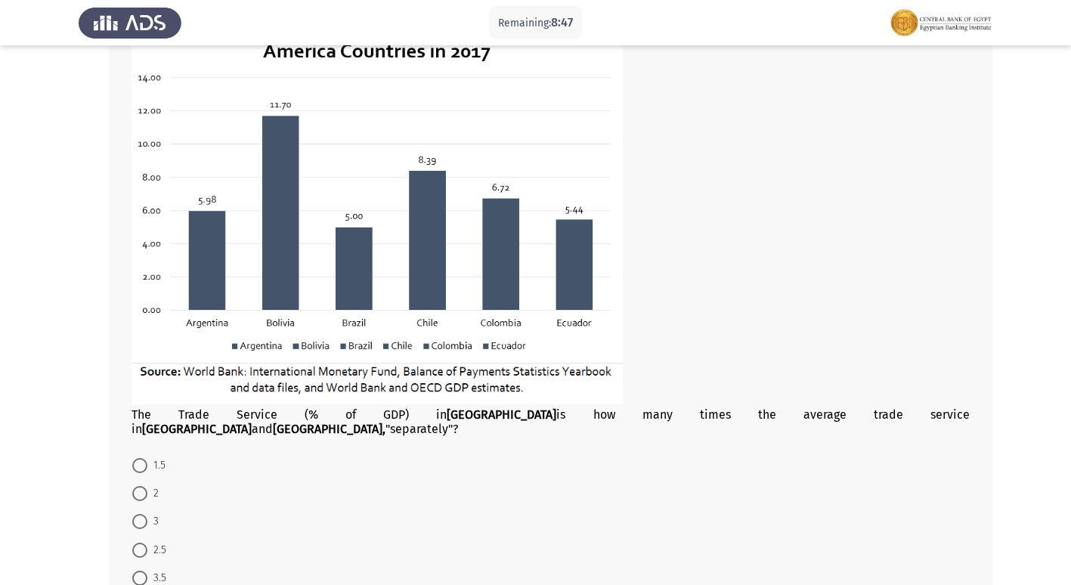
scroll to position [871, 0]
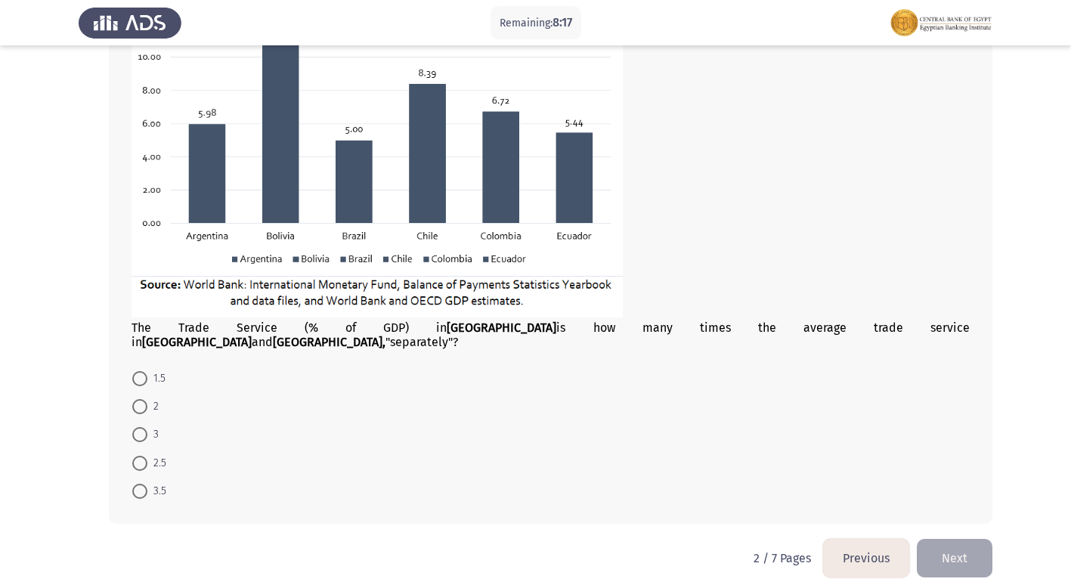
click at [141, 399] on span at bounding box center [139, 406] width 15 height 15
click at [141, 399] on input "2" at bounding box center [139, 406] width 15 height 15
radio input "true"
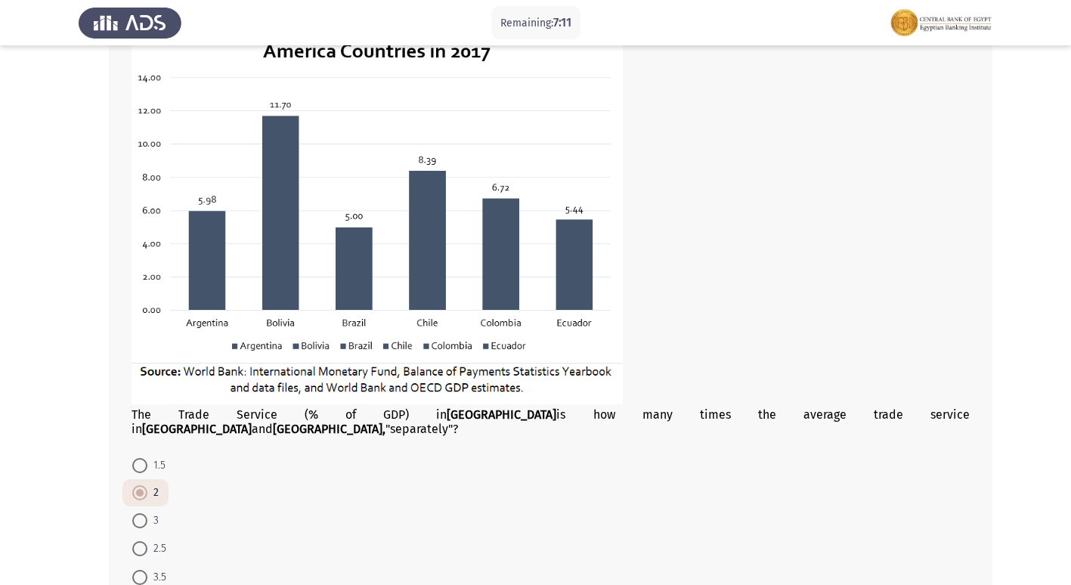
scroll to position [870, 0]
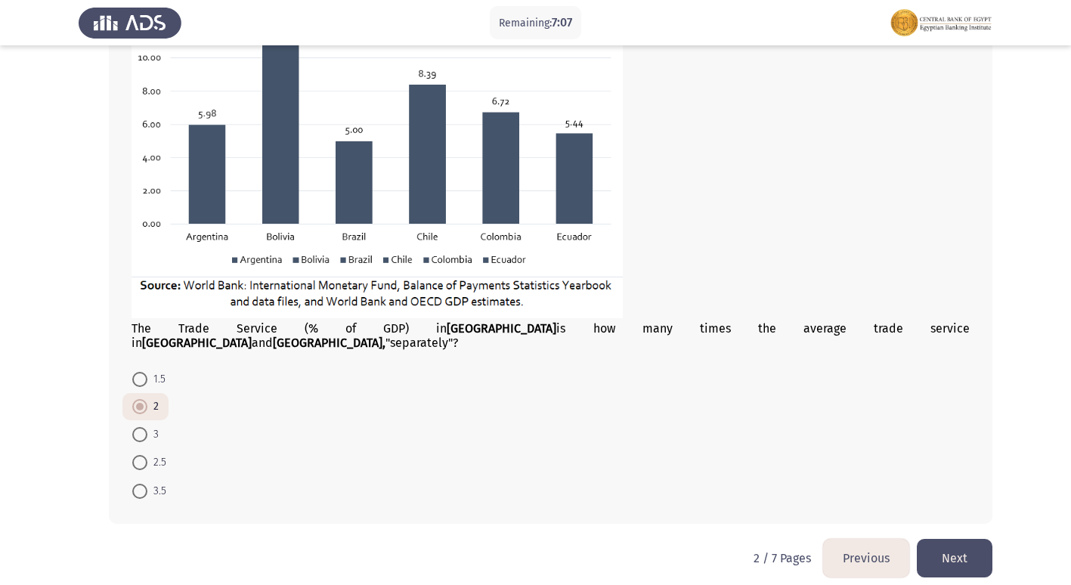
click at [953, 551] on button "Next" at bounding box center [955, 558] width 76 height 39
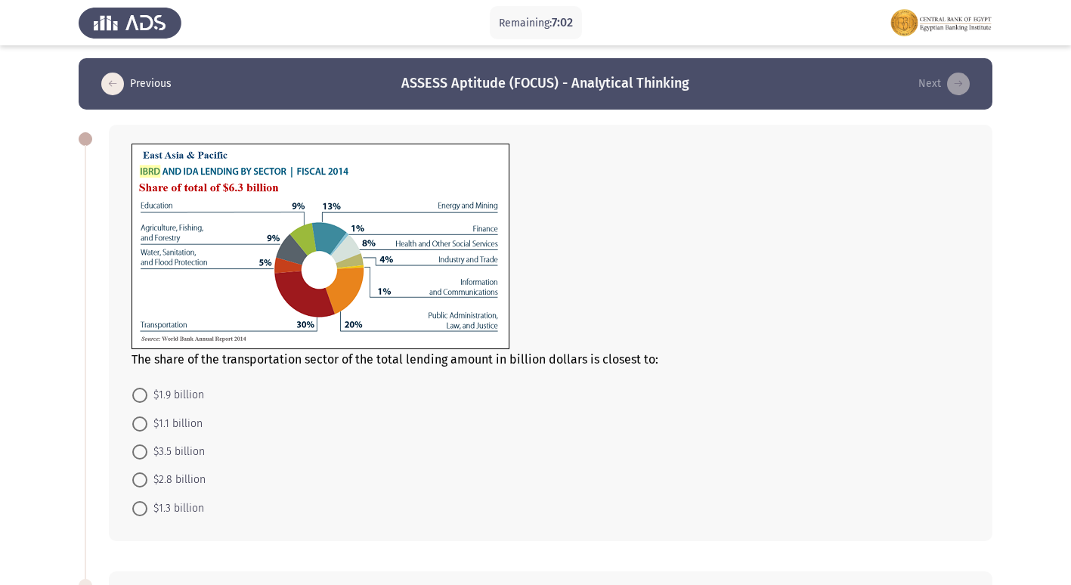
scroll to position [0, 0]
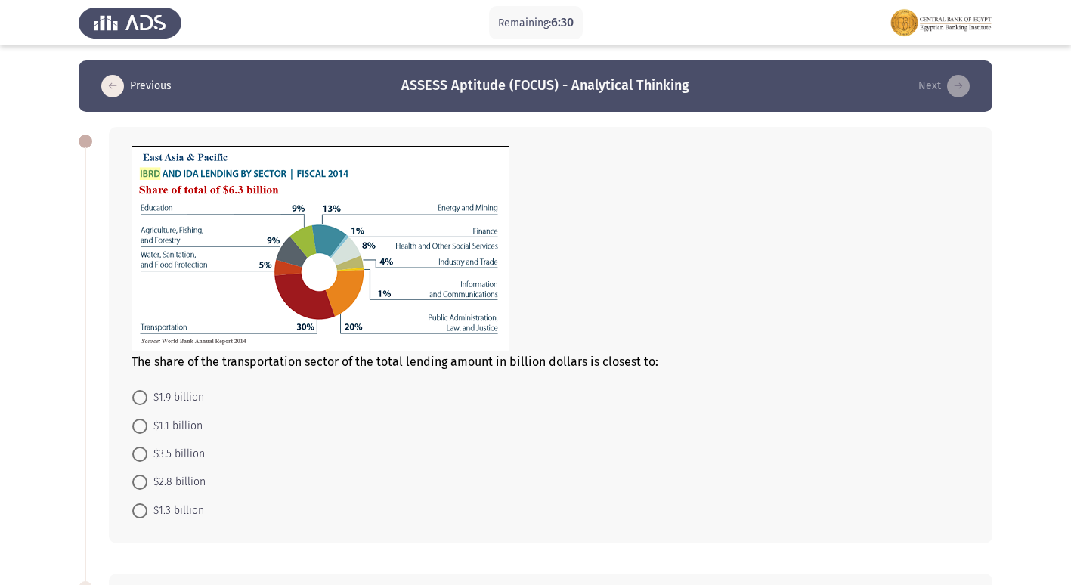
click at [135, 396] on span at bounding box center [139, 397] width 15 height 15
click at [135, 396] on input "$1.9 billion" at bounding box center [139, 397] width 15 height 15
radio input "true"
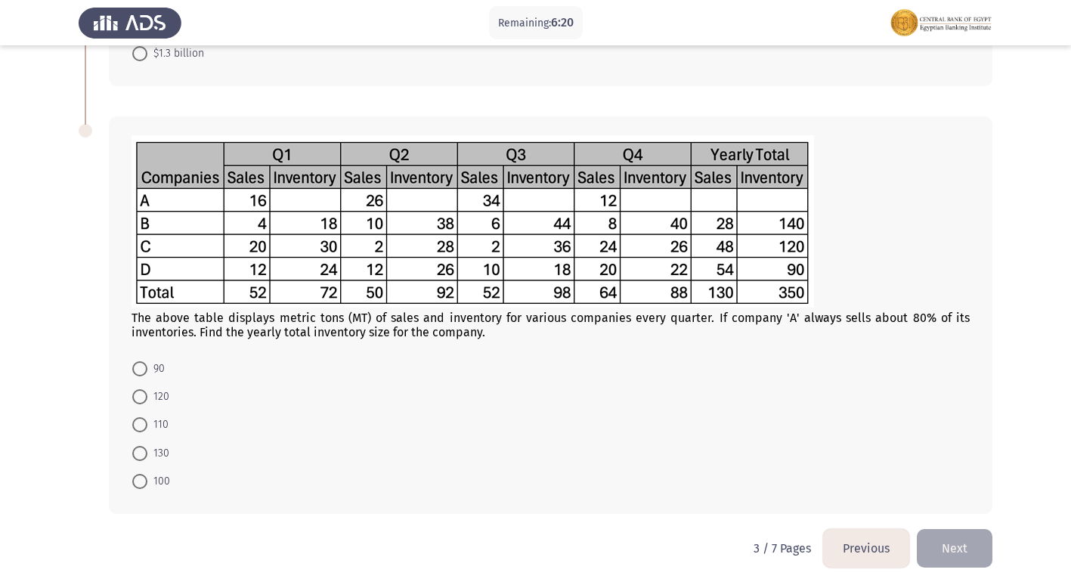
scroll to position [460, 0]
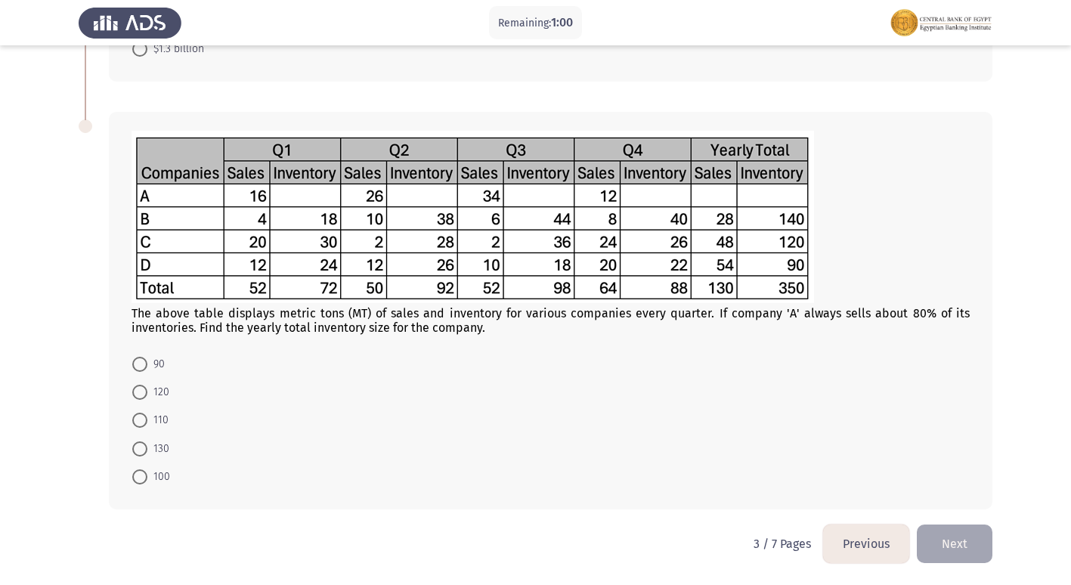
click at [136, 415] on span at bounding box center [139, 420] width 15 height 15
click at [136, 415] on input "110" at bounding box center [139, 420] width 15 height 15
radio input "true"
click at [940, 539] on button "Next" at bounding box center [955, 544] width 76 height 39
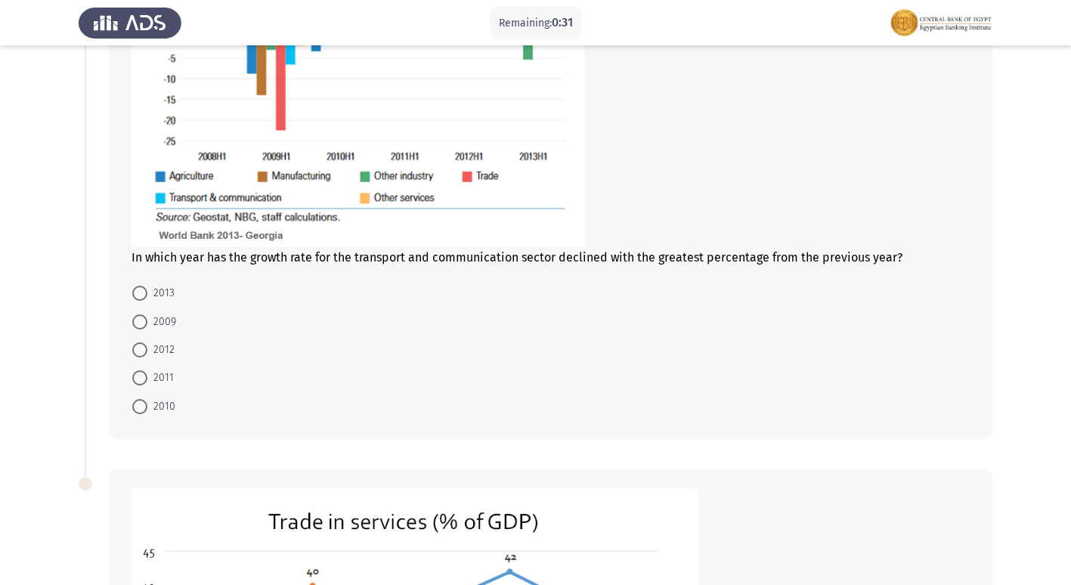
scroll to position [302, 0]
click at [137, 321] on span at bounding box center [139, 321] width 15 height 15
click at [137, 321] on input "2009" at bounding box center [139, 321] width 15 height 15
radio input "true"
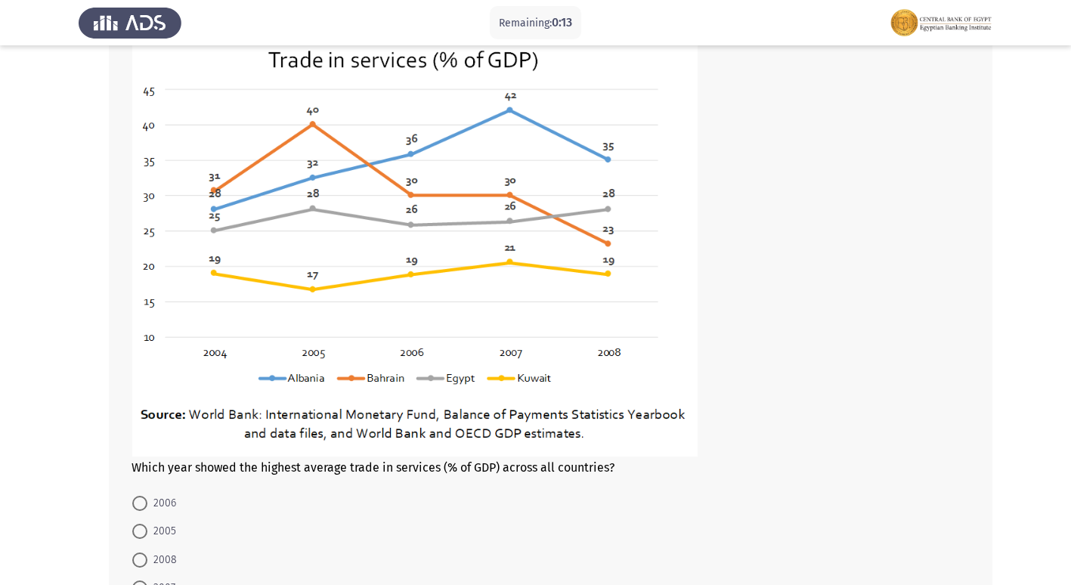
scroll to position [902, 0]
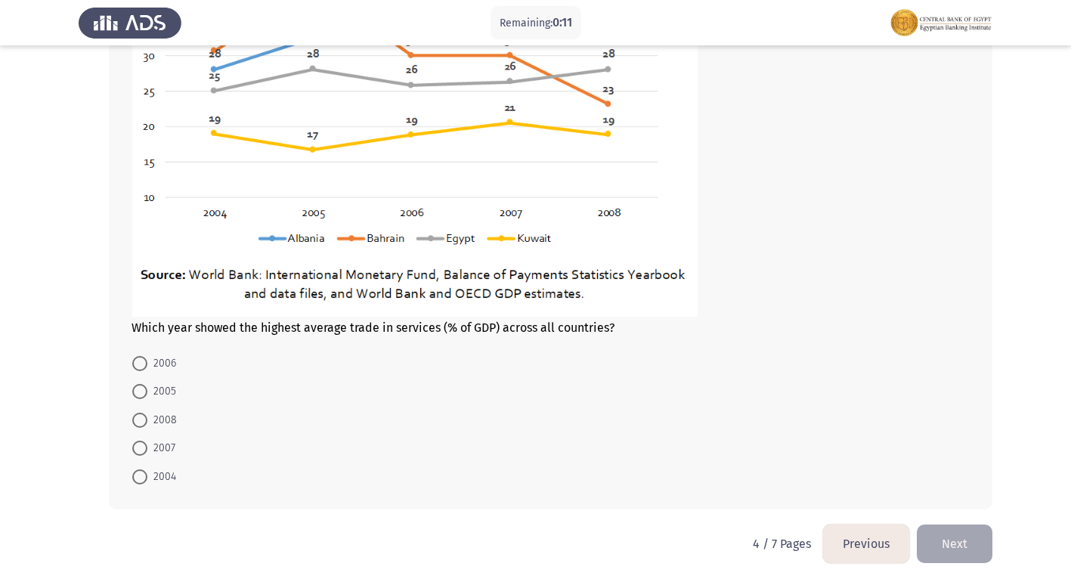
click at [132, 453] on span at bounding box center [139, 448] width 15 height 15
click at [132, 453] on input "2007" at bounding box center [139, 448] width 15 height 15
radio input "true"
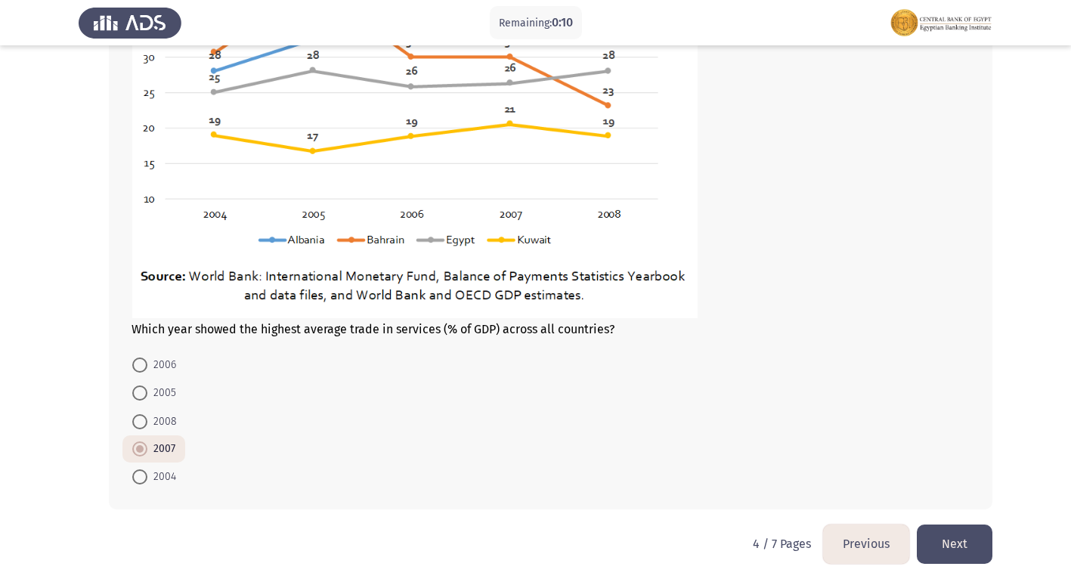
click at [938, 552] on button "Next" at bounding box center [955, 544] width 76 height 39
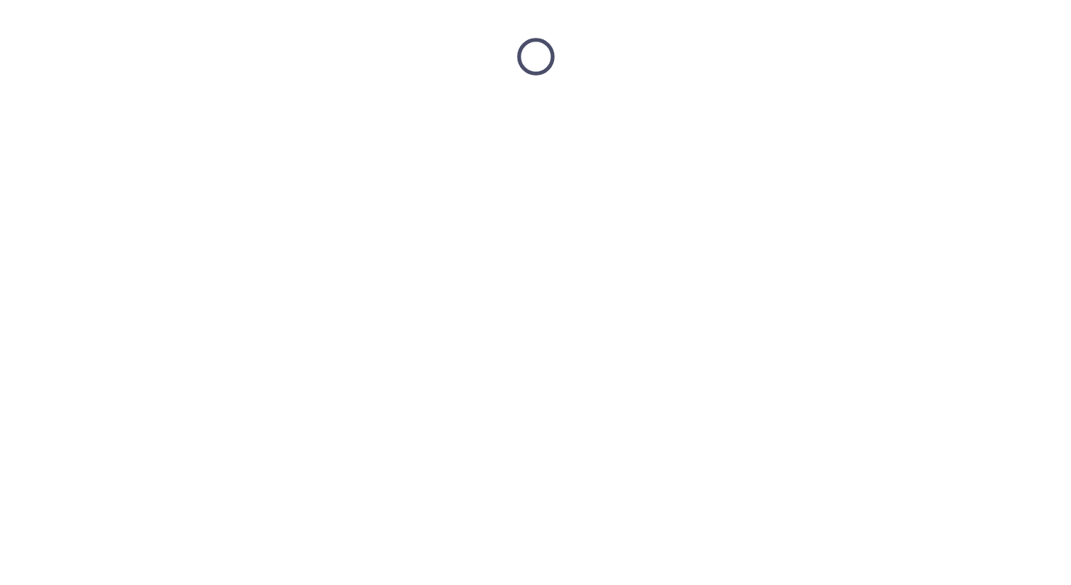
scroll to position [0, 0]
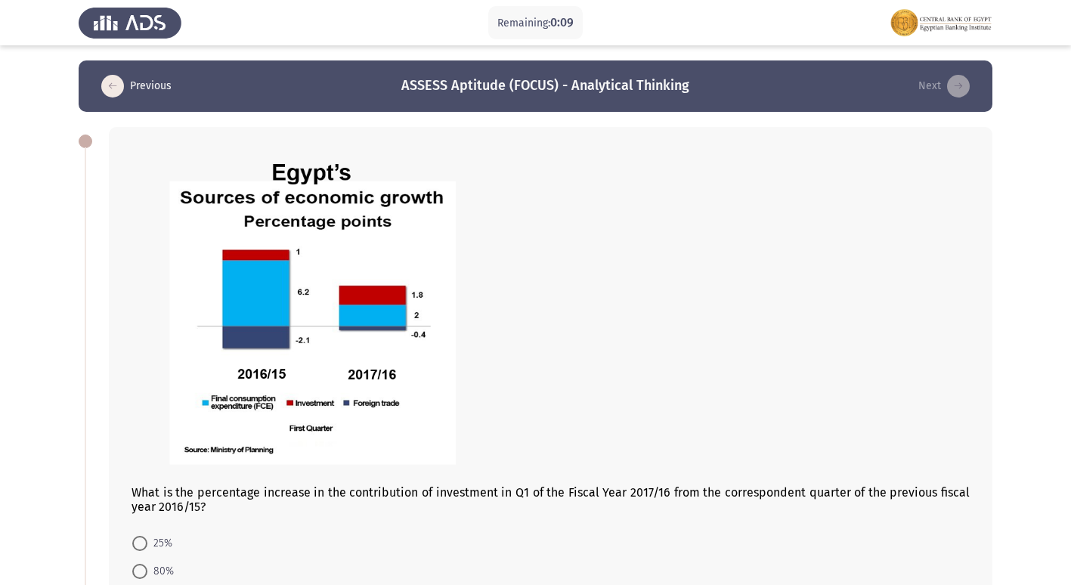
click at [140, 329] on img at bounding box center [321, 314] width 378 height 336
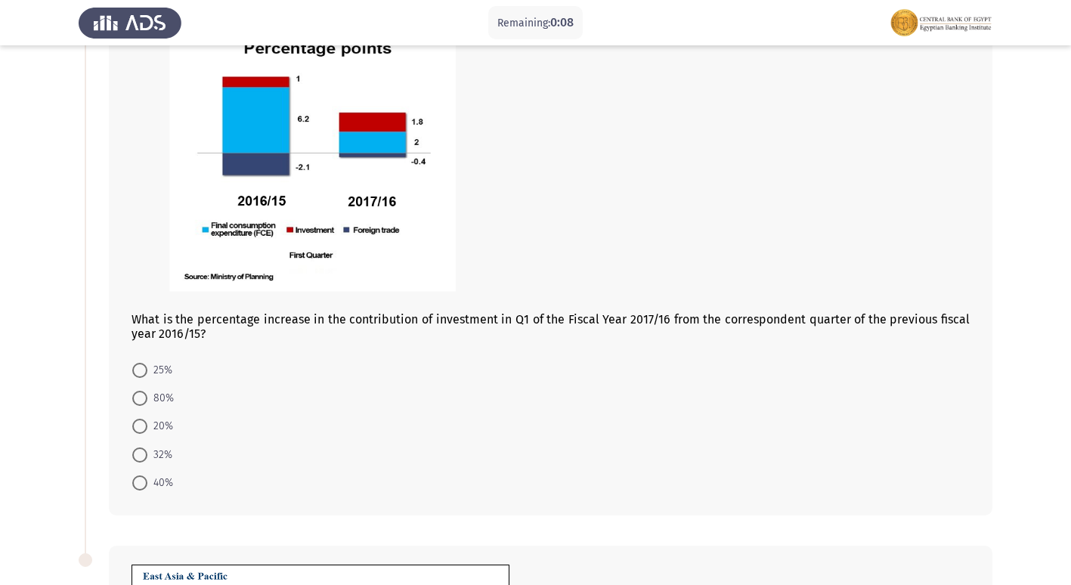
scroll to position [302, 0]
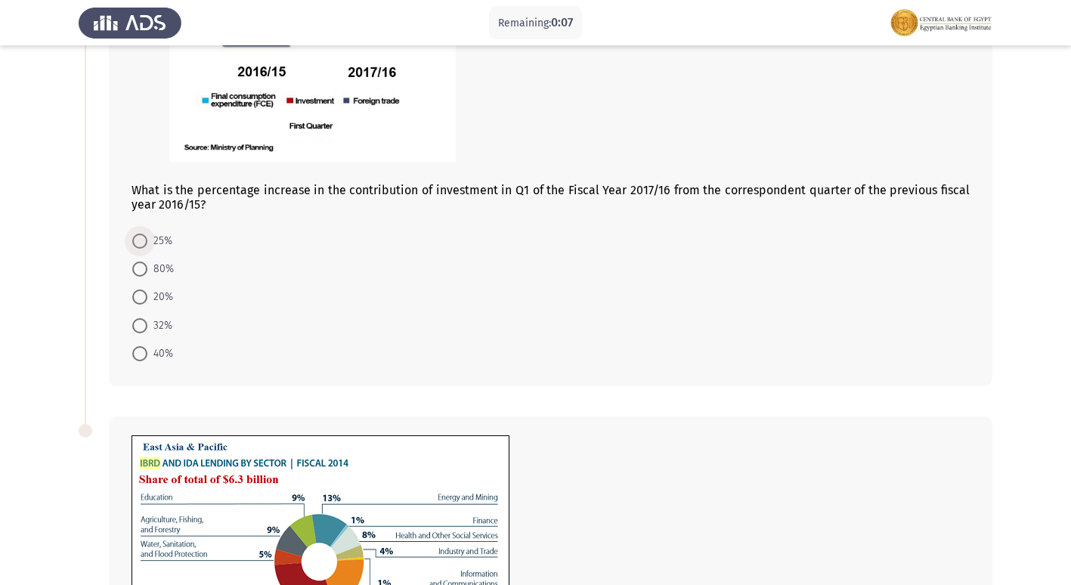
click at [134, 236] on span at bounding box center [139, 241] width 15 height 15
click at [134, 236] on input "25%" at bounding box center [139, 241] width 15 height 15
radio input "true"
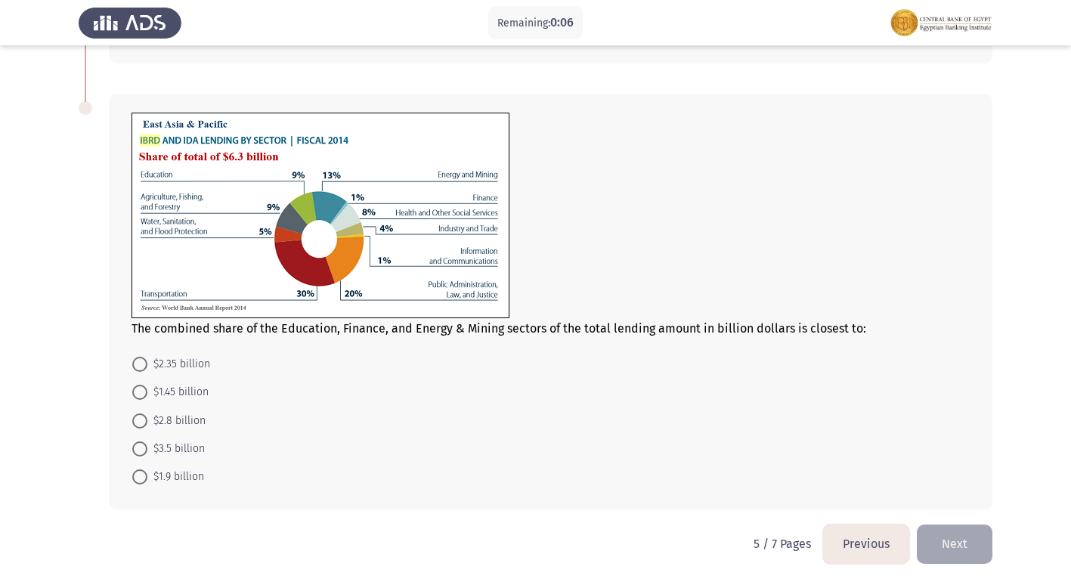
click at [140, 368] on span at bounding box center [139, 364] width 15 height 15
click at [140, 368] on input "$2.35 billion" at bounding box center [139, 364] width 15 height 15
radio input "true"
click at [952, 551] on button "Next" at bounding box center [955, 544] width 76 height 39
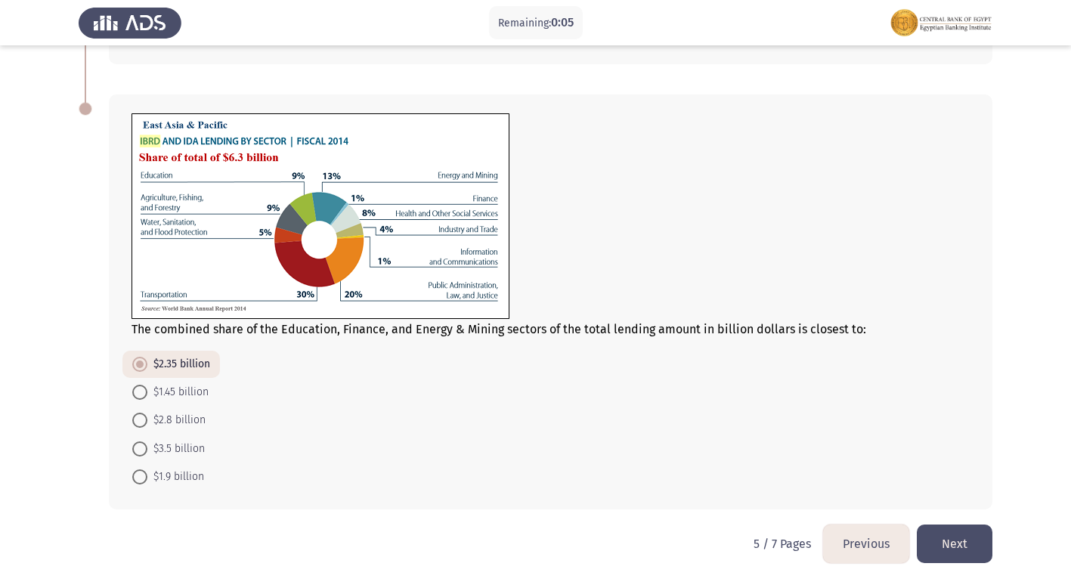
scroll to position [0, 0]
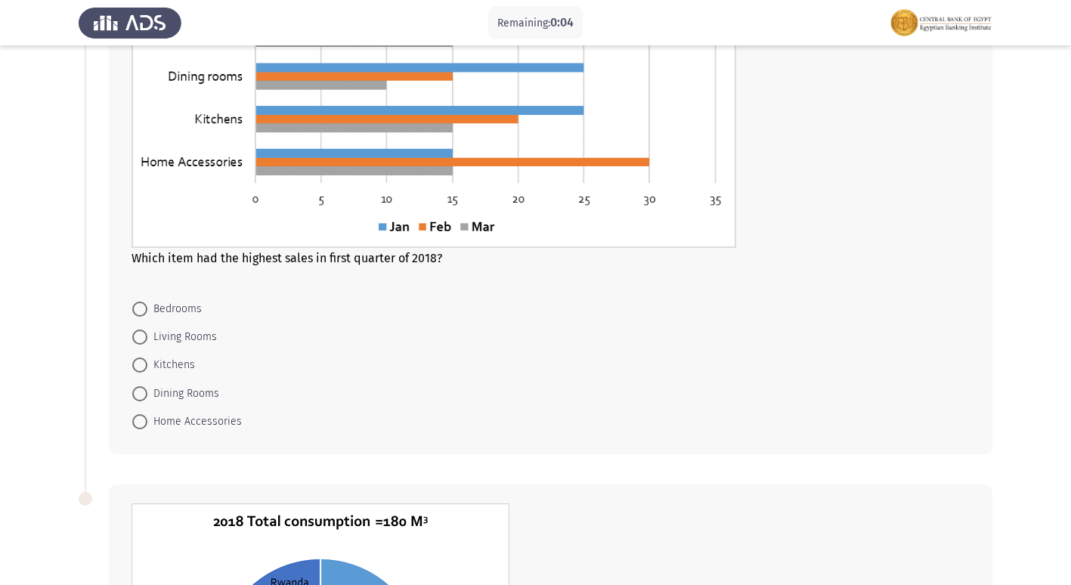
click at [140, 312] on span at bounding box center [139, 309] width 15 height 15
click at [140, 312] on input "Bedrooms" at bounding box center [139, 309] width 15 height 15
radio input "true"
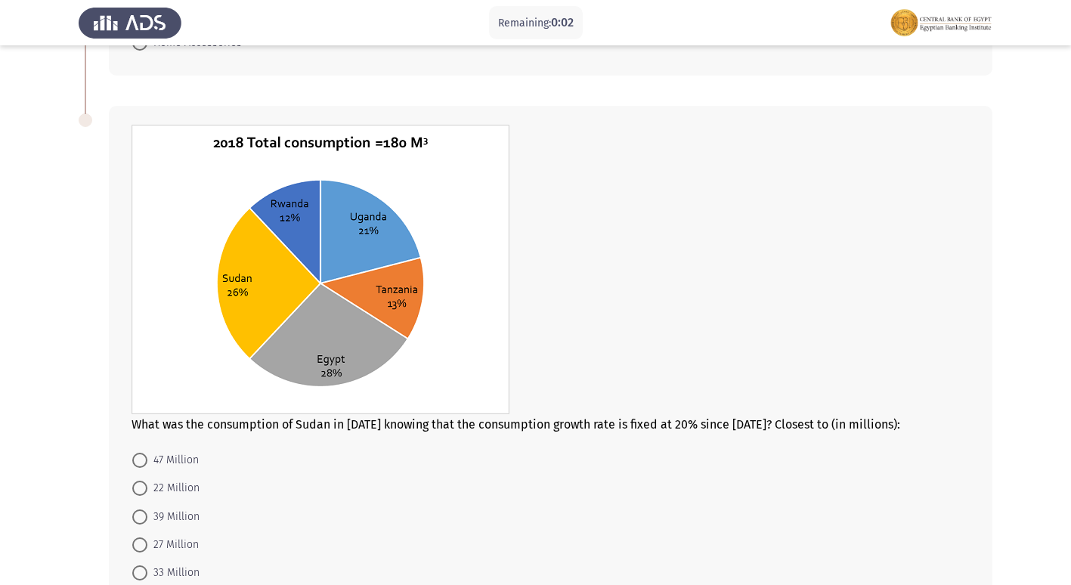
click at [137, 464] on span at bounding box center [139, 460] width 15 height 15
click at [137, 464] on input "47 Million" at bounding box center [139, 460] width 15 height 15
radio input "true"
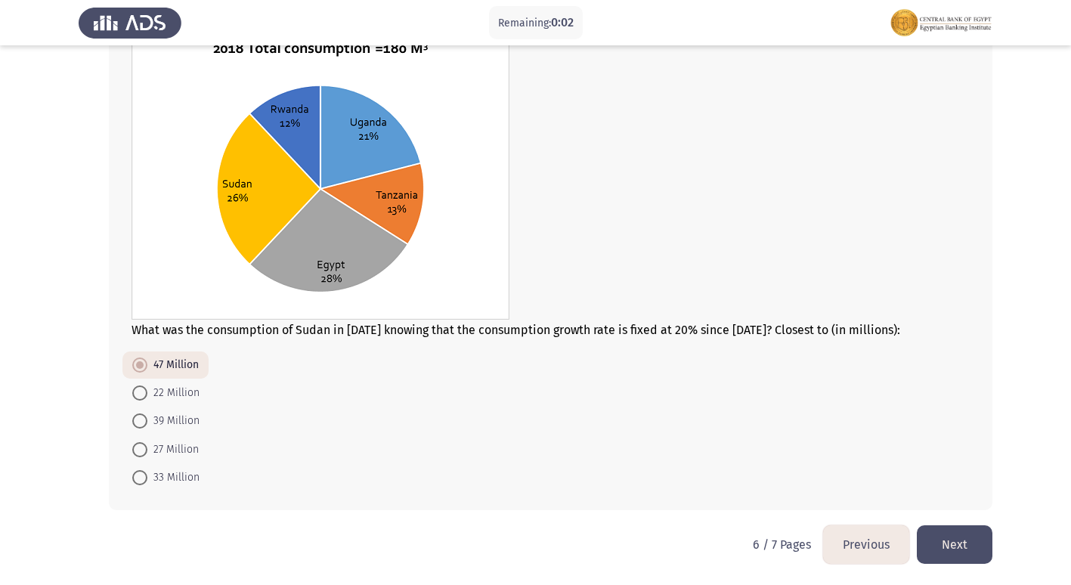
scroll to position [700, 0]
click at [955, 539] on button "Next" at bounding box center [955, 544] width 76 height 39
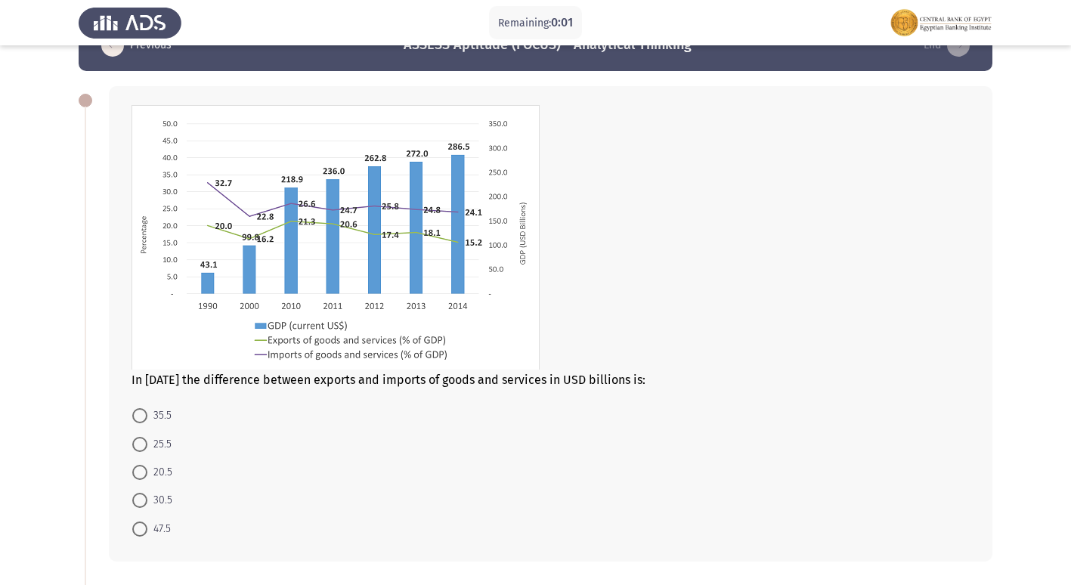
scroll to position [76, 0]
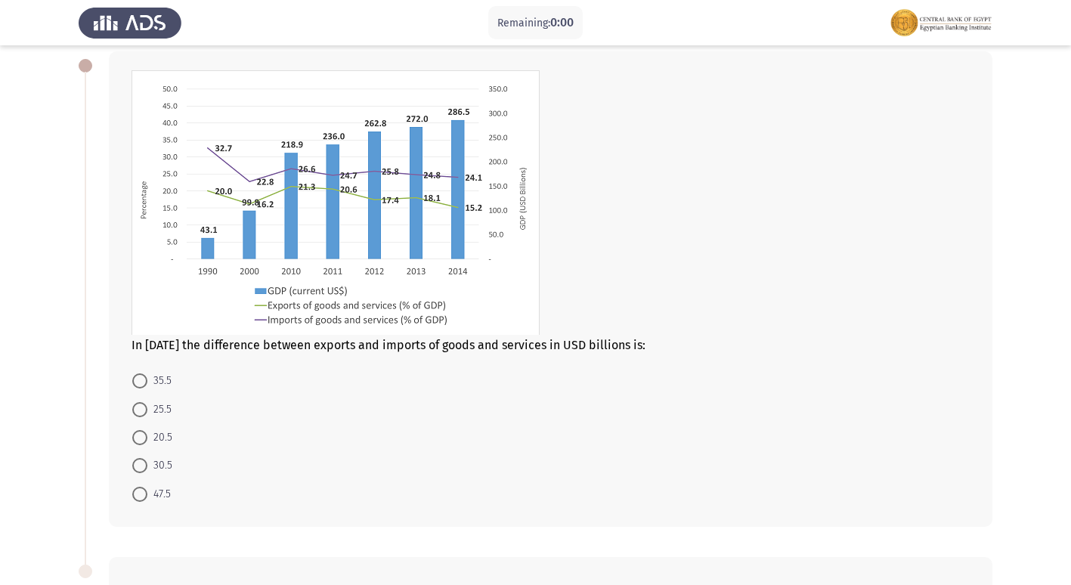
click at [134, 407] on mat-radio-button "25.5" at bounding box center [151, 409] width 59 height 28
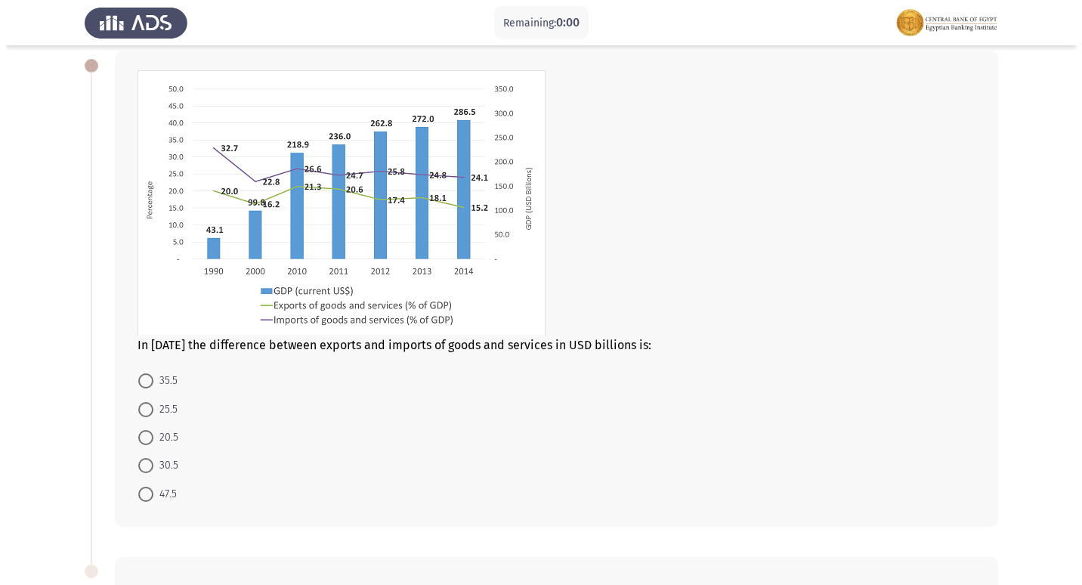
scroll to position [0, 0]
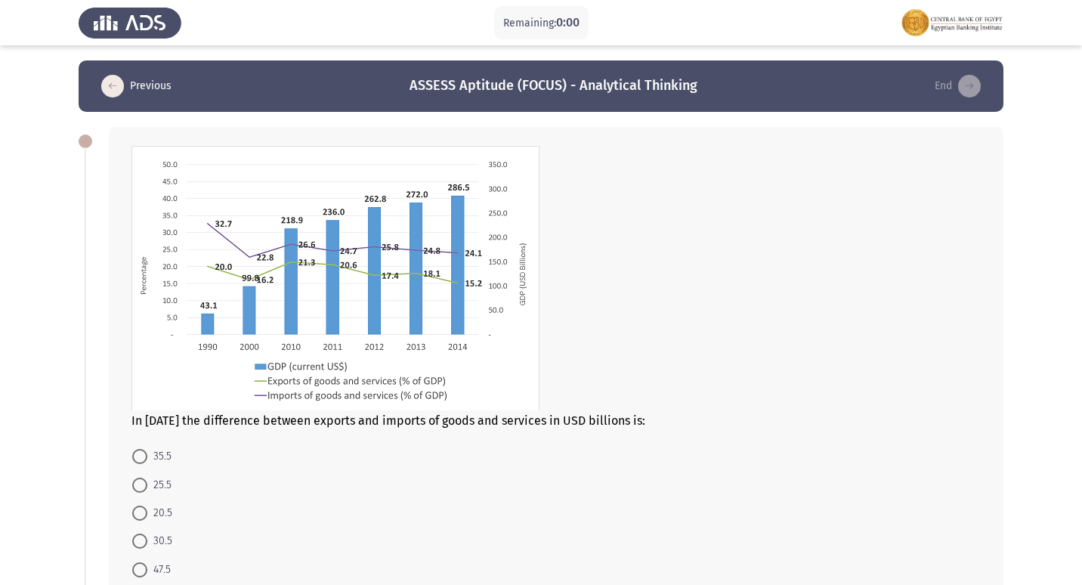
drag, startPoint x: 143, startPoint y: 413, endPoint x: 154, endPoint y: 413, distance: 11.4
